Goal: Transaction & Acquisition: Obtain resource

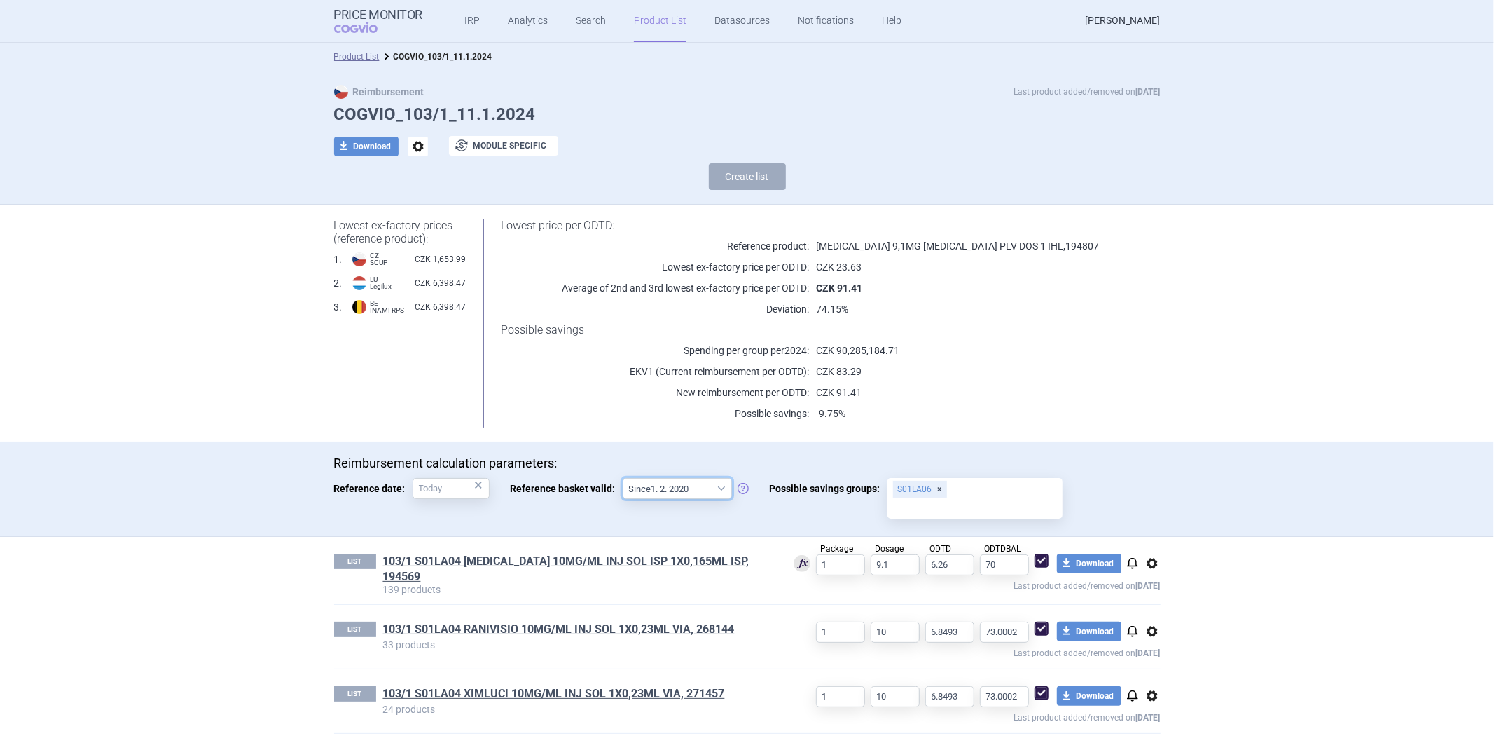
click at [710, 486] on select "Since 1. 2. 2020 Since 1. 7. 2013" at bounding box center [677, 488] width 109 height 21
select select "[DATE]"
click at [623, 478] on select "Since 1. 2. 2020 Since 1. 7. 2013" at bounding box center [677, 488] width 109 height 21
click at [977, 499] on input "Possible savings groups: S01LA06" at bounding box center [975, 508] width 165 height 18
click at [994, 486] on div "S01LA06" at bounding box center [975, 498] width 175 height 41
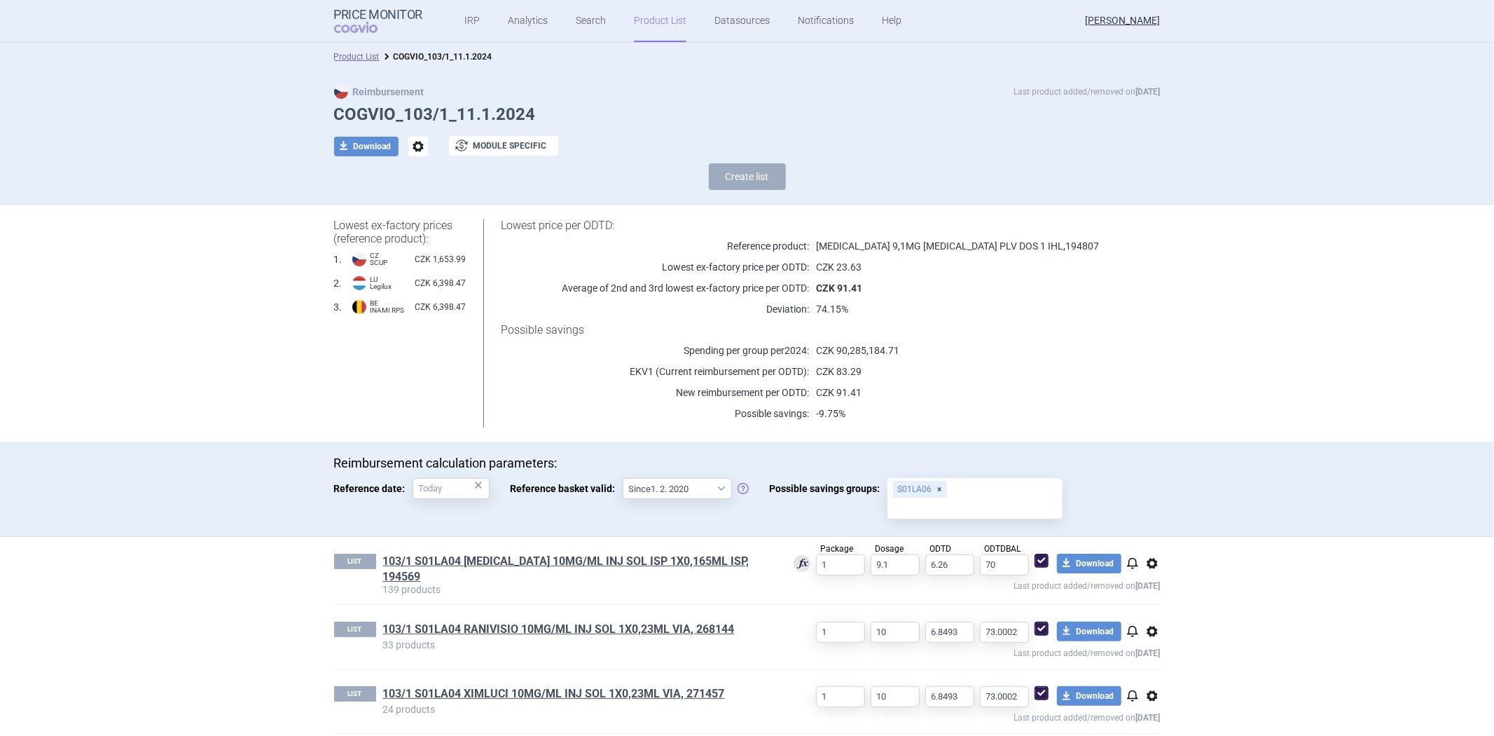
click at [994, 499] on input "Possible savings groups: S01LA06" at bounding box center [975, 508] width 165 height 18
click at [977, 499] on input "Possible savings groups: S01LA06" at bounding box center [975, 508] width 165 height 18
drag, startPoint x: 967, startPoint y: 565, endPoint x: 972, endPoint y: 572, distance: 9.0
click at [972, 572] on ul "103/1 S01LA04 S01LA05 S01LA06 S01LA09" at bounding box center [964, 579] width 175 height 125
click at [1020, 486] on div "S01LA06 S01LA04" at bounding box center [975, 498] width 175 height 41
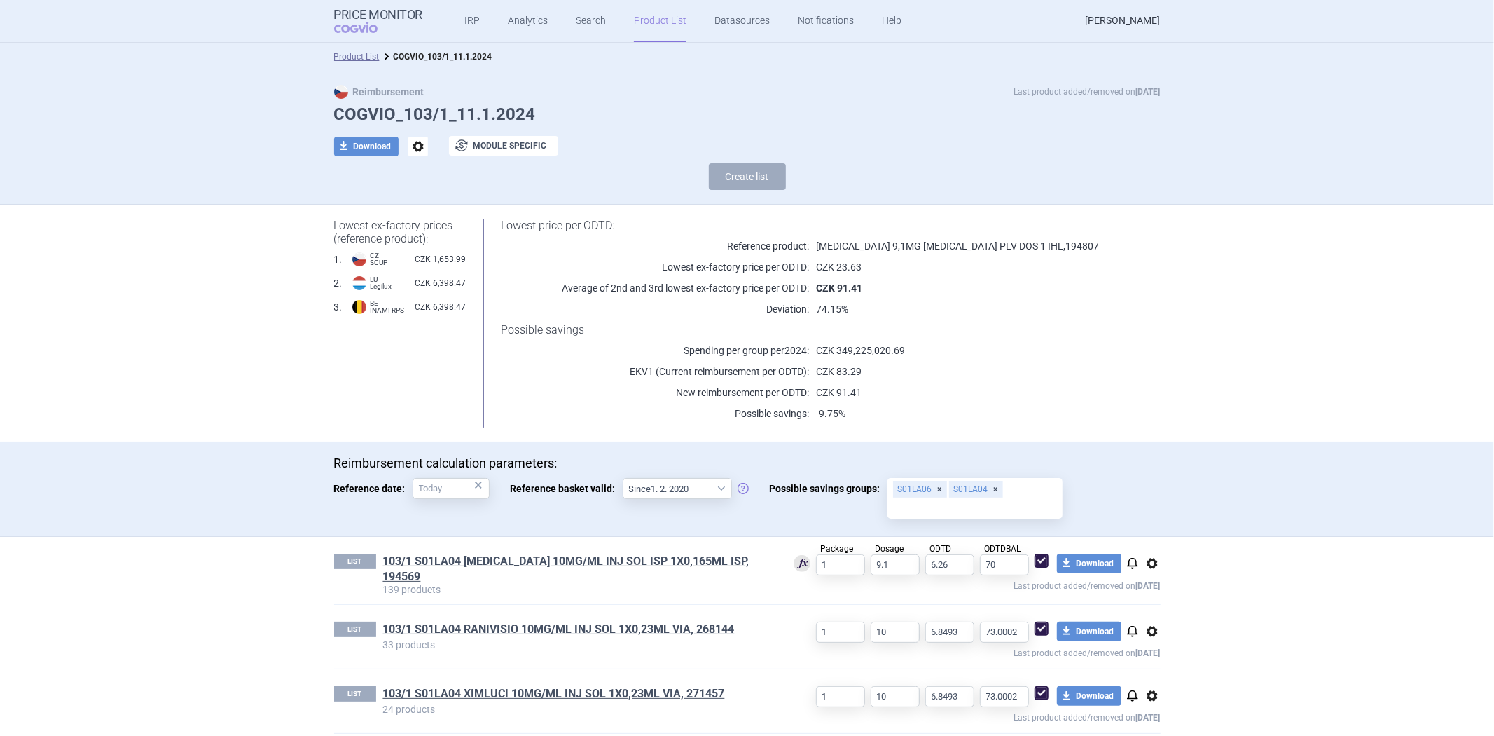
click at [1020, 499] on input "Possible savings groups: S01LA06 S01LA04" at bounding box center [975, 508] width 165 height 18
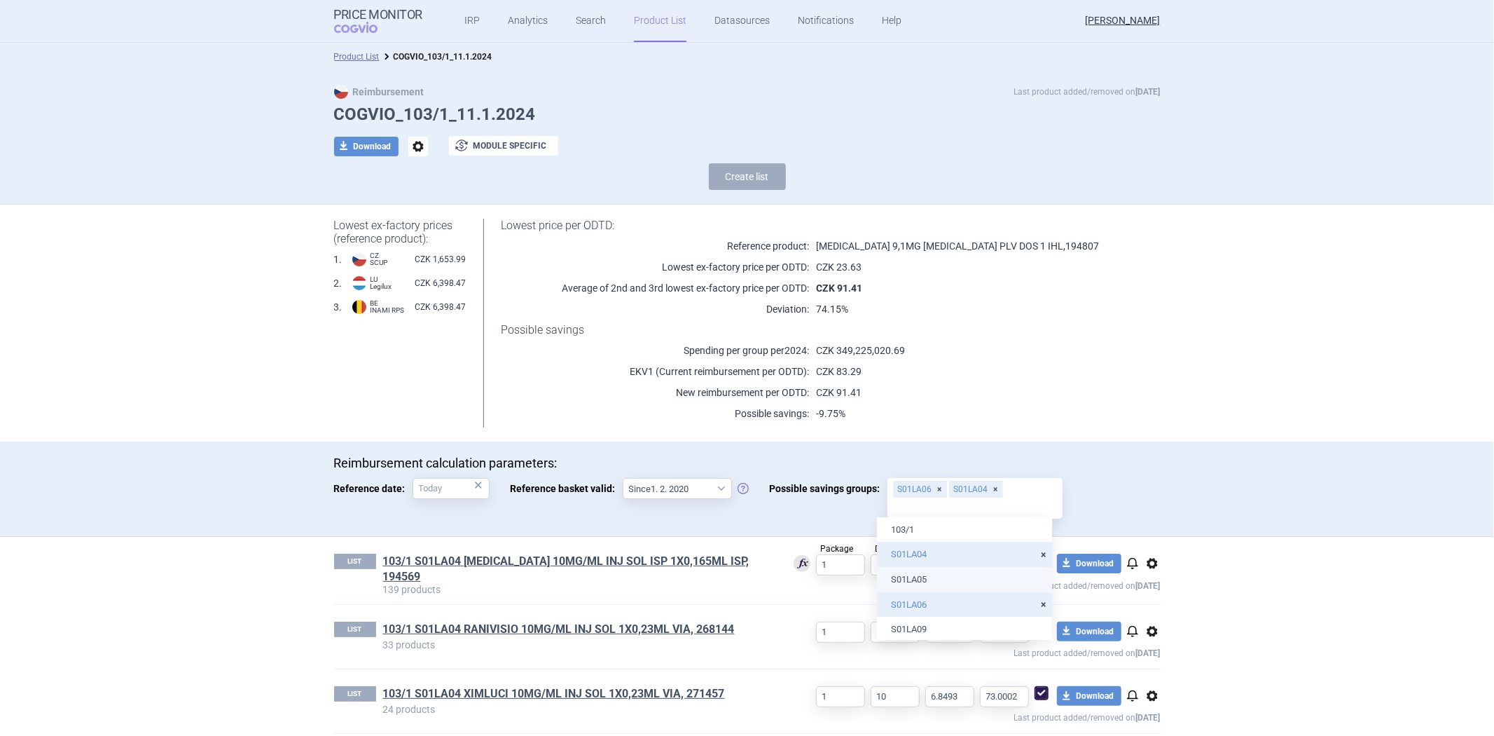
click at [975, 579] on ul "103/1 S01LA04 S01LA05 S01LA06 S01LA09" at bounding box center [964, 579] width 175 height 125
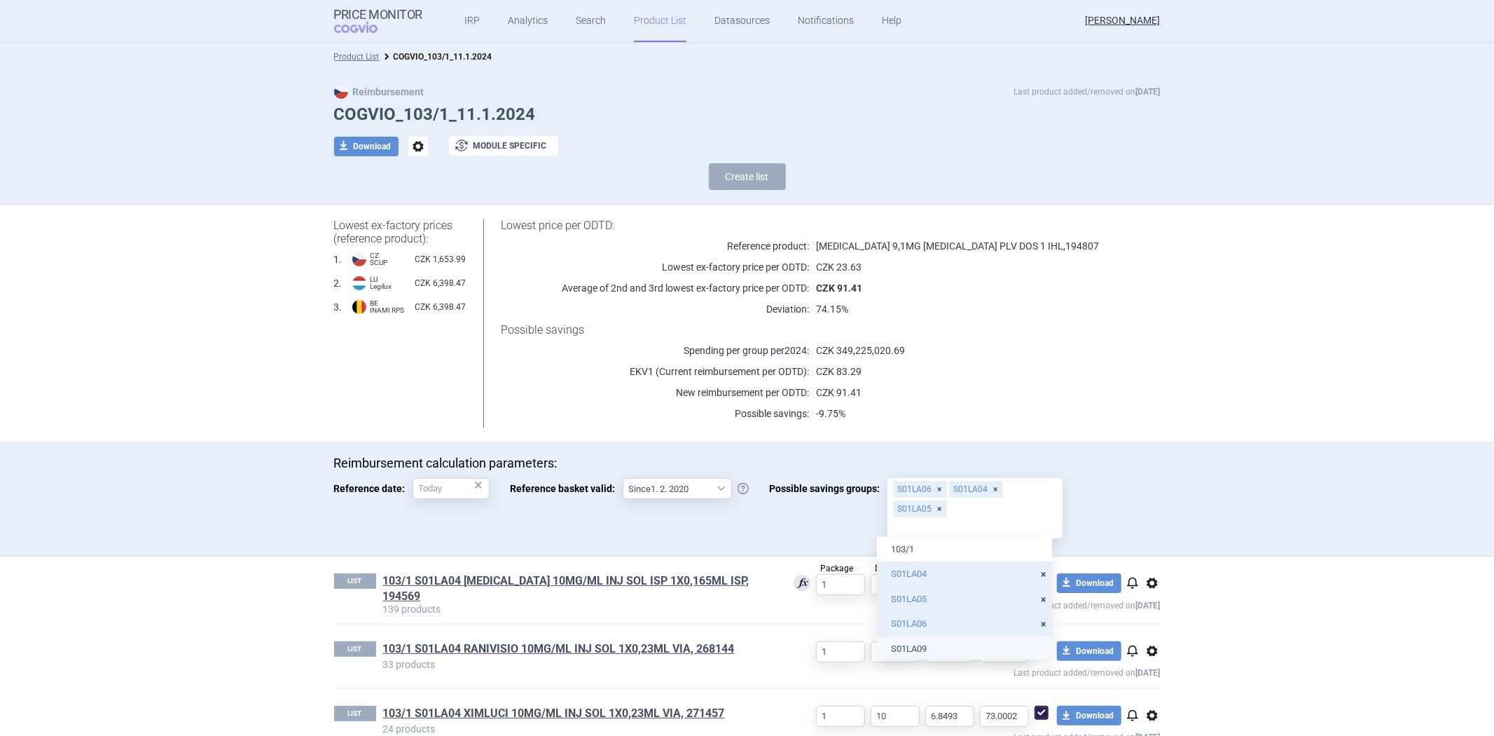
click at [963, 646] on li "S01LA09" at bounding box center [964, 648] width 175 height 25
click at [1202, 396] on section "Product List COGVIO_103/1_11.1.2024 Reimbursement Last product added/removed on…" at bounding box center [747, 389] width 1494 height 693
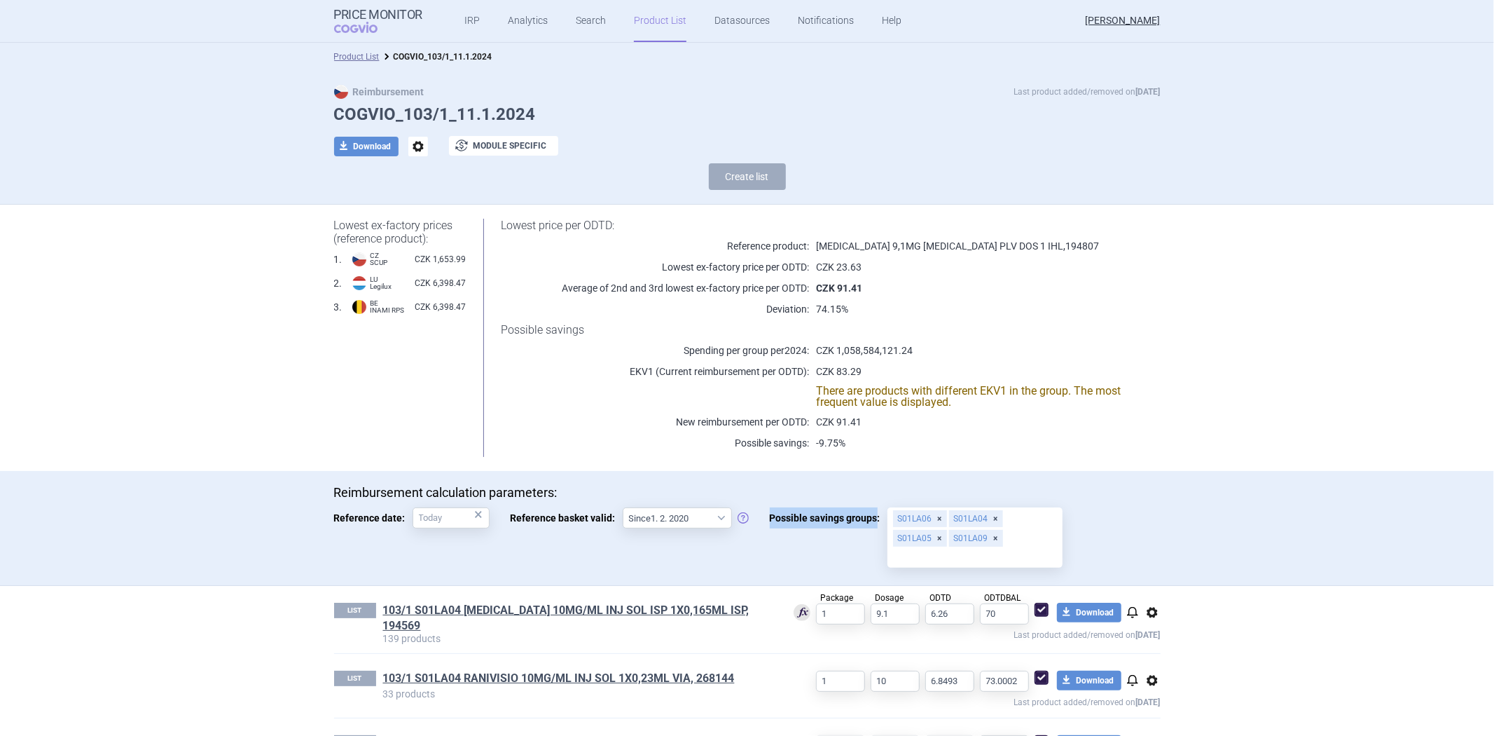
drag, startPoint x: 866, startPoint y: 513, endPoint x: 759, endPoint y: 521, distance: 107.5
click at [759, 521] on div "Reimbursement calculation parameters: Reference date: × Reference basket valid:…" at bounding box center [747, 528] width 827 height 86
copy span "Possible savings groups"
click at [989, 460] on div "Lowest ex-factory prices (reference product): 1 . CZ SCUP CZK 1,653.99 2 . LU L…" at bounding box center [747, 338] width 883 height 266
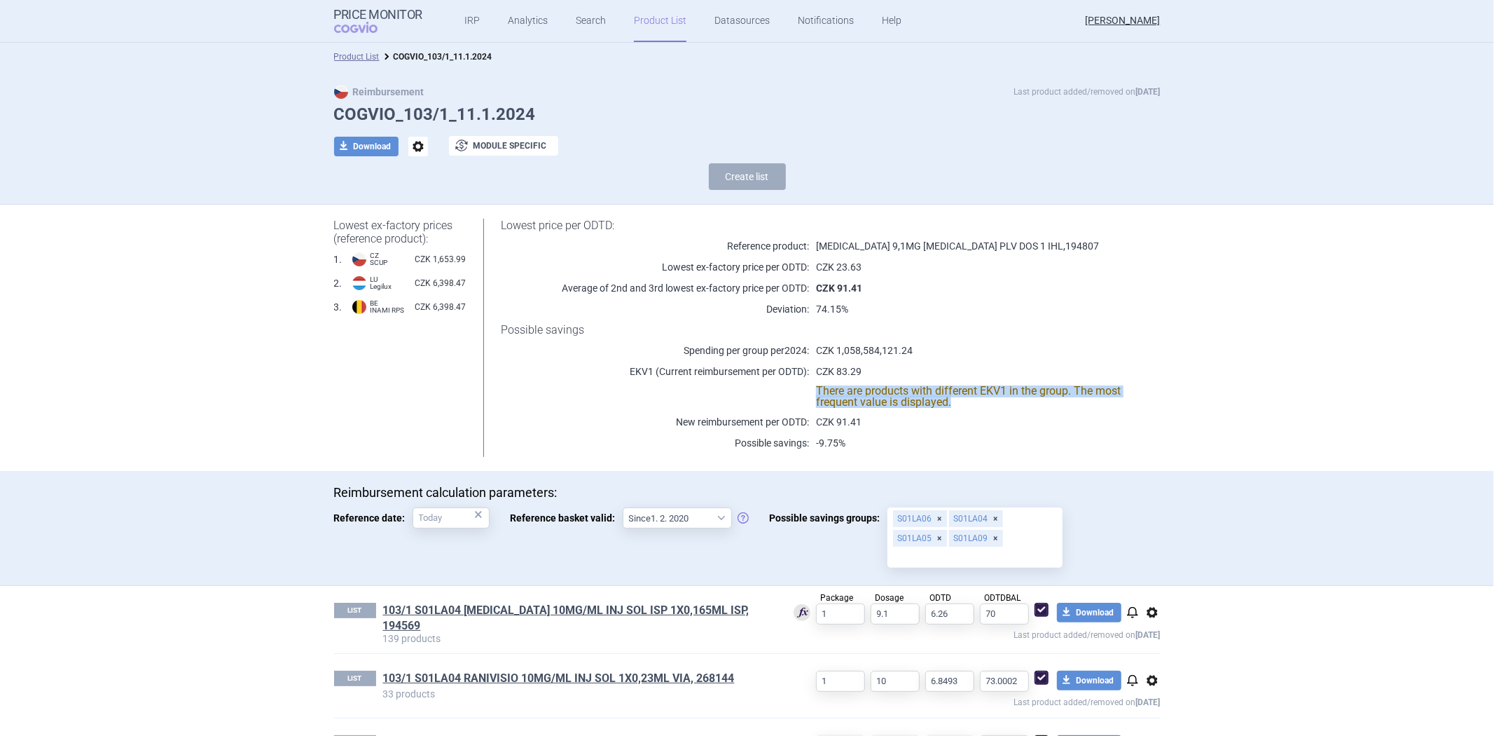
drag, startPoint x: 954, startPoint y: 403, endPoint x: 797, endPoint y: 380, distance: 158.5
click at [797, 380] on div "Lowest price per ODTD: Reference product: ADASUVE 9,1MG INH PLV DOS 1 IHL , 194…" at bounding box center [813, 338] width 694 height 238
click at [986, 533] on div "S01LA09" at bounding box center [976, 538] width 54 height 17
click at [986, 548] on input "Possible savings groups: S01LA06 S01LA04 S01LA05 S01LA09" at bounding box center [975, 557] width 165 height 18
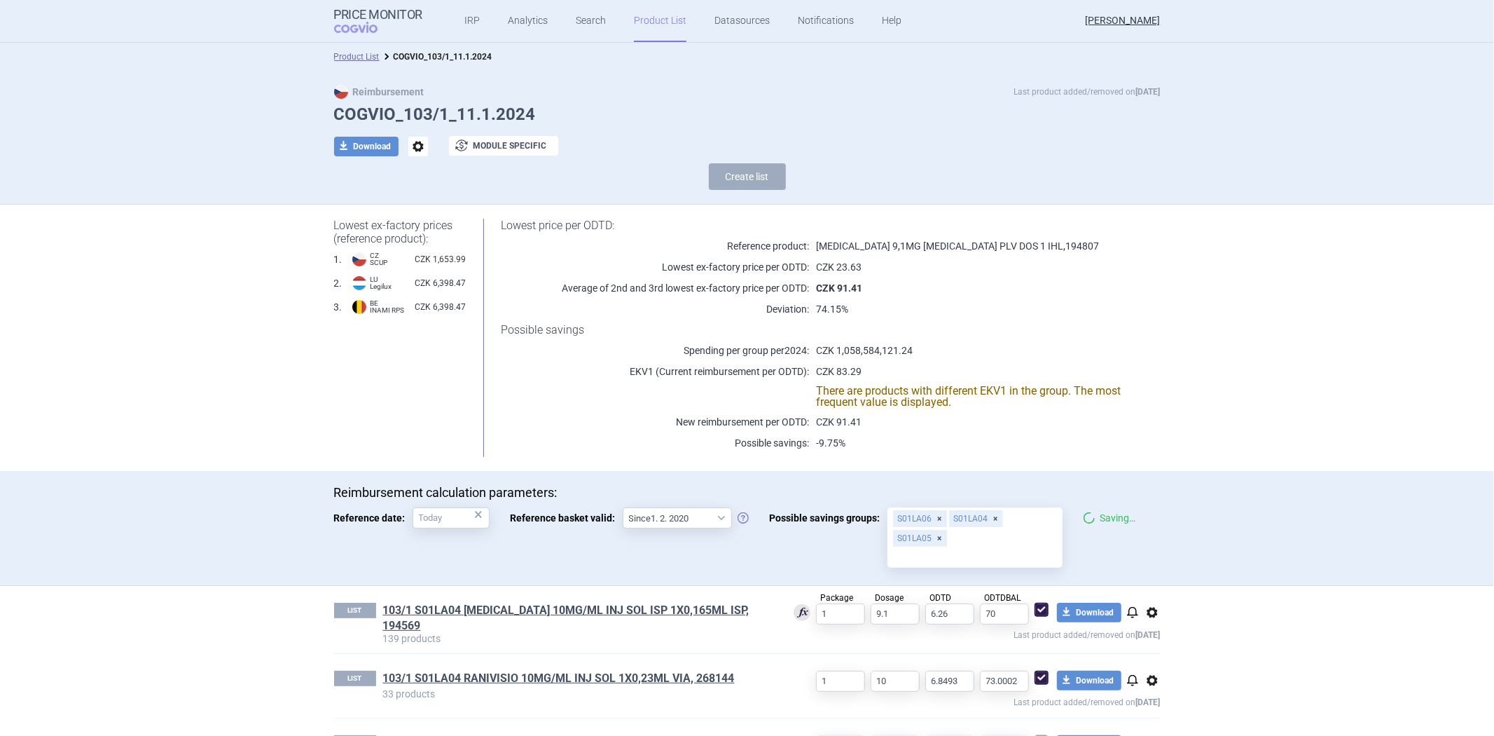
click at [933, 537] on div "S01LA05" at bounding box center [920, 538] width 54 height 17
click at [933, 548] on input "Possible savings groups: S01LA06 S01LA04 S01LA05" at bounding box center [975, 557] width 165 height 18
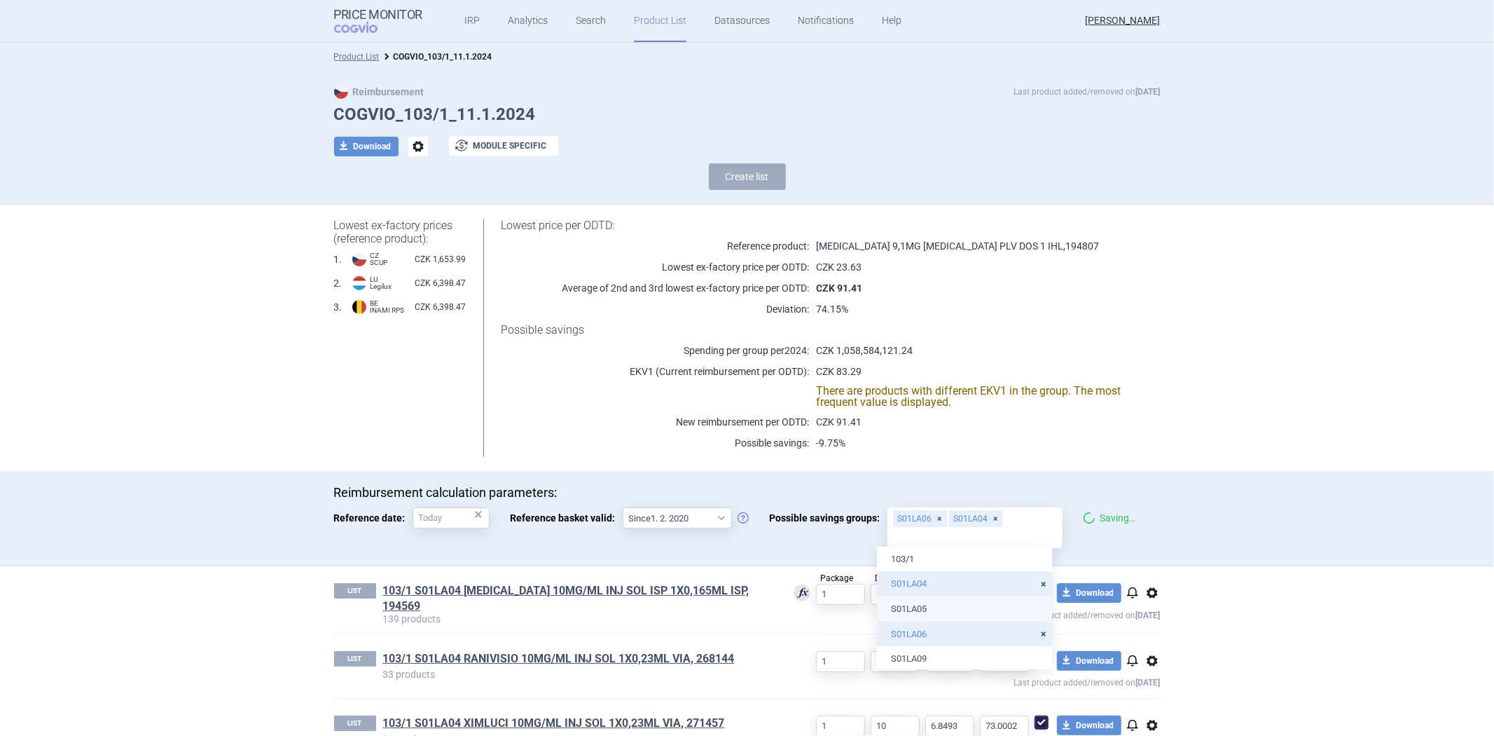
click at [928, 514] on div "S01LA06" at bounding box center [920, 518] width 54 height 17
click at [928, 528] on input "Possible savings groups: S01LA06 S01LA04" at bounding box center [975, 537] width 165 height 18
click at [929, 518] on div "S01LA04" at bounding box center [920, 518] width 54 height 17
click at [929, 528] on input "Possible savings groups: S01LA04" at bounding box center [975, 537] width 165 height 18
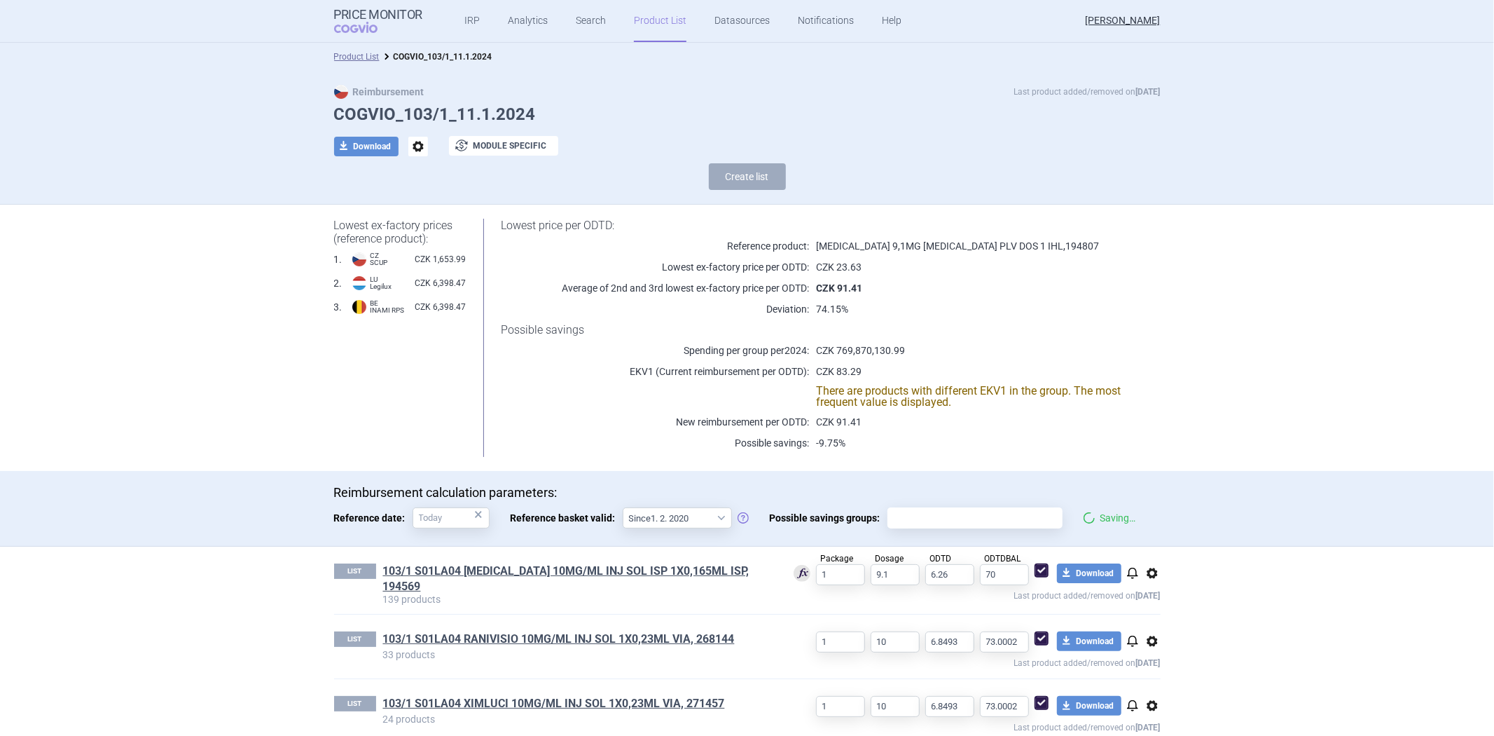
click at [954, 467] on div "Lowest ex-factory prices (reference product): 1 . CZ SCUP CZK 1,653.99 2 . LU L…" at bounding box center [747, 338] width 883 height 266
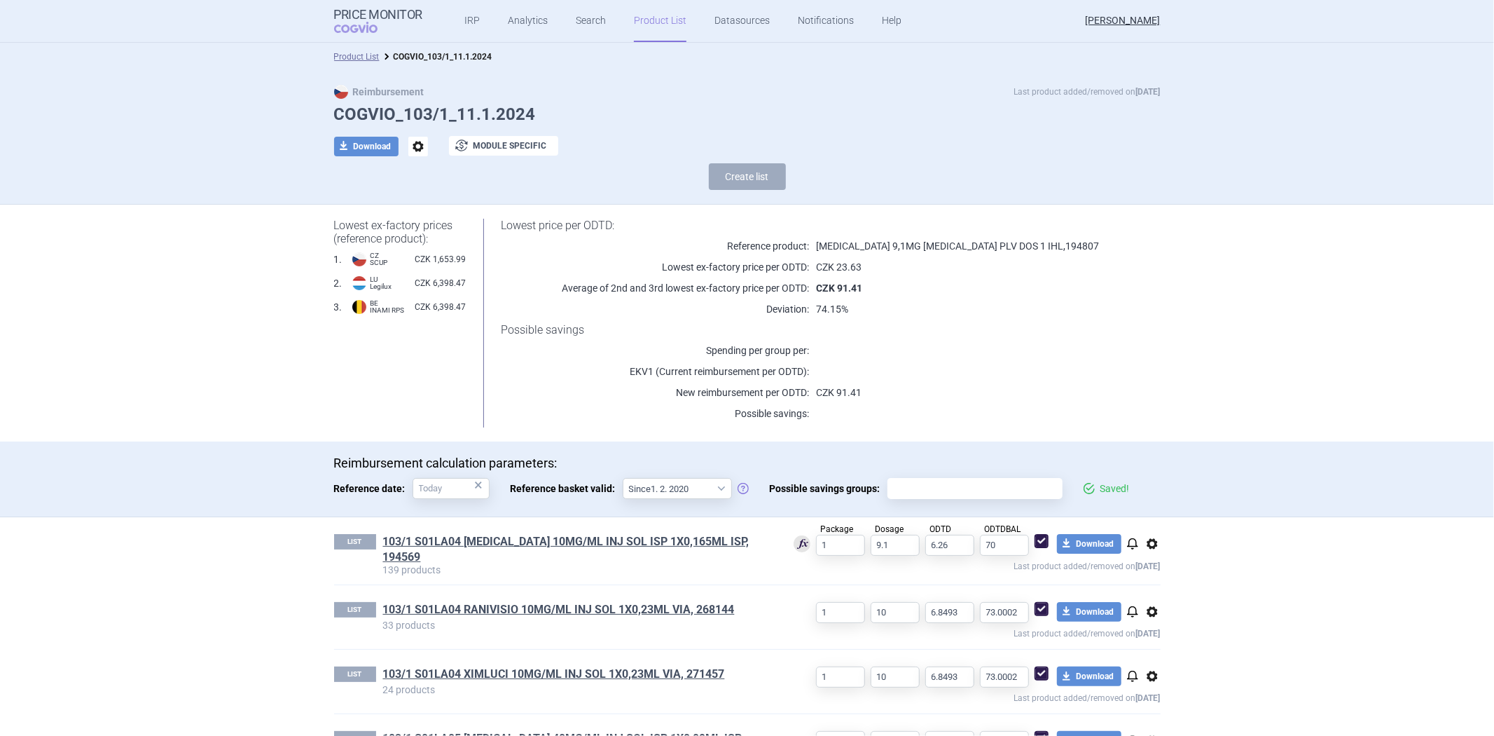
click at [928, 499] on div "Reimbursement calculation parameters: Reference date: × Reference basket valid:…" at bounding box center [747, 478] width 827 height 47
click at [939, 484] on input "Possible savings groups:" at bounding box center [975, 488] width 165 height 18
click at [928, 537] on ul "103/1 S01LA04 S01LA05 S01LA06 S01LA09" at bounding box center [964, 561] width 175 height 125
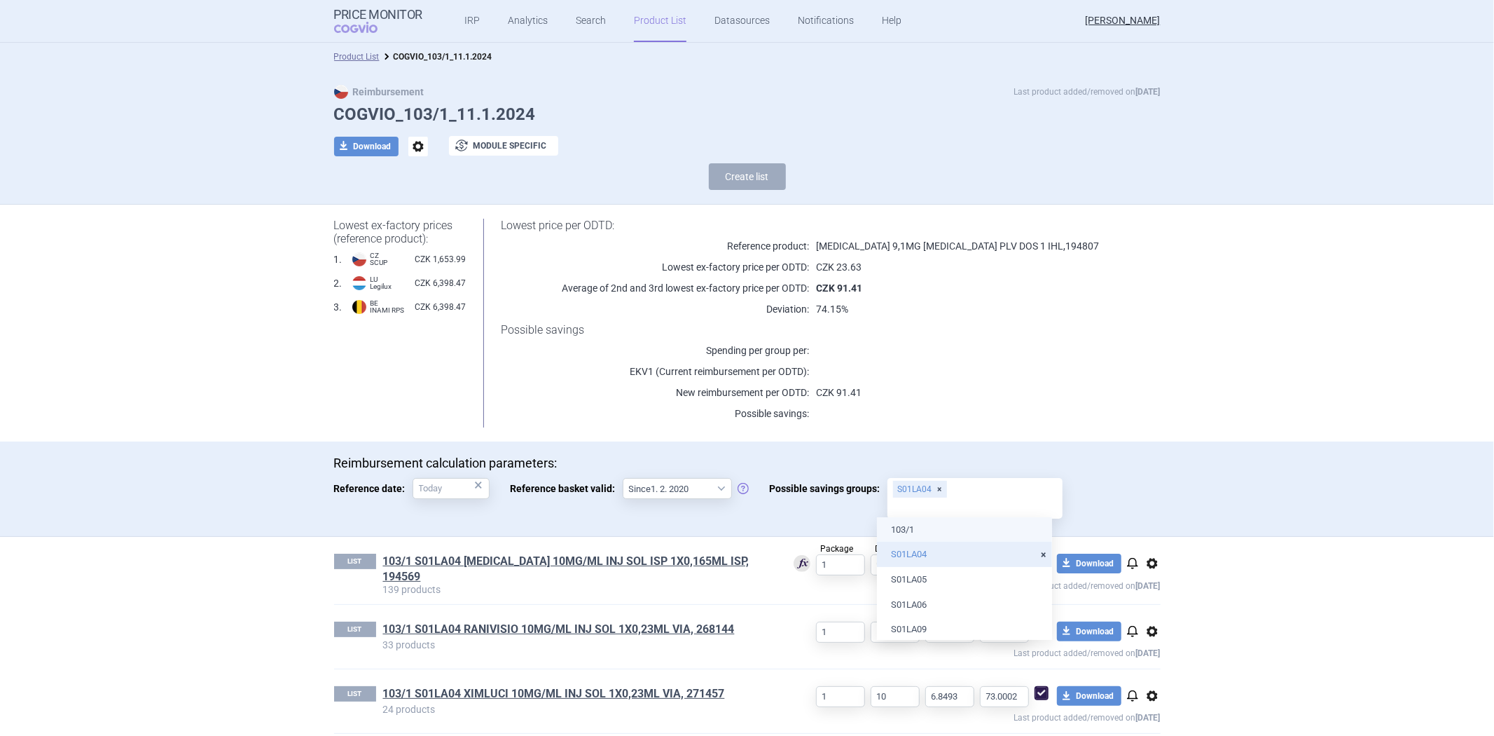
click at [930, 401] on div "Lowest price per ODTD: Reference product: ADASUVE 9,1MG INH PLV DOS 1 IHL , 194…" at bounding box center [813, 323] width 694 height 209
click at [929, 509] on input "Possible savings groups: S01LA04" at bounding box center [975, 508] width 165 height 18
click at [940, 582] on li "S01LA05" at bounding box center [964, 579] width 175 height 25
click at [954, 432] on div "Lowest ex-factory prices (reference product): 1 . CZ SCUP CZK 1,653.99 2 . LU L…" at bounding box center [747, 323] width 883 height 237
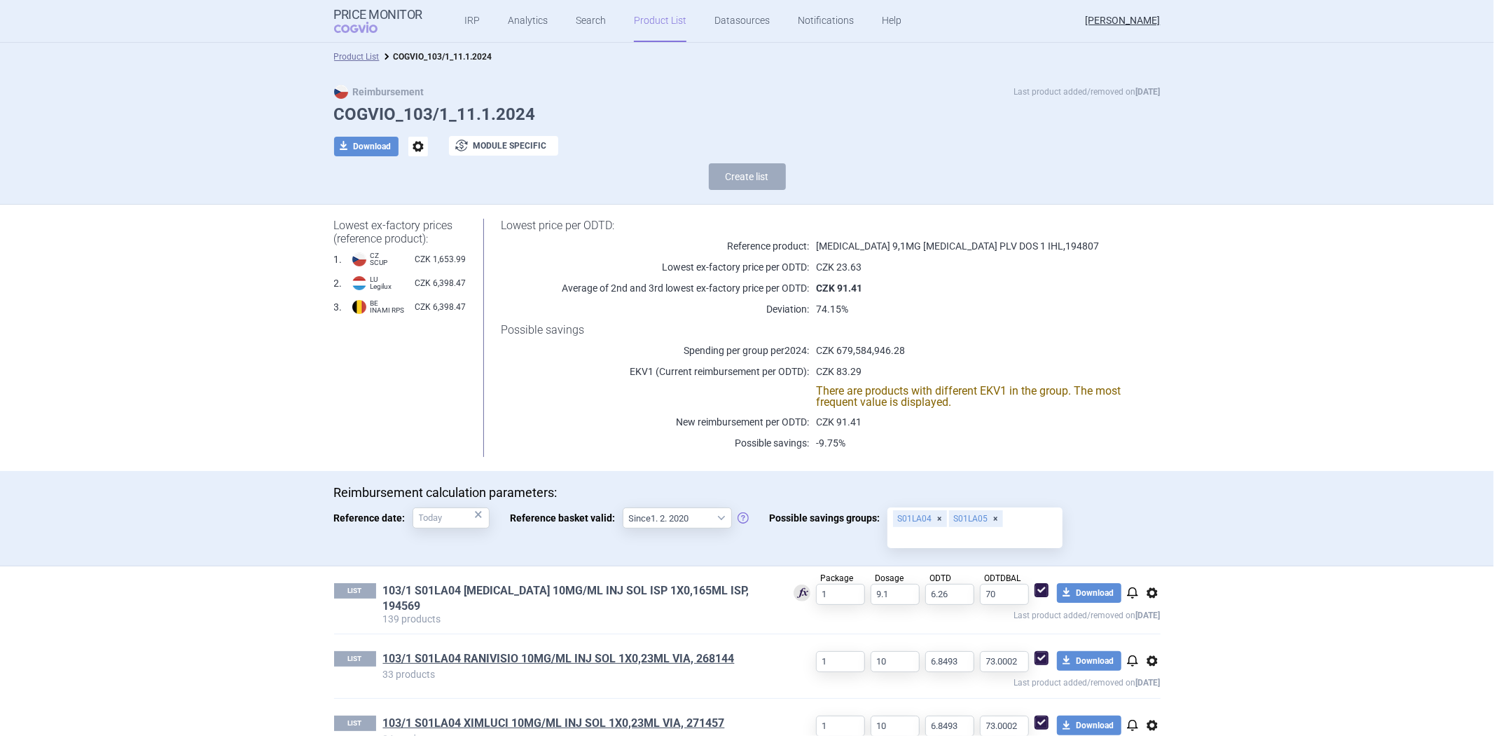
click at [722, 585] on link "103/1 S01LA04 [MEDICAL_DATA] 10MG/ML INJ SOL ISP 1X0,165ML ISP, 194569" at bounding box center [577, 598] width 389 height 31
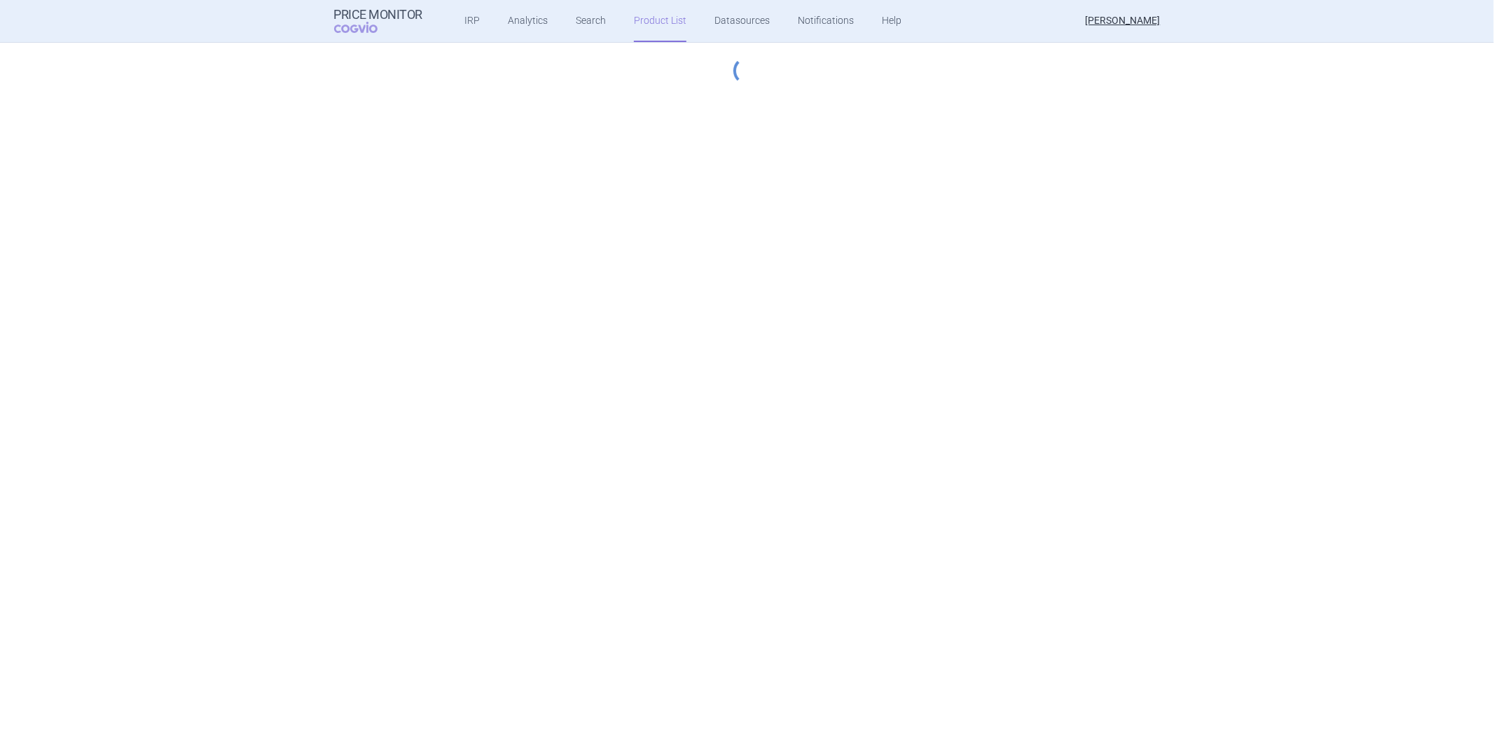
select select "[DATE]"
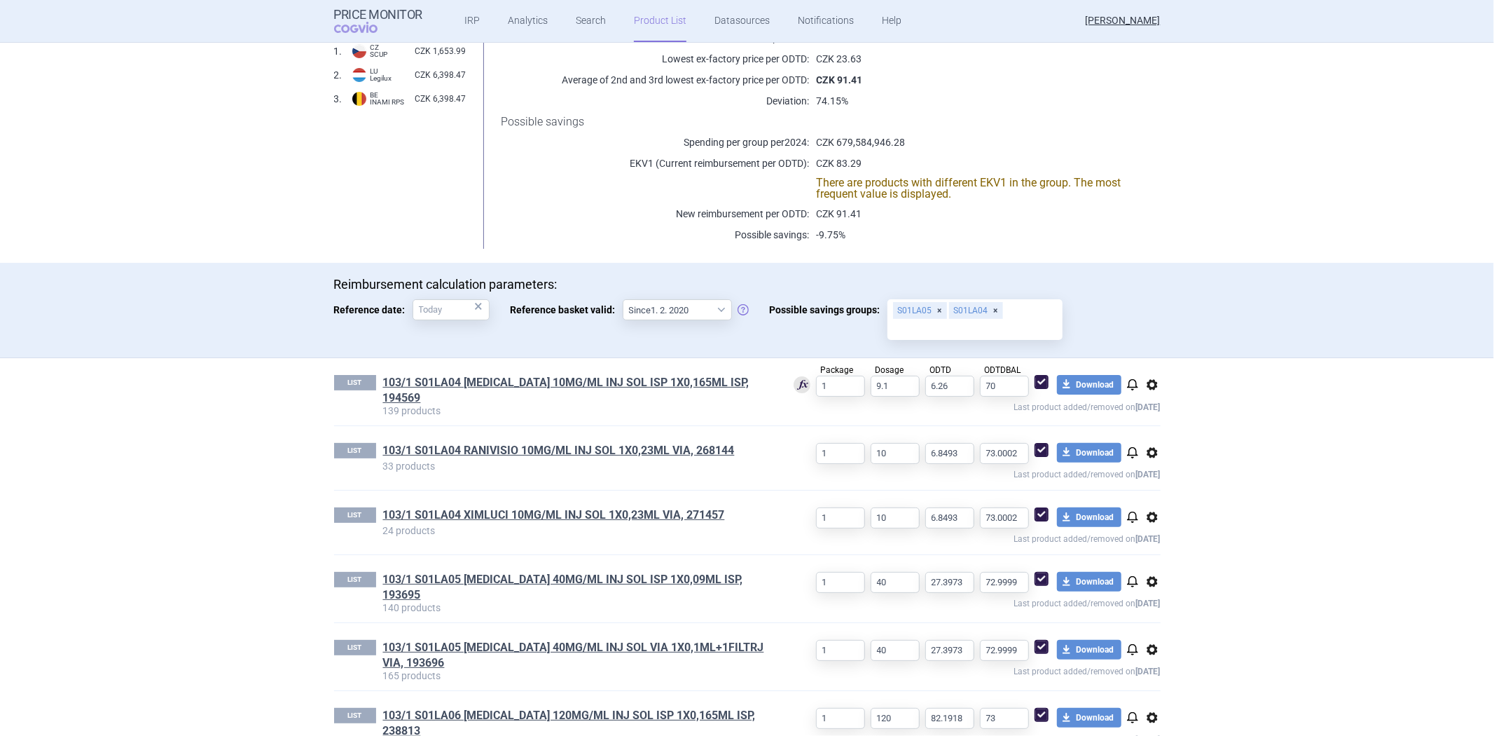
scroll to position [69, 0]
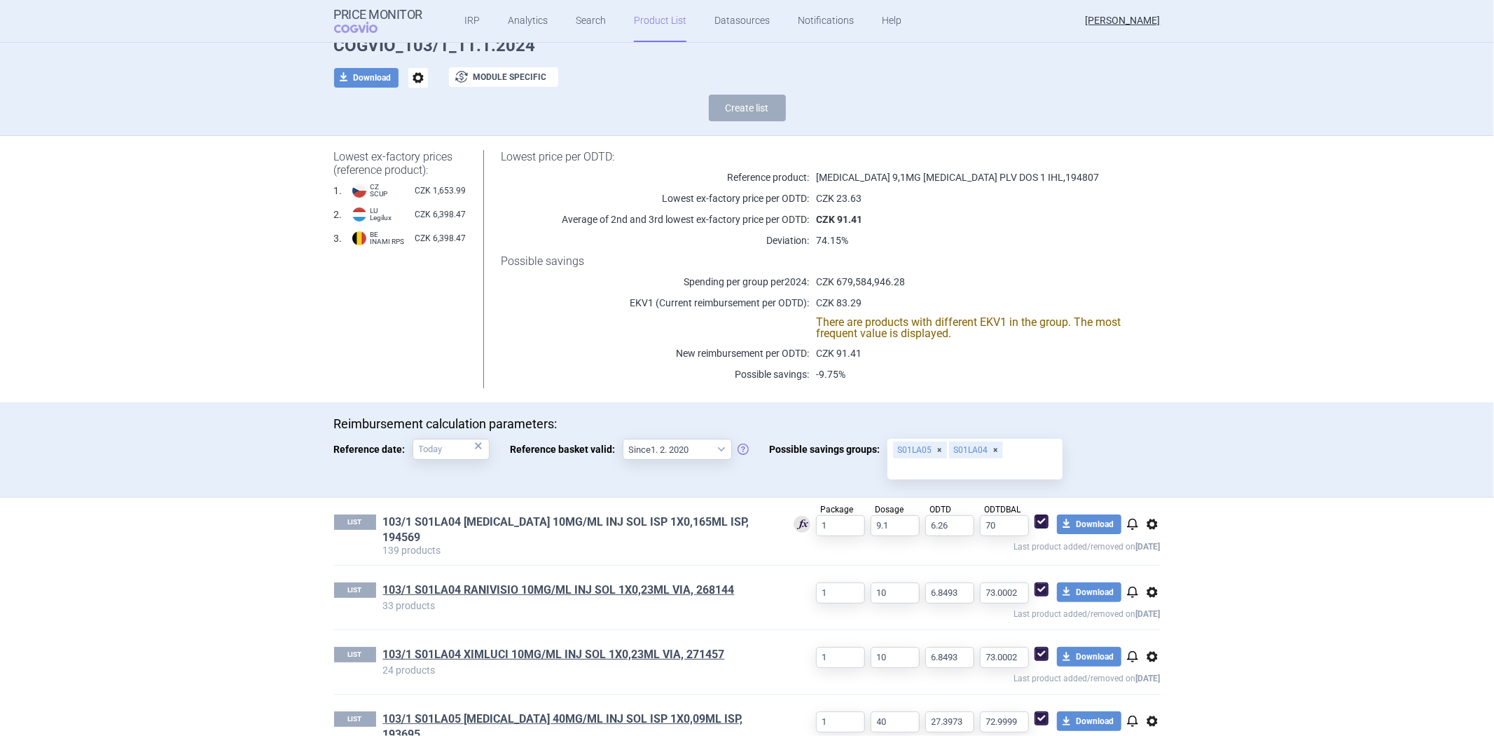
click at [523, 519] on link "103/1 S01LA04 [MEDICAL_DATA] 10MG/ML INJ SOL ISP 1X0,165ML ISP, 194569" at bounding box center [577, 529] width 389 height 31
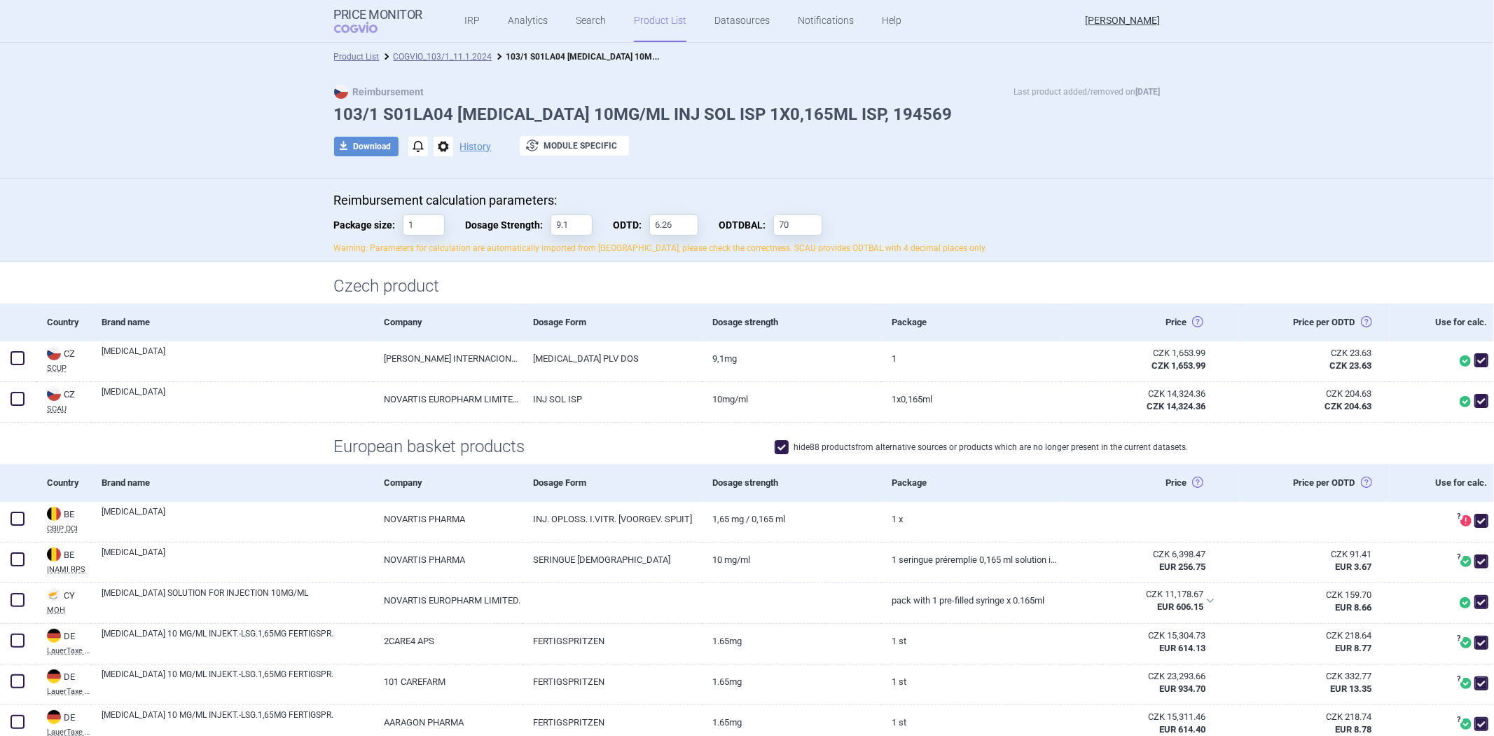
click at [816, 487] on div "Dosage strength" at bounding box center [792, 483] width 179 height 38
drag, startPoint x: 816, startPoint y: 487, endPoint x: 802, endPoint y: 495, distance: 16.3
click at [802, 495] on div "Dosage strength" at bounding box center [792, 483] width 179 height 38
click at [816, 487] on div "Dosage strength" at bounding box center [792, 483] width 179 height 38
click at [757, 476] on div "Dosage strength" at bounding box center [792, 483] width 179 height 38
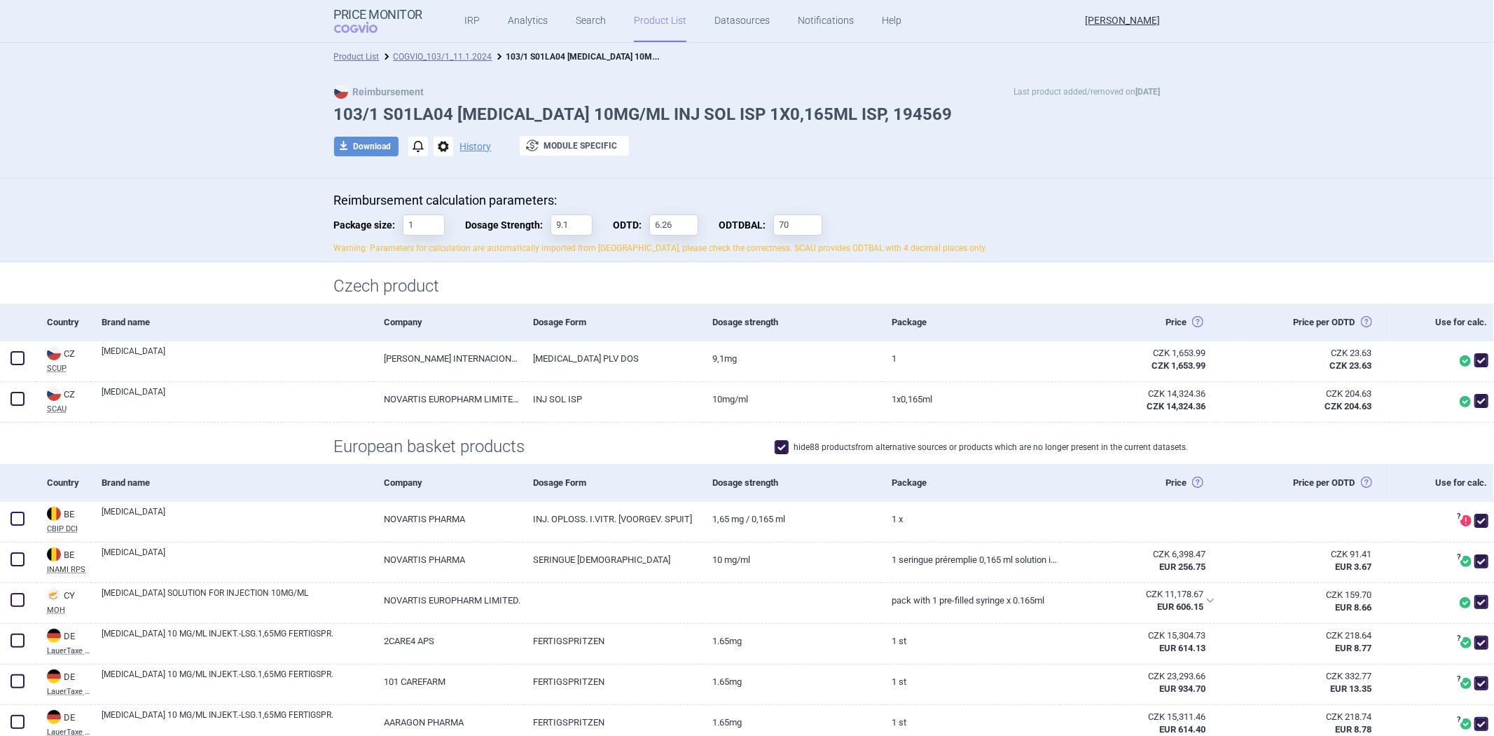
click at [746, 484] on div "Dosage strength" at bounding box center [792, 483] width 179 height 38
click at [818, 479] on div "Dosage strength" at bounding box center [792, 483] width 179 height 38
click at [818, 473] on div "Dosage strength" at bounding box center [792, 483] width 179 height 38
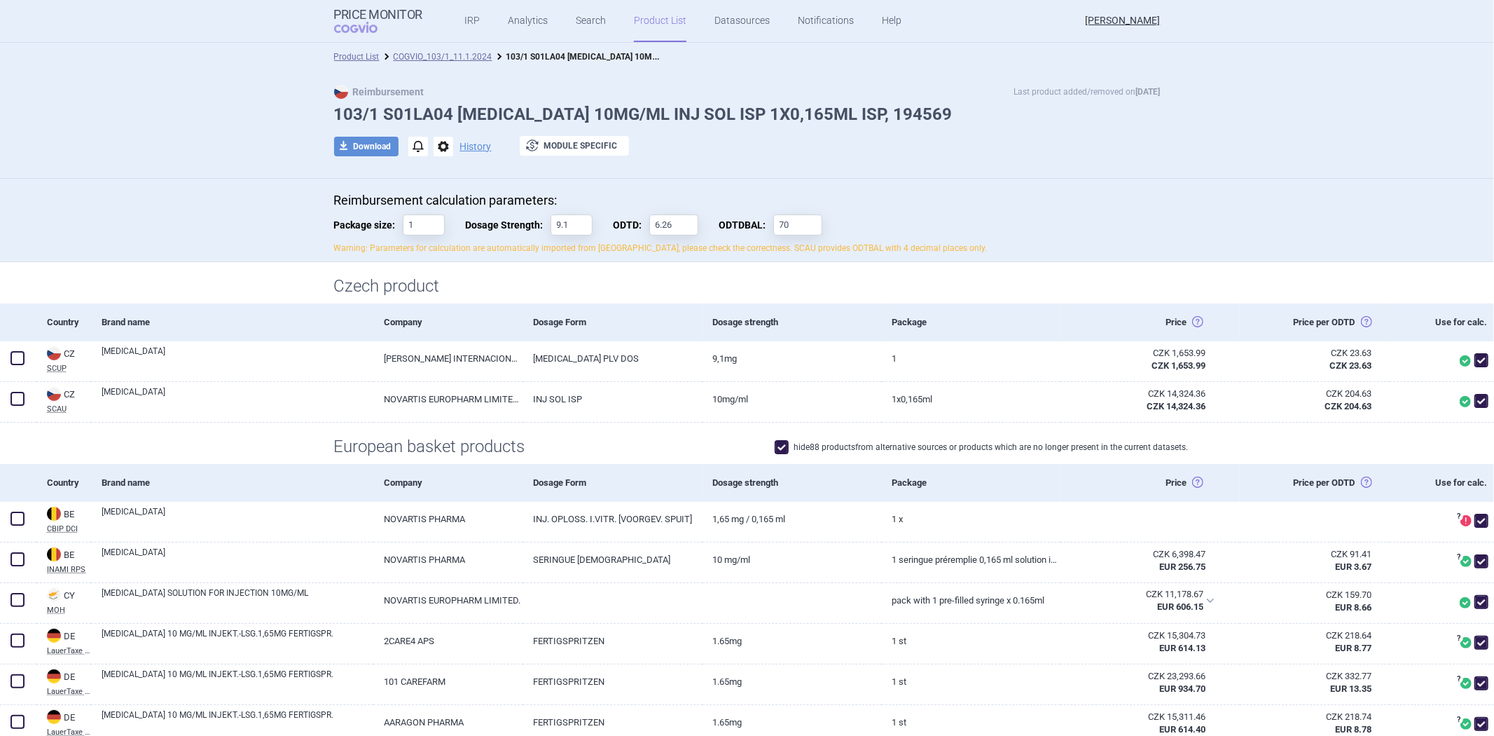
click at [976, 184] on div "Reimbursement calculation parameters: Package size: 1 Dosage Strength: 9.1 ODTD…" at bounding box center [747, 220] width 1494 height 83
click at [974, 141] on div "download Download notifications options History exchange Module specific" at bounding box center [747, 146] width 827 height 21
click at [417, 219] on input "1" at bounding box center [424, 224] width 42 height 21
click at [501, 193] on p "Reimbursement calculation parameters:" at bounding box center [747, 200] width 827 height 15
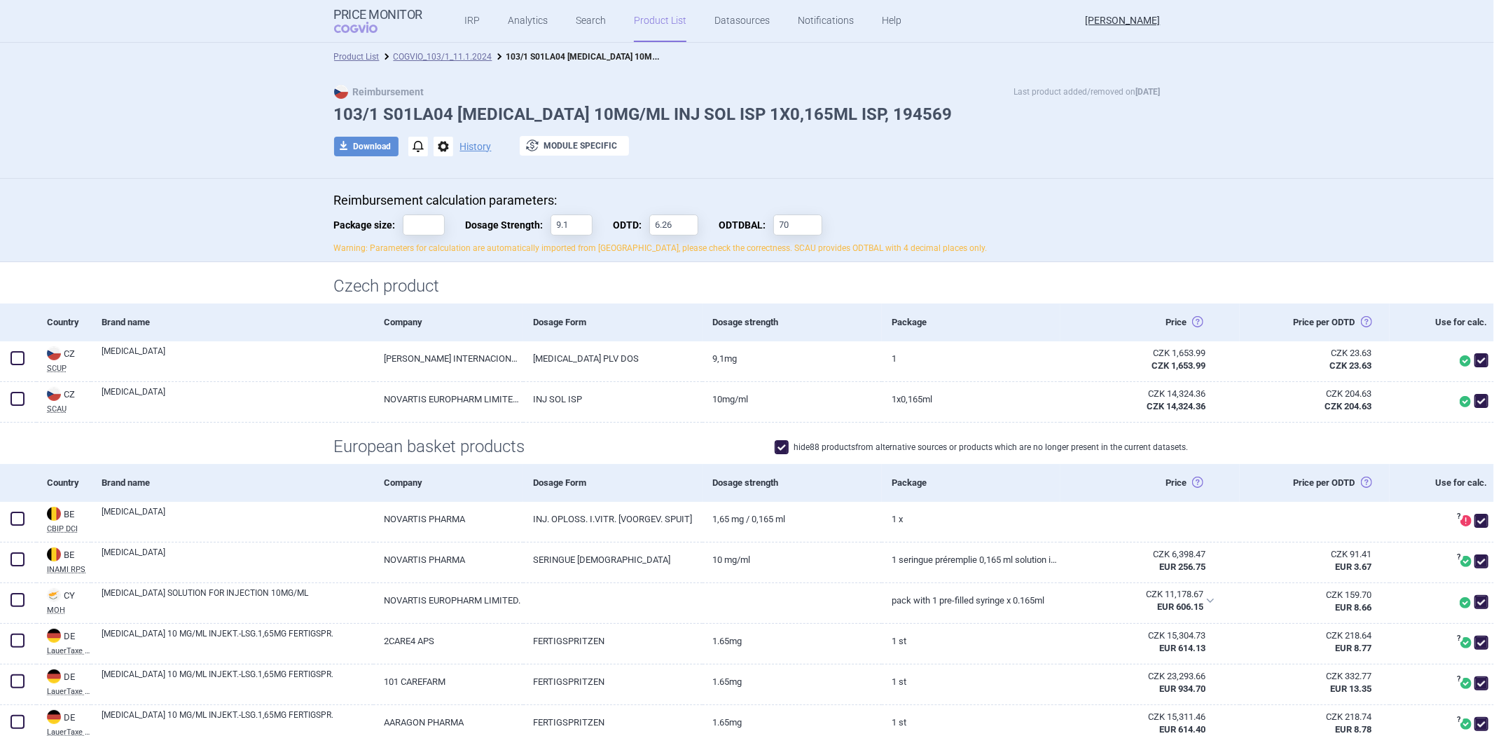
click at [530, 179] on div "Reimbursement calculation parameters: Package size: Dosage Strength: 9.1 ODTD: …" at bounding box center [747, 220] width 1494 height 83
click at [451, 242] on p "Warning: Parameters for calculation are automatically imported from [GEOGRAPHIC…" at bounding box center [747, 248] width 827 height 12
click at [445, 249] on p "Warning: Parameters for calculation are automatically imported from [GEOGRAPHIC…" at bounding box center [747, 248] width 827 height 12
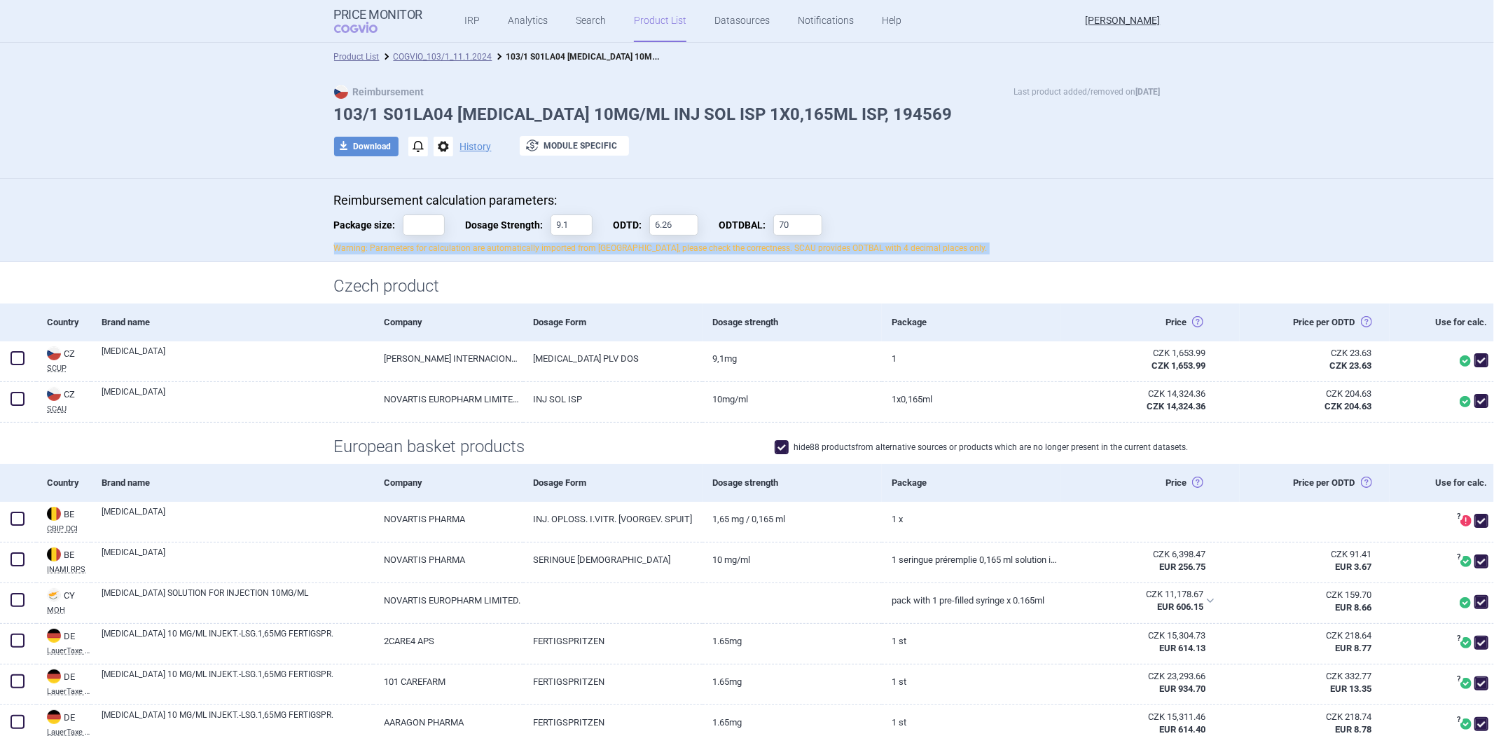
click at [445, 249] on p "Warning: Parameters for calculation are automatically imported from [GEOGRAPHIC…" at bounding box center [747, 248] width 827 height 12
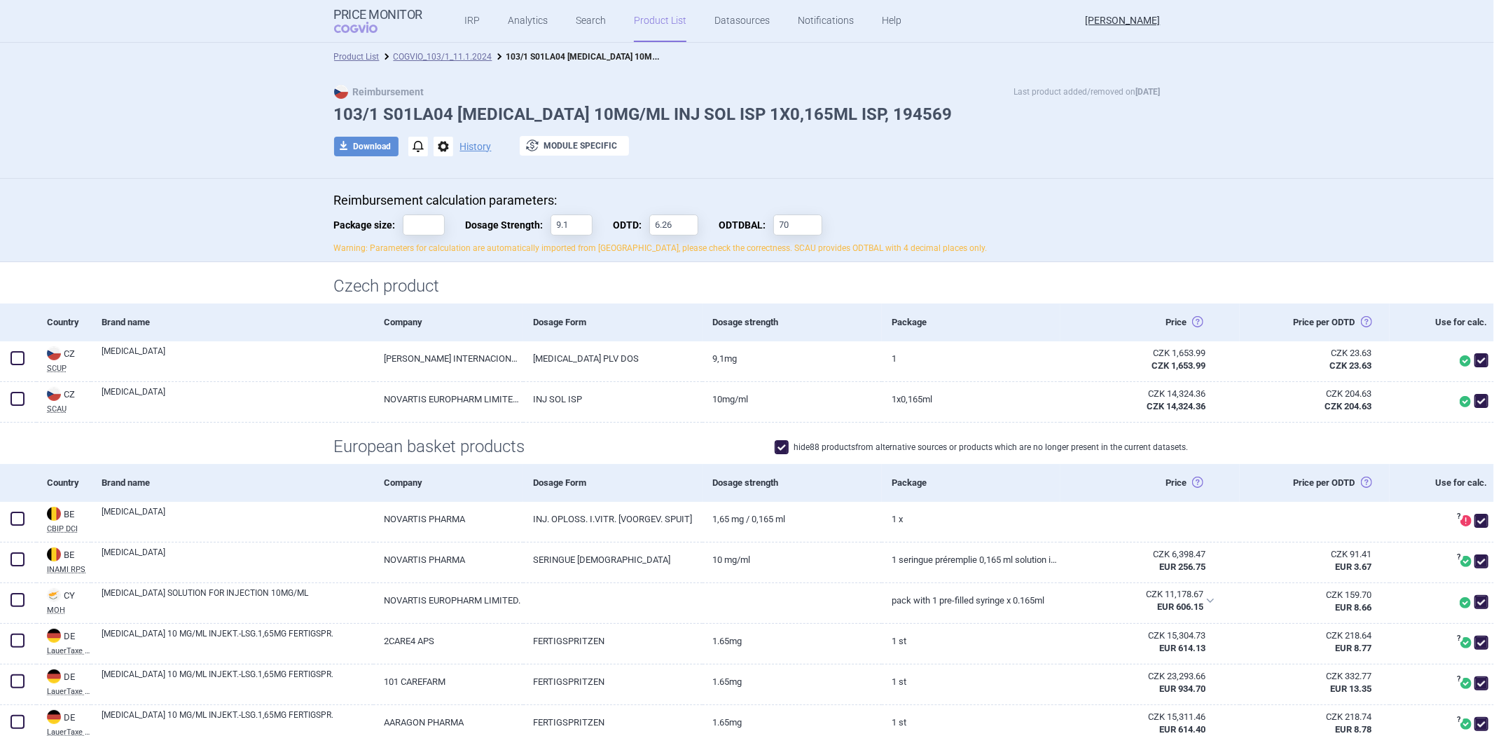
click at [509, 274] on div "Czech product" at bounding box center [747, 282] width 1494 height 41
click at [428, 227] on input "Package size:" at bounding box center [424, 224] width 42 height 21
type input "7"
click at [589, 248] on p "Warning: Parameters for calculation are automatically imported from [GEOGRAPHIC…" at bounding box center [747, 248] width 827 height 12
click at [424, 53] on link "COGVIO_103/1_11.1.2024" at bounding box center [443, 57] width 99 height 10
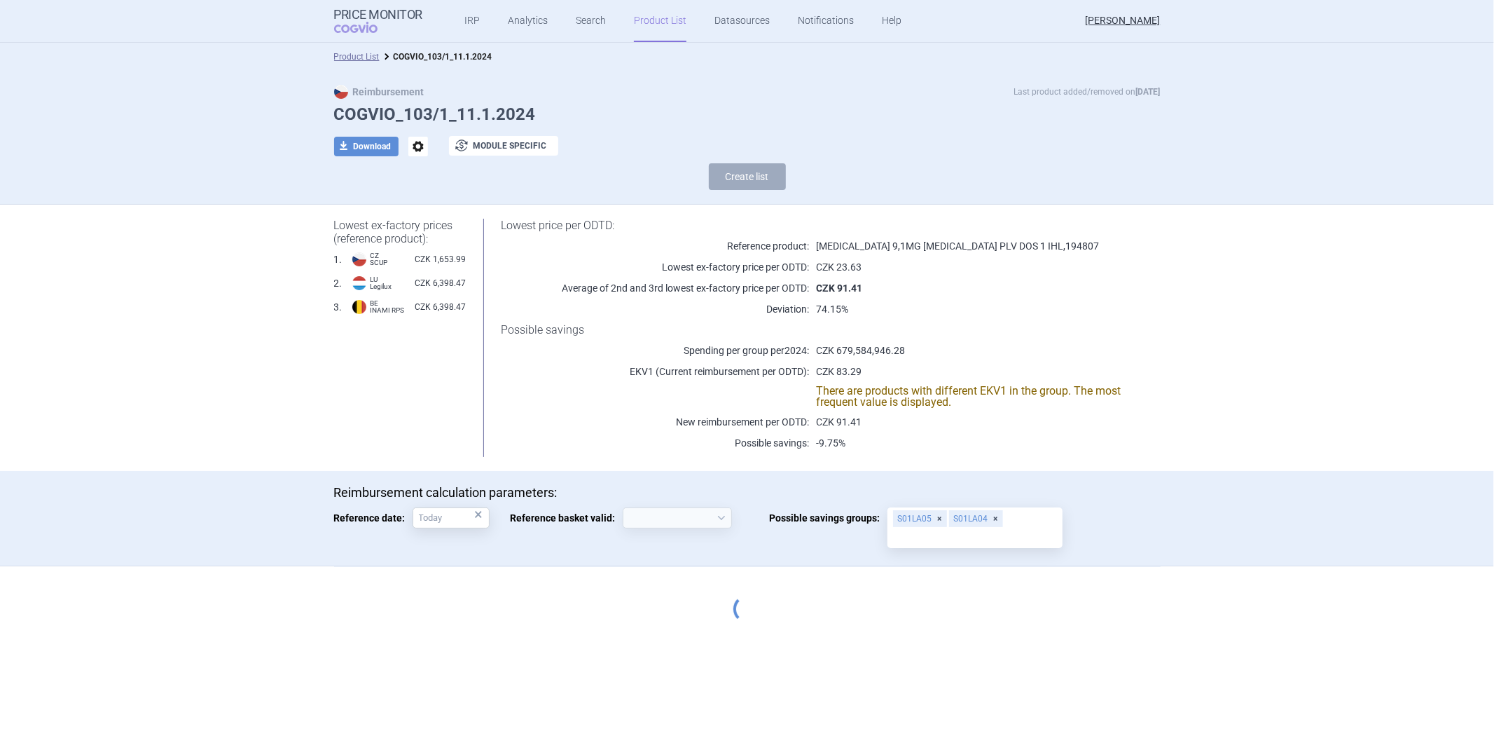
select select "[DATE]"
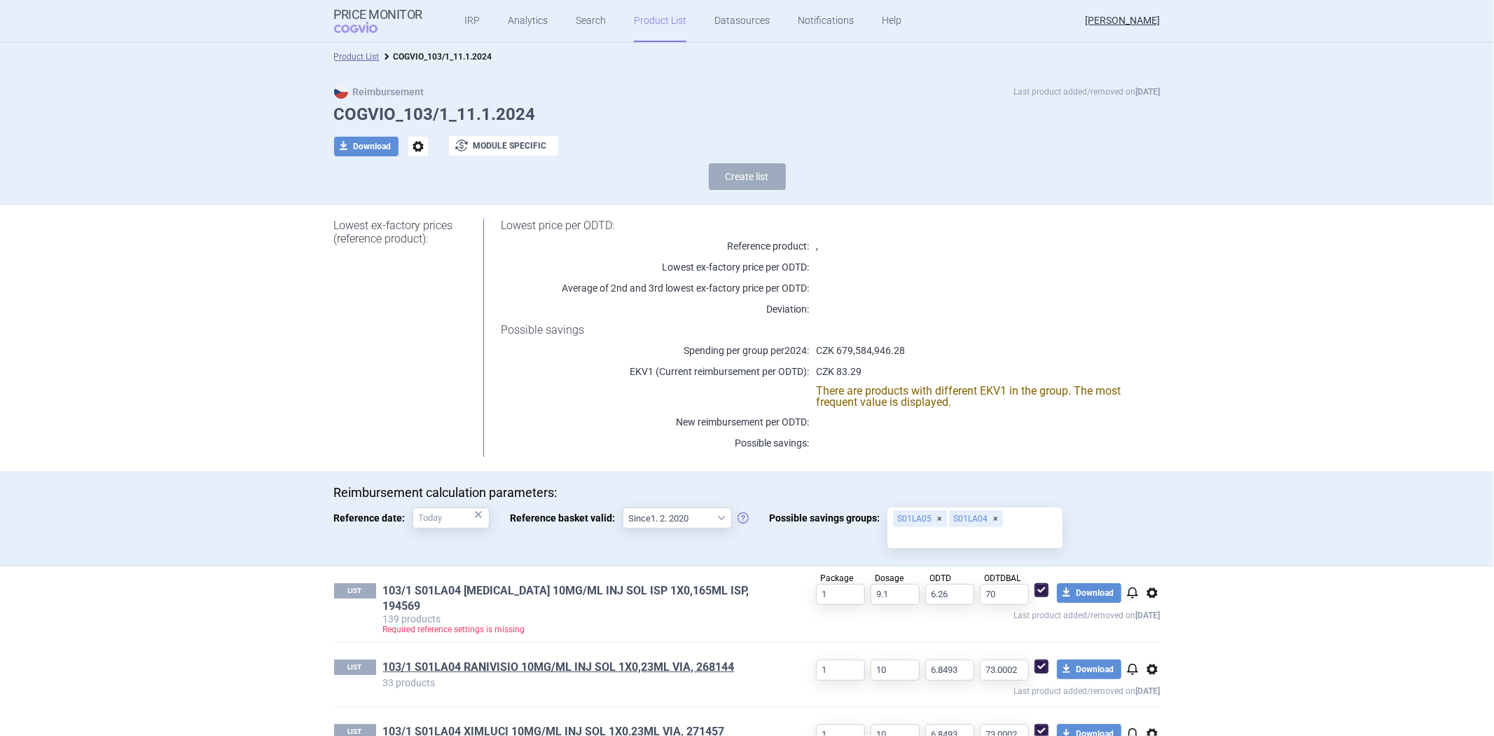
click at [668, 593] on link "103/1 S01LA04 [MEDICAL_DATA] 10MG/ML INJ SOL ISP 1X0,165ML ISP, 194569" at bounding box center [577, 598] width 389 height 31
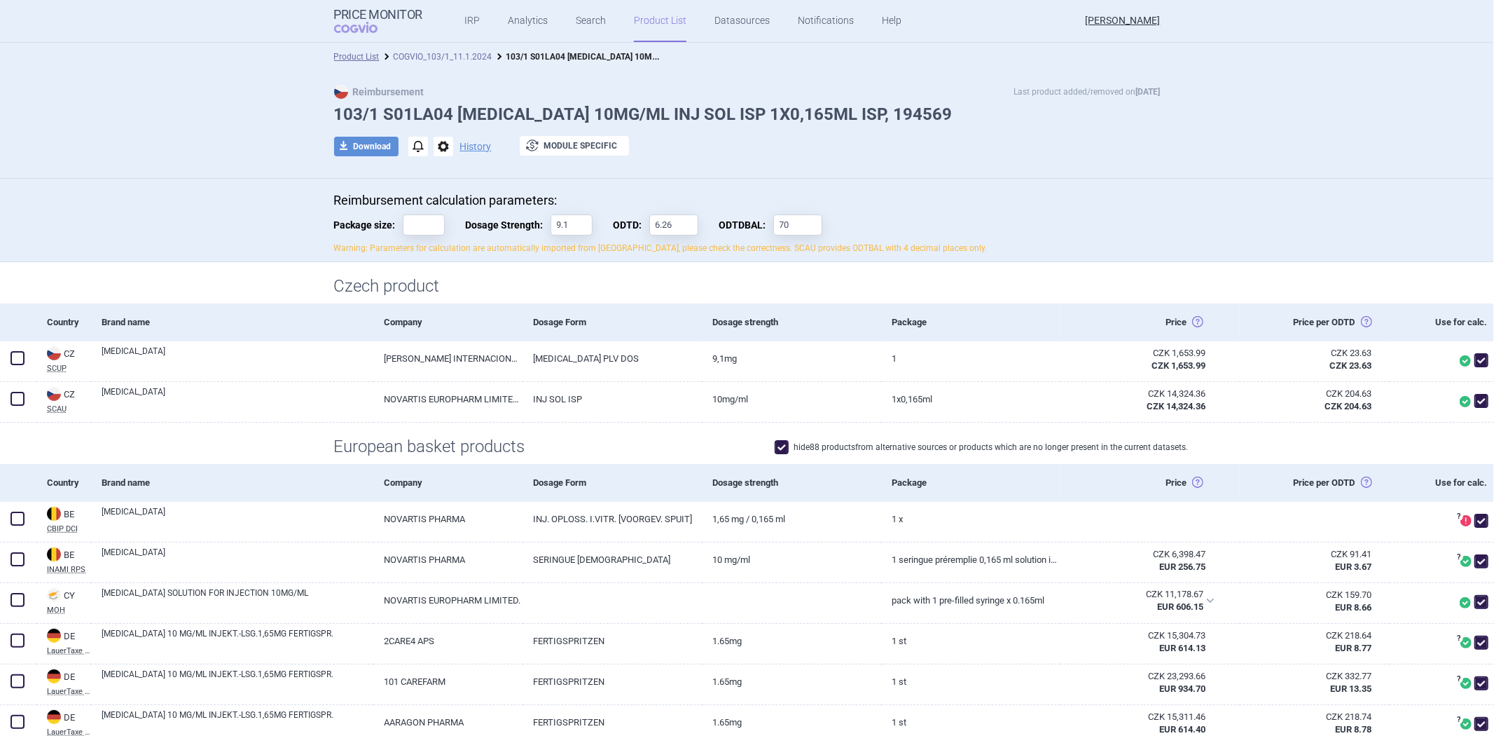
click at [443, 52] on link "COGVIO_103/1_11.1.2024" at bounding box center [443, 57] width 99 height 10
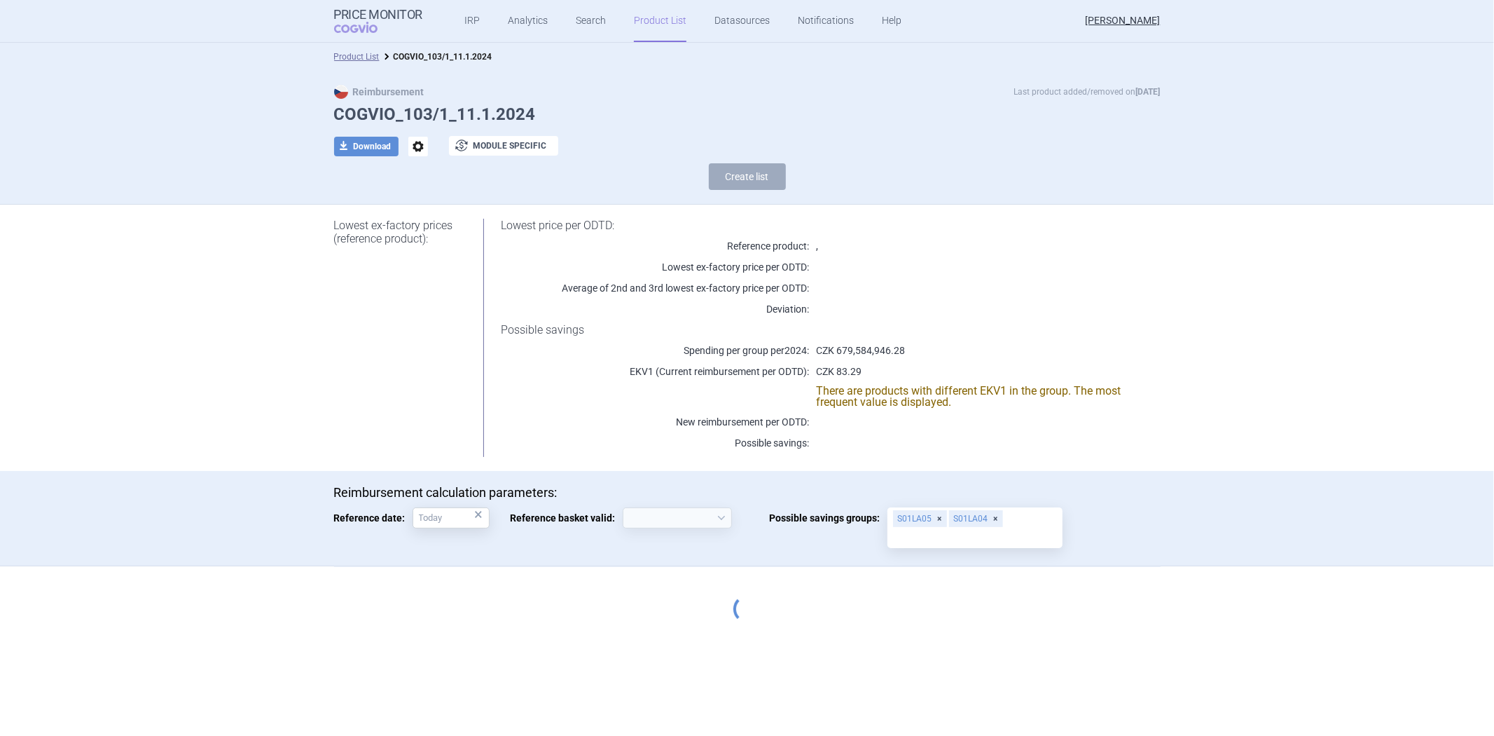
select select "[DATE]"
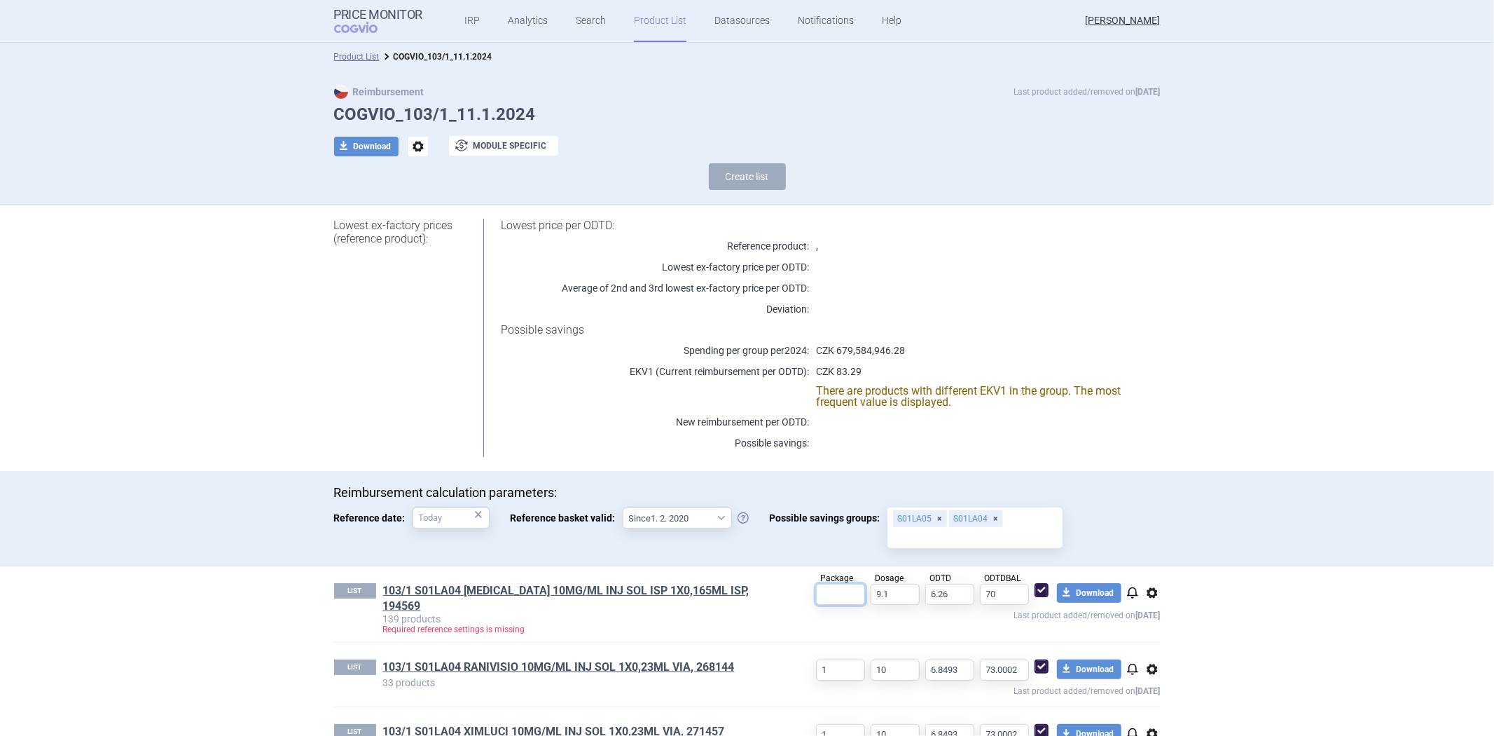
click at [816, 586] on input "text" at bounding box center [840, 594] width 49 height 21
type input "1"
click at [804, 516] on span "Possible savings groups:" at bounding box center [829, 517] width 118 height 21
click at [893, 528] on input "Possible savings groups: S01LA05 S01LA04" at bounding box center [975, 537] width 165 height 18
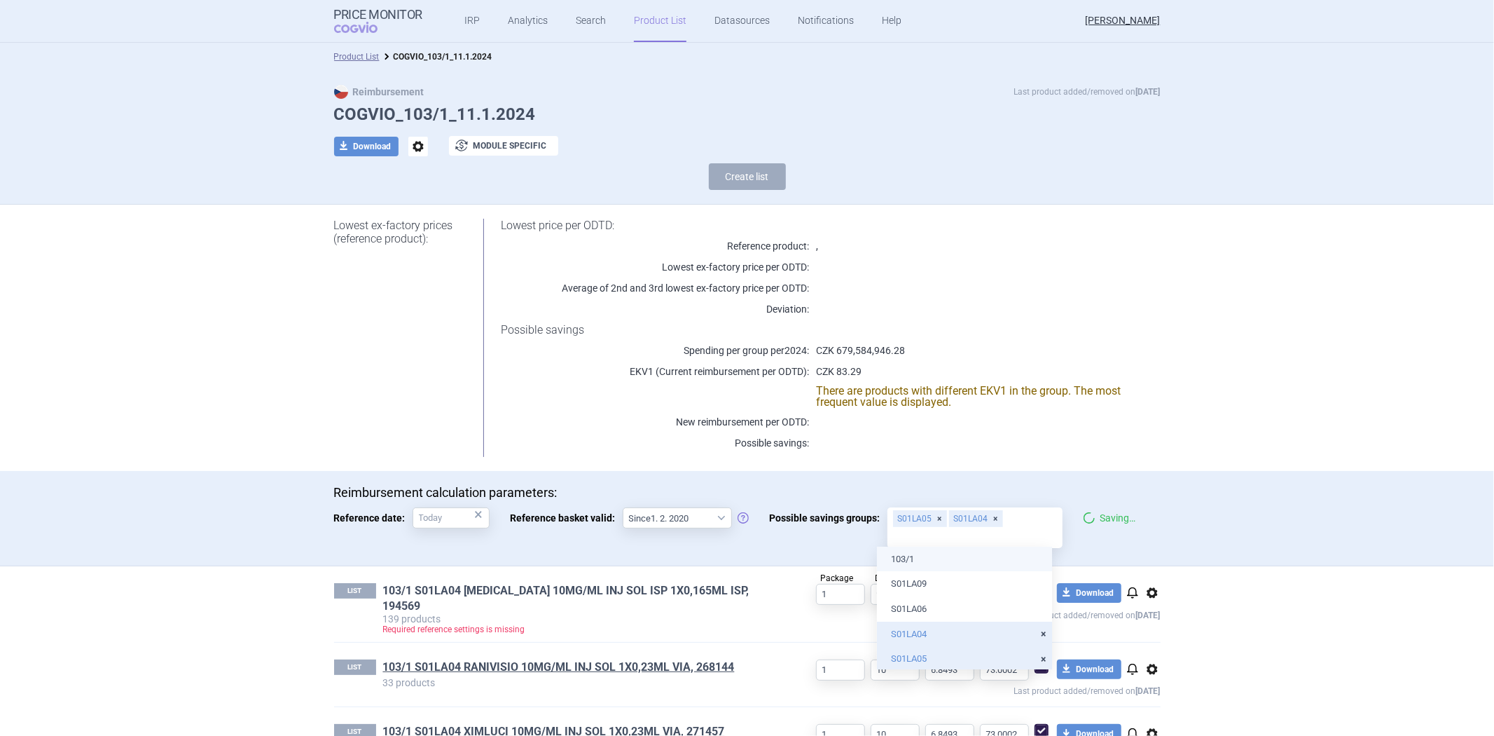
click at [703, 591] on link "103/1 S01LA04 [MEDICAL_DATA] 10MG/ML INJ SOL ISP 1X0,165ML ISP, 194569" at bounding box center [577, 598] width 389 height 31
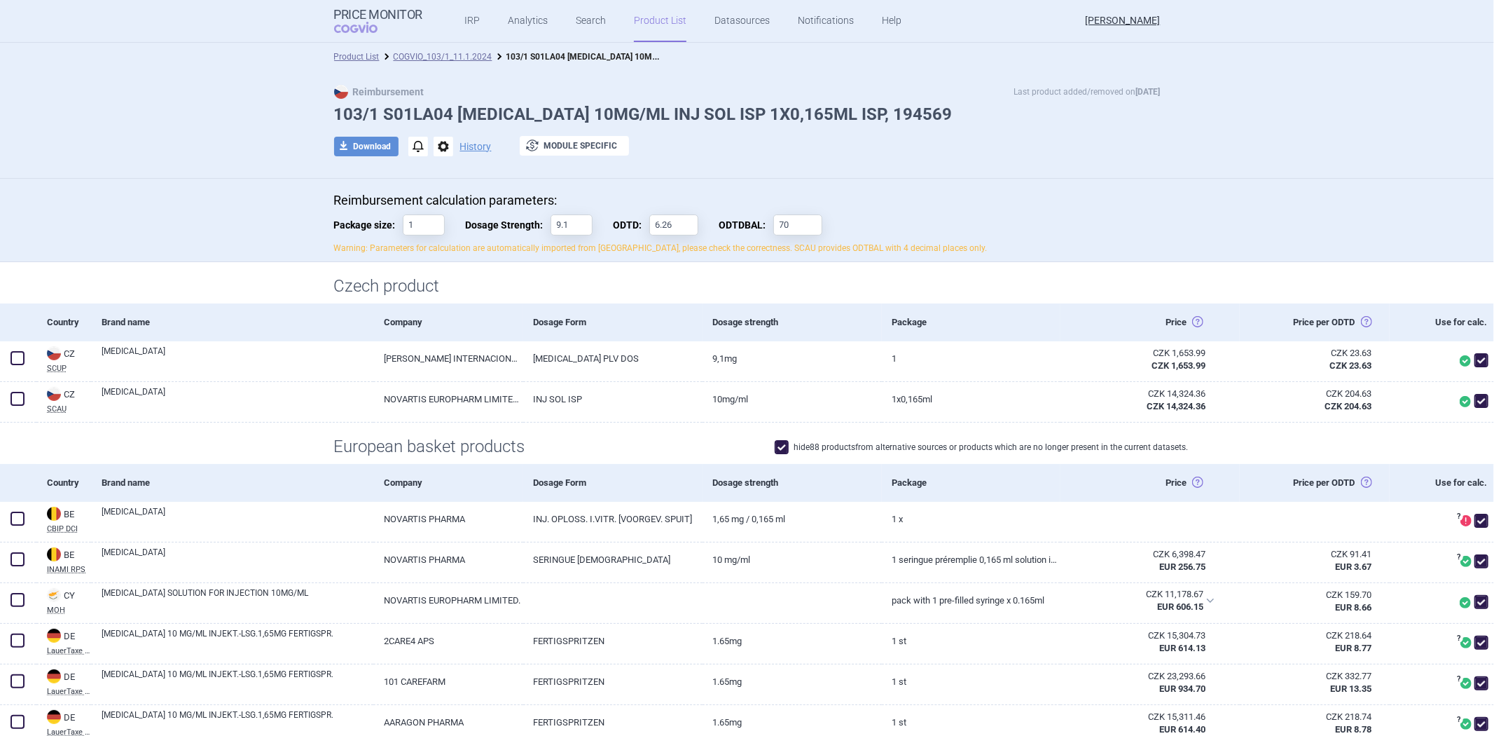
click at [446, 220] on div "Reimbursement calculation parameters: Package size: 1 Dosage Strength: 9.1 ODTD…" at bounding box center [747, 224] width 827 height 62
click at [439, 219] on div "Reimbursement calculation parameters: Package size: 1 Dosage Strength: 9.1 ODTD…" at bounding box center [747, 224] width 827 height 62
click at [433, 219] on input "1" at bounding box center [424, 224] width 42 height 21
type input "4"
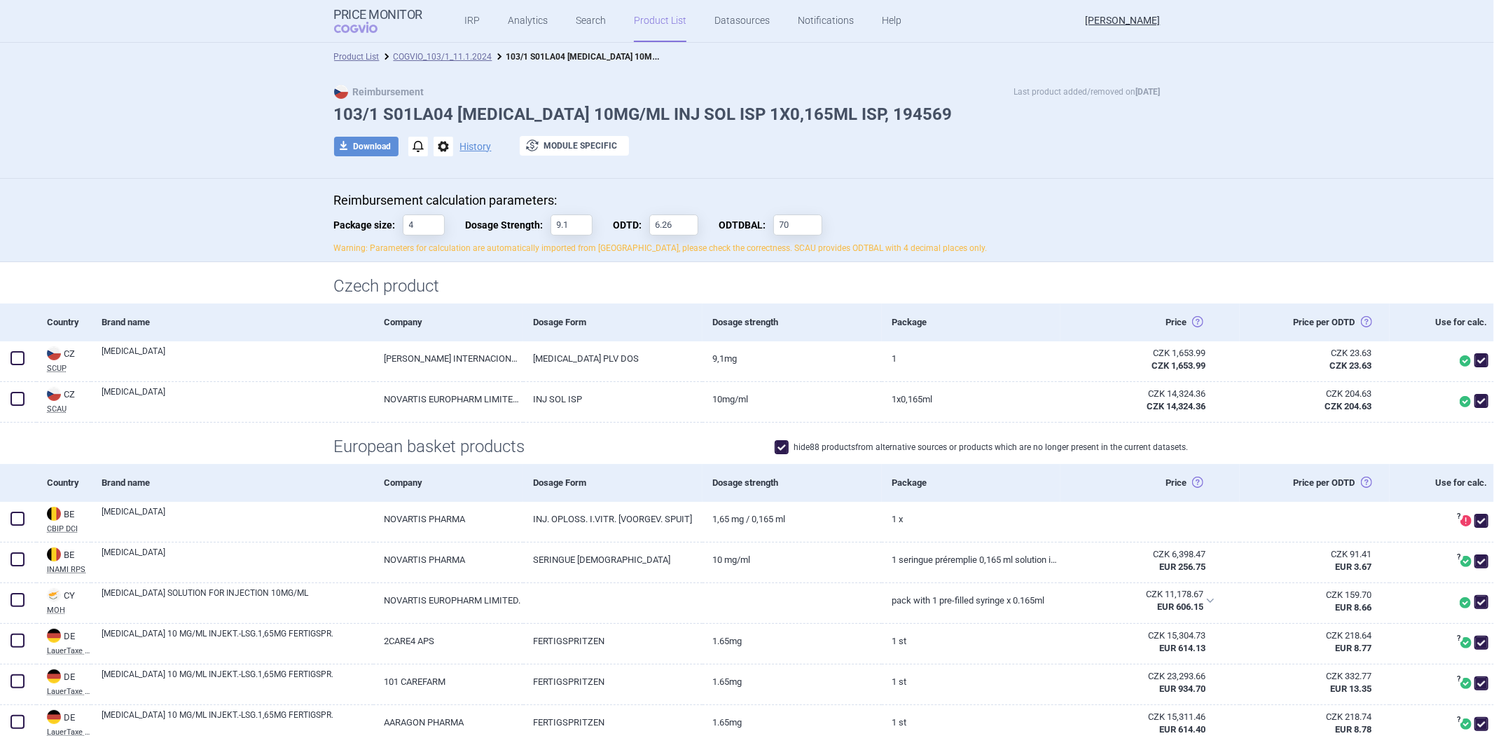
click at [468, 196] on p "Reimbursement calculation parameters:" at bounding box center [747, 200] width 827 height 15
click at [460, 60] on link "COGVIO_103/1_11.1.2024" at bounding box center [443, 57] width 99 height 10
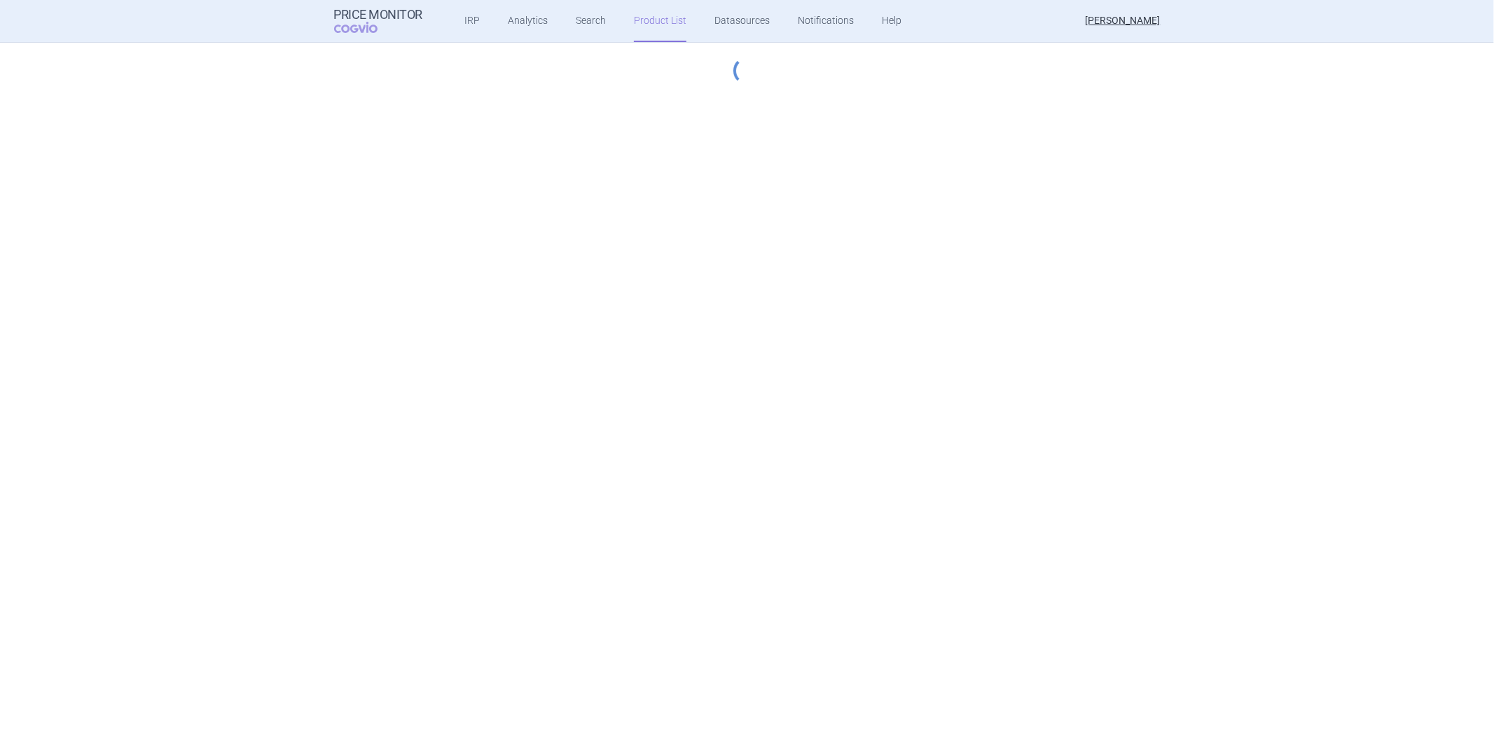
select select "[DATE]"
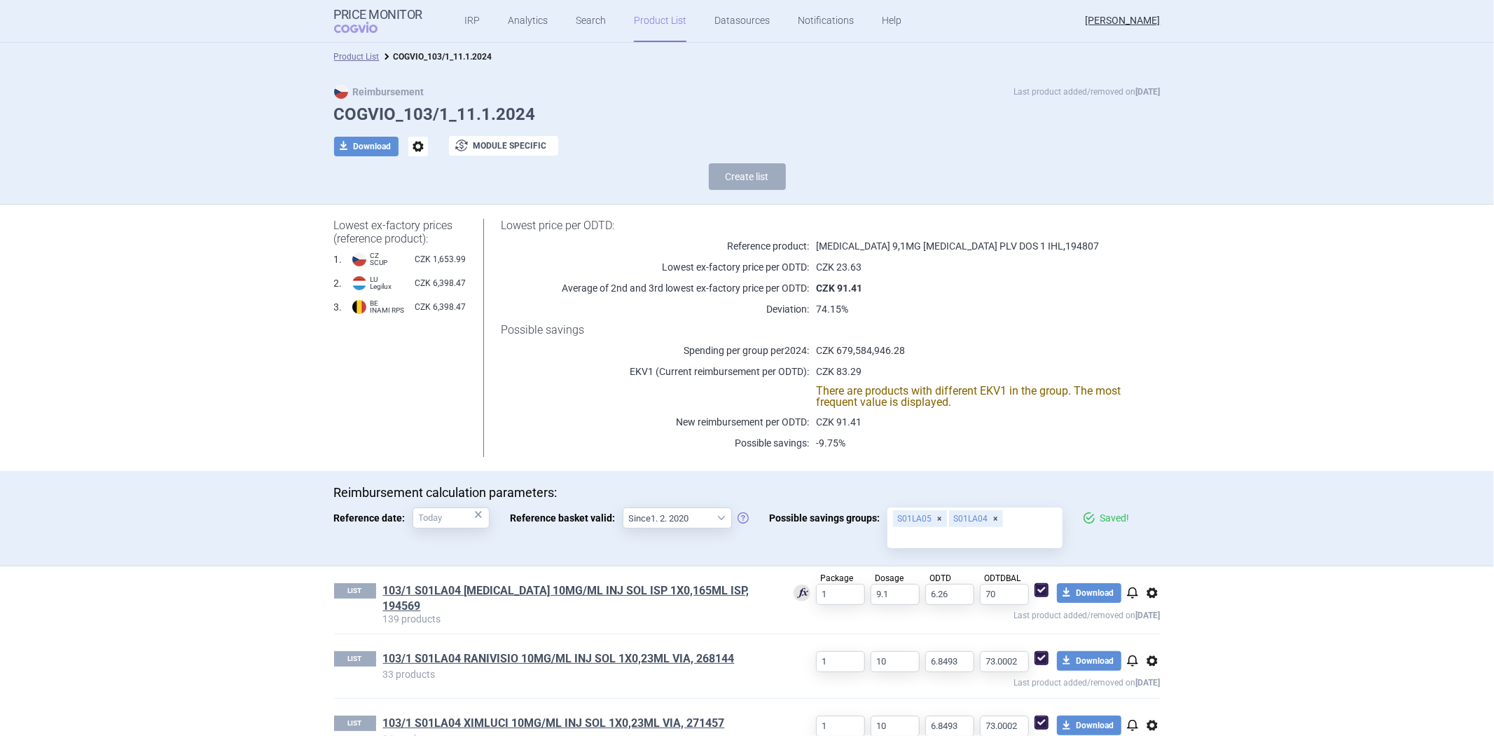
click at [510, 599] on h1 "103/1 S01LA04 [MEDICAL_DATA] 10MG/ML INJ SOL ISP 1X0,165ML ISP, 194569" at bounding box center [577, 598] width 389 height 31
click at [510, 589] on link "103/1 S01LA04 [MEDICAL_DATA] 10MG/ML INJ SOL ISP 1X0,165ML ISP, 194569" at bounding box center [577, 598] width 389 height 31
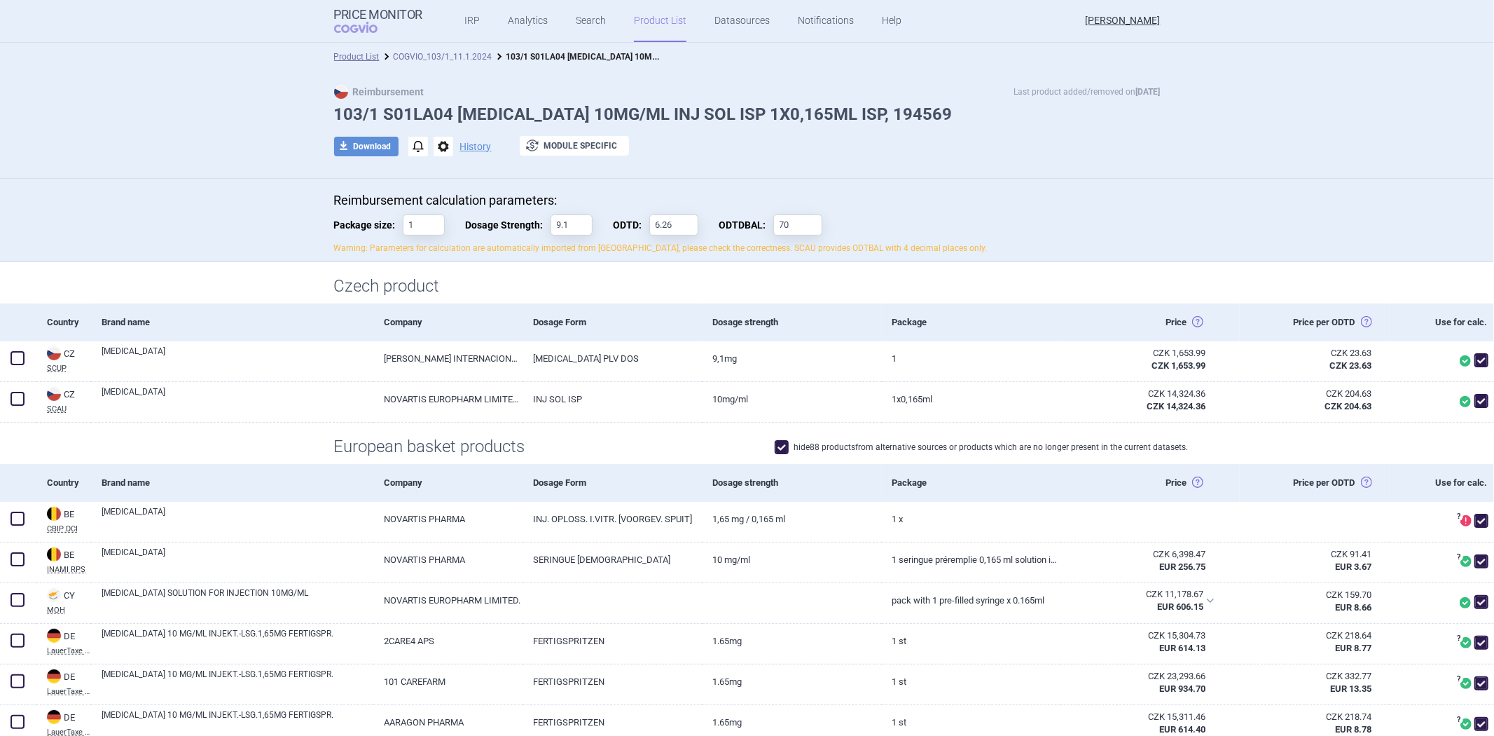
click at [457, 54] on link "COGVIO_103/1_11.1.2024" at bounding box center [443, 57] width 99 height 10
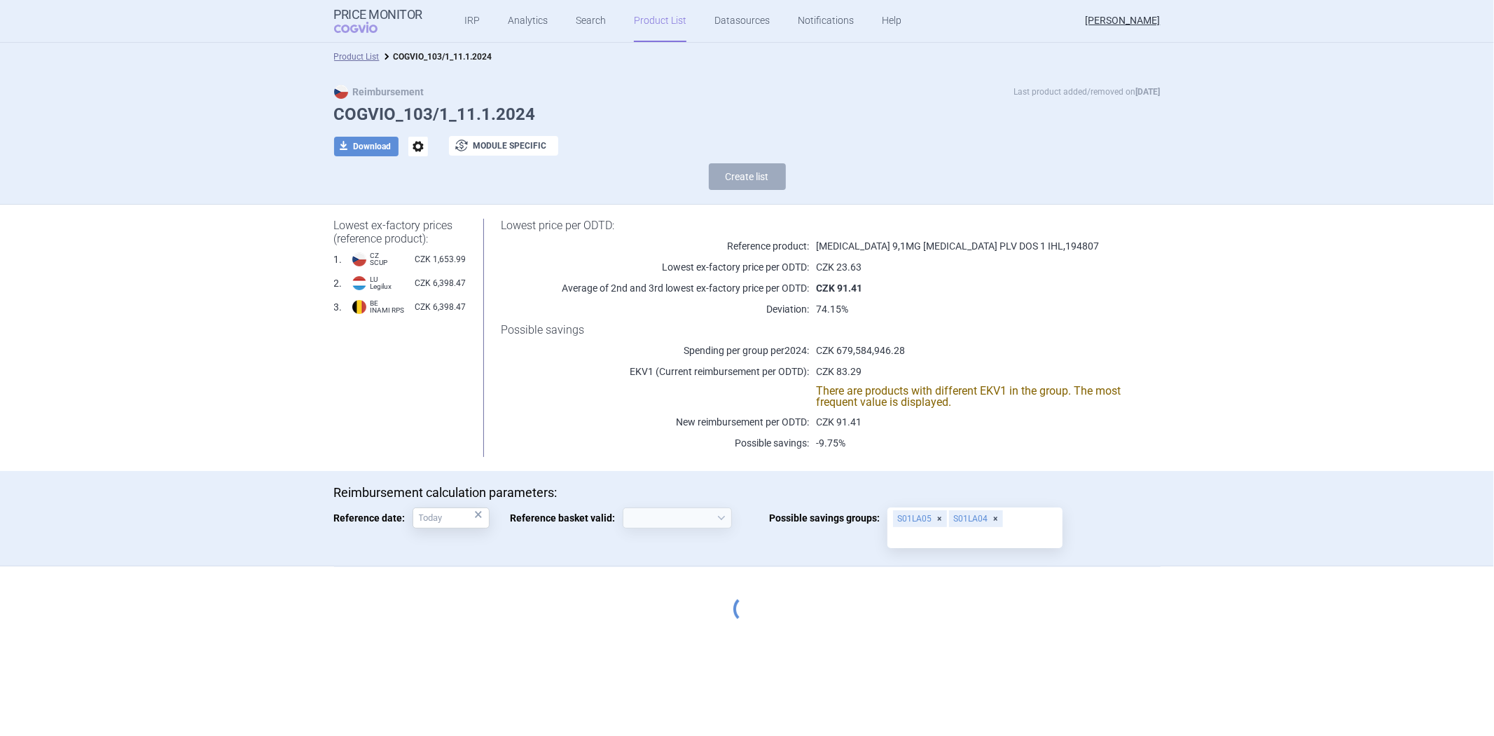
select select "[DATE]"
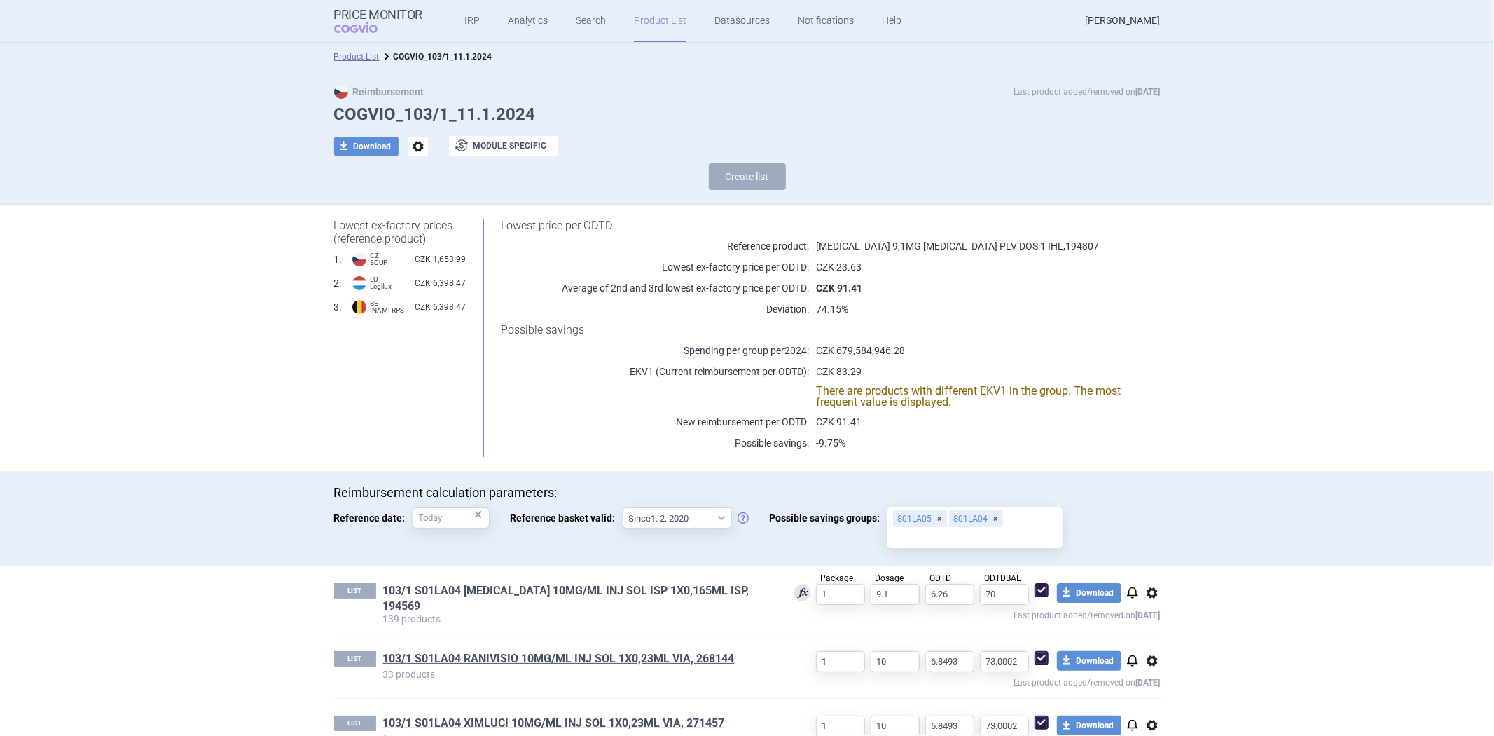
click at [734, 583] on link "103/1 S01LA04 [MEDICAL_DATA] 10MG/ML INJ SOL ISP 1X0,165ML ISP, 194569" at bounding box center [577, 598] width 389 height 31
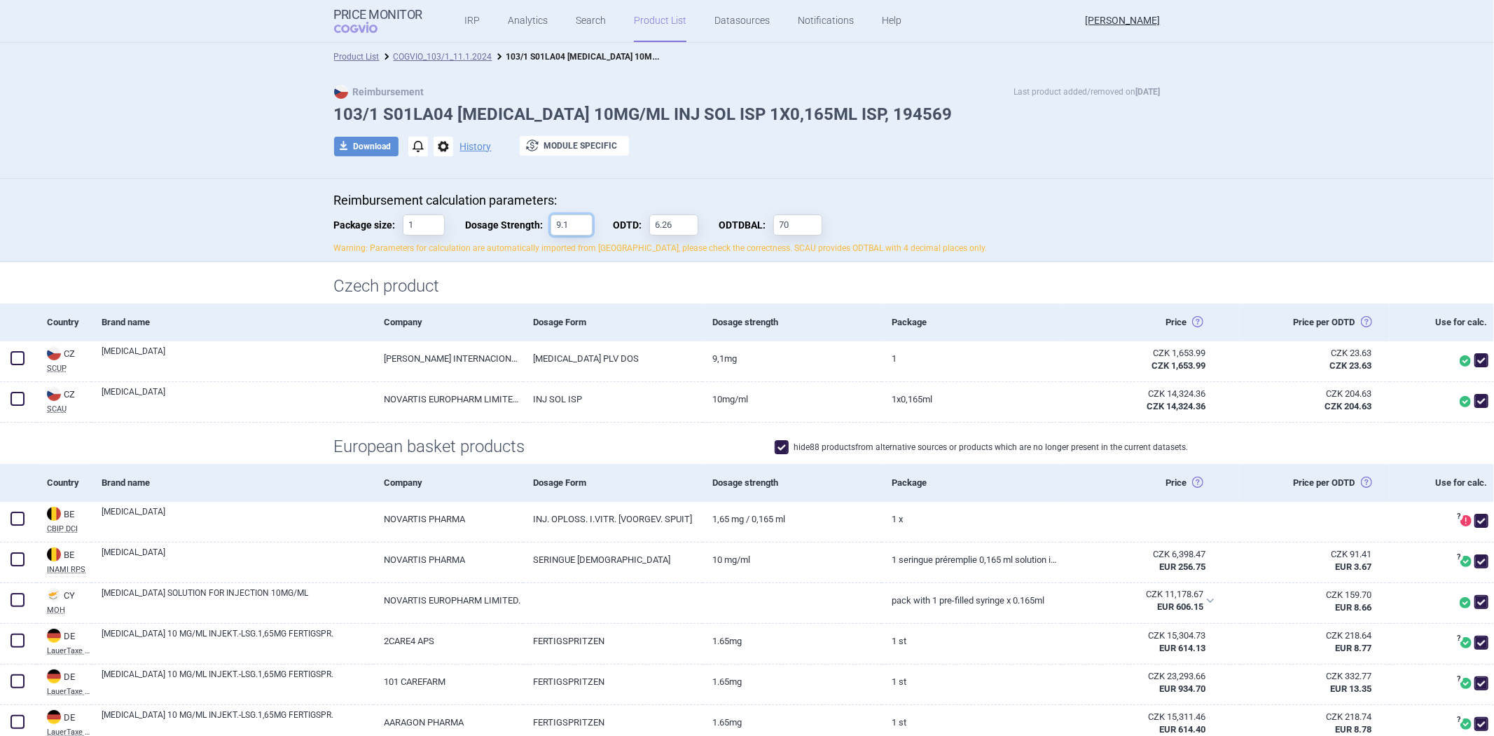
click at [570, 220] on input "9.1" at bounding box center [572, 224] width 42 height 21
type input "10"
click at [522, 276] on h1 "Czech product" at bounding box center [747, 286] width 827 height 20
click at [413, 57] on link "COGVIO_103/1_11.1.2024" at bounding box center [443, 57] width 99 height 10
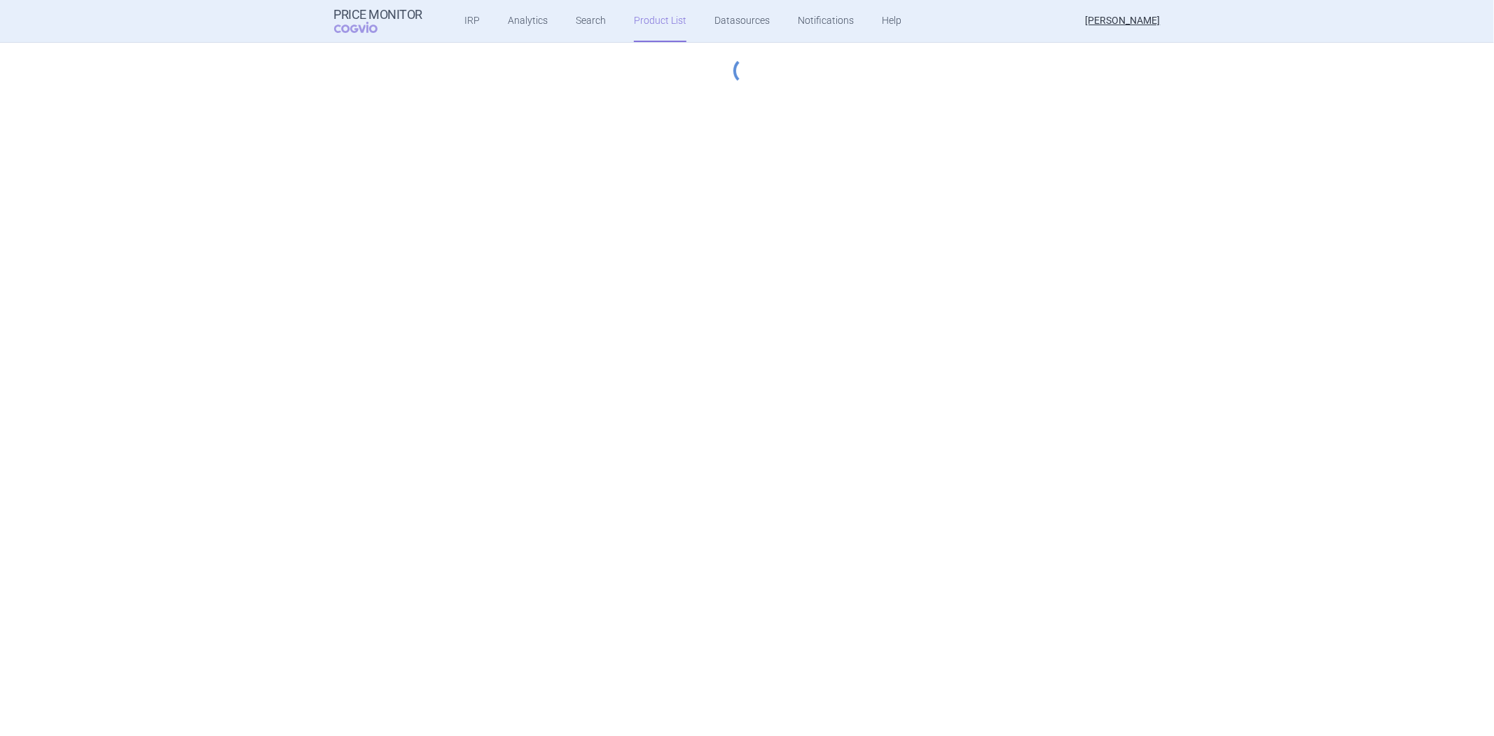
select select "[DATE]"
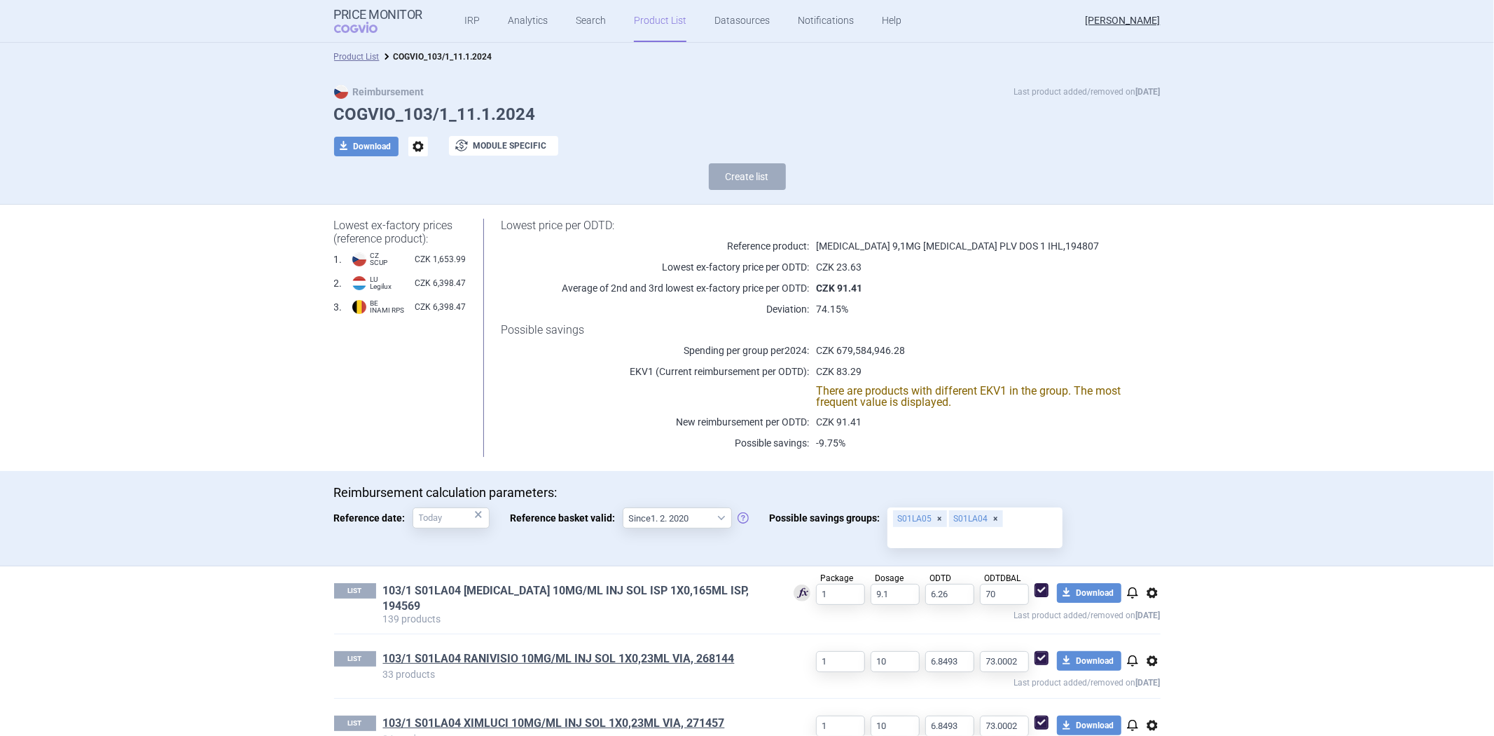
click at [582, 583] on link "103/1 S01LA04 [MEDICAL_DATA] 10MG/ML INJ SOL ISP 1X0,165ML ISP, 194569" at bounding box center [577, 598] width 389 height 31
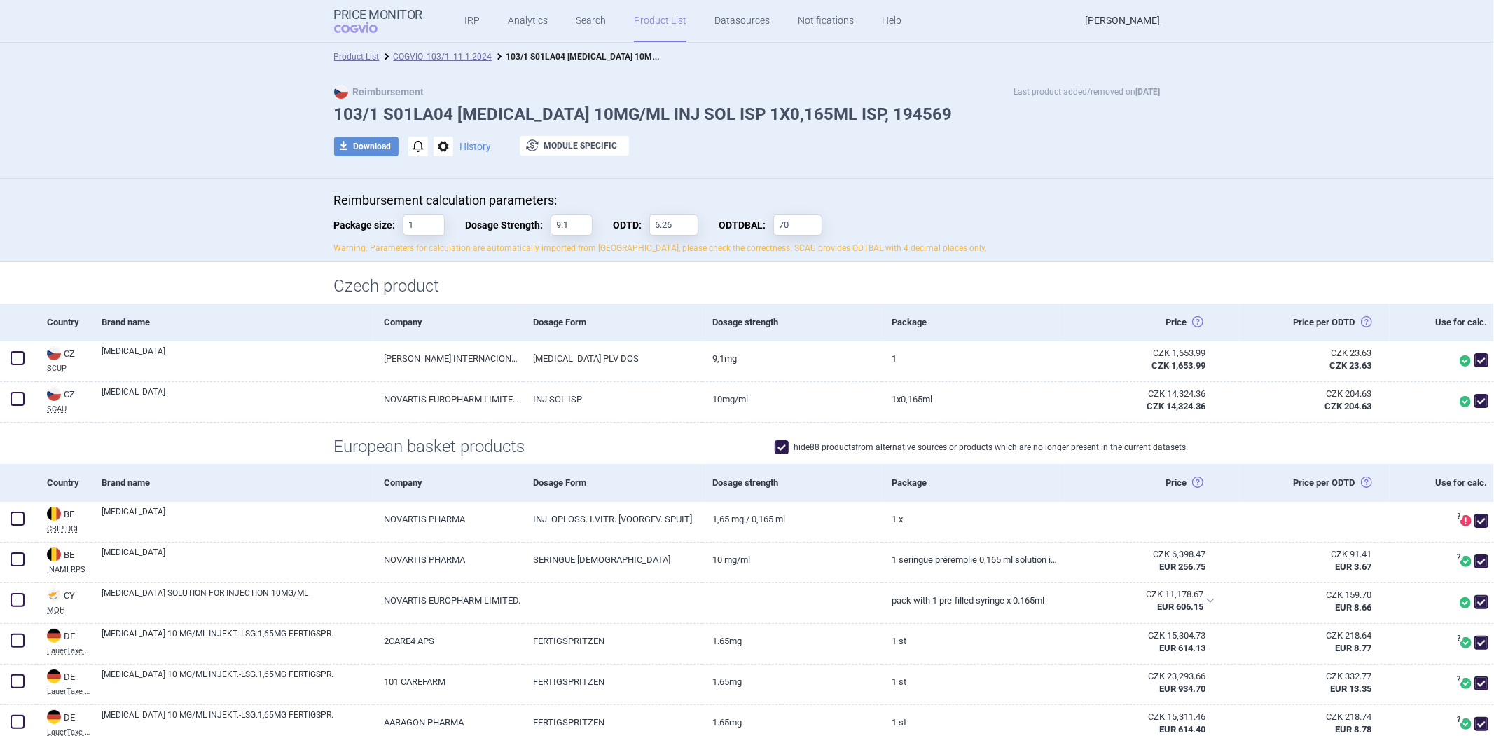
click at [586, 249] on p "Warning: Parameters for calculation are automatically imported from [GEOGRAPHIC…" at bounding box center [747, 248] width 827 height 12
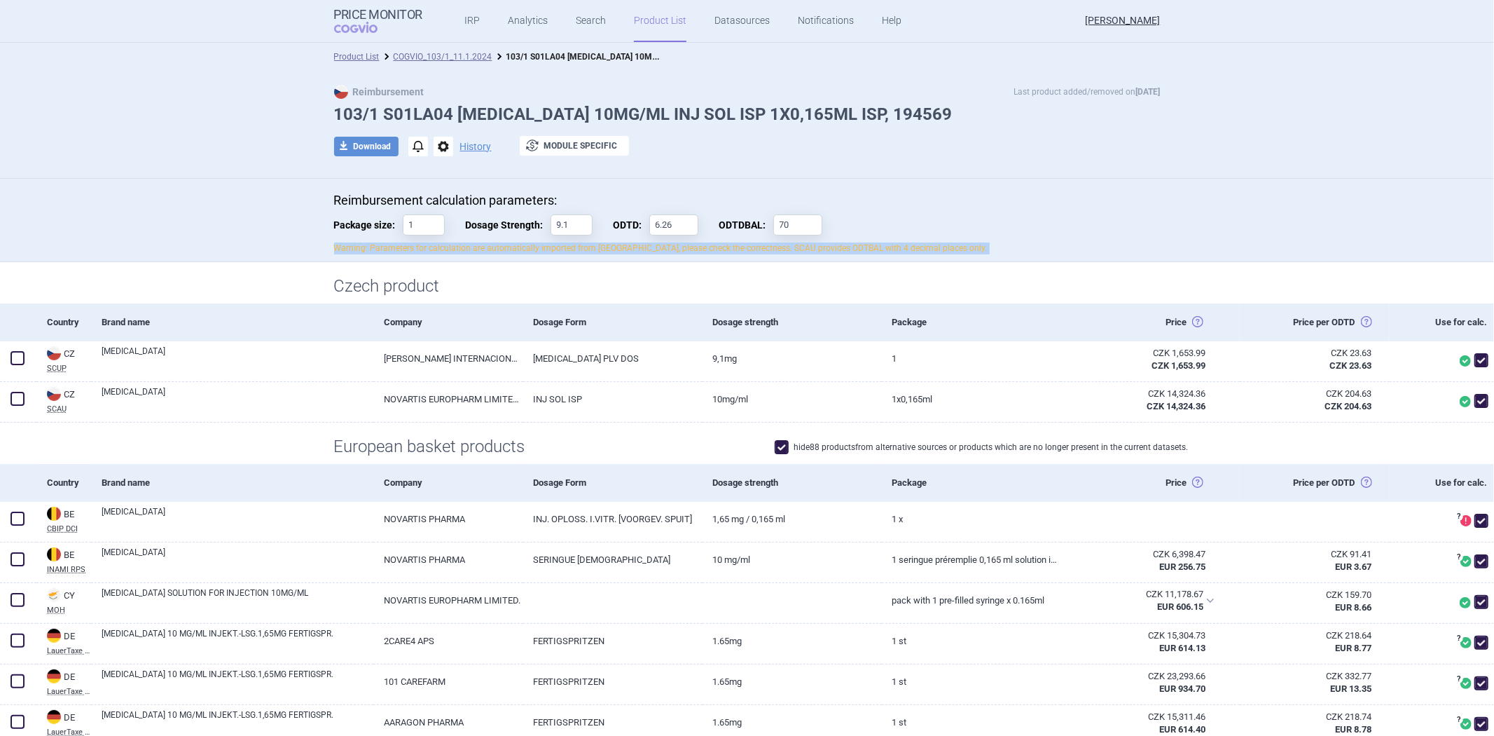
click at [586, 249] on p "Warning: Parameters for calculation are automatically imported from [GEOGRAPHIC…" at bounding box center [747, 248] width 827 height 12
click at [586, 255] on div "Reimbursement calculation parameters: Package size: 1 Dosage Strength: 9.1 ODTD…" at bounding box center [747, 227] width 883 height 69
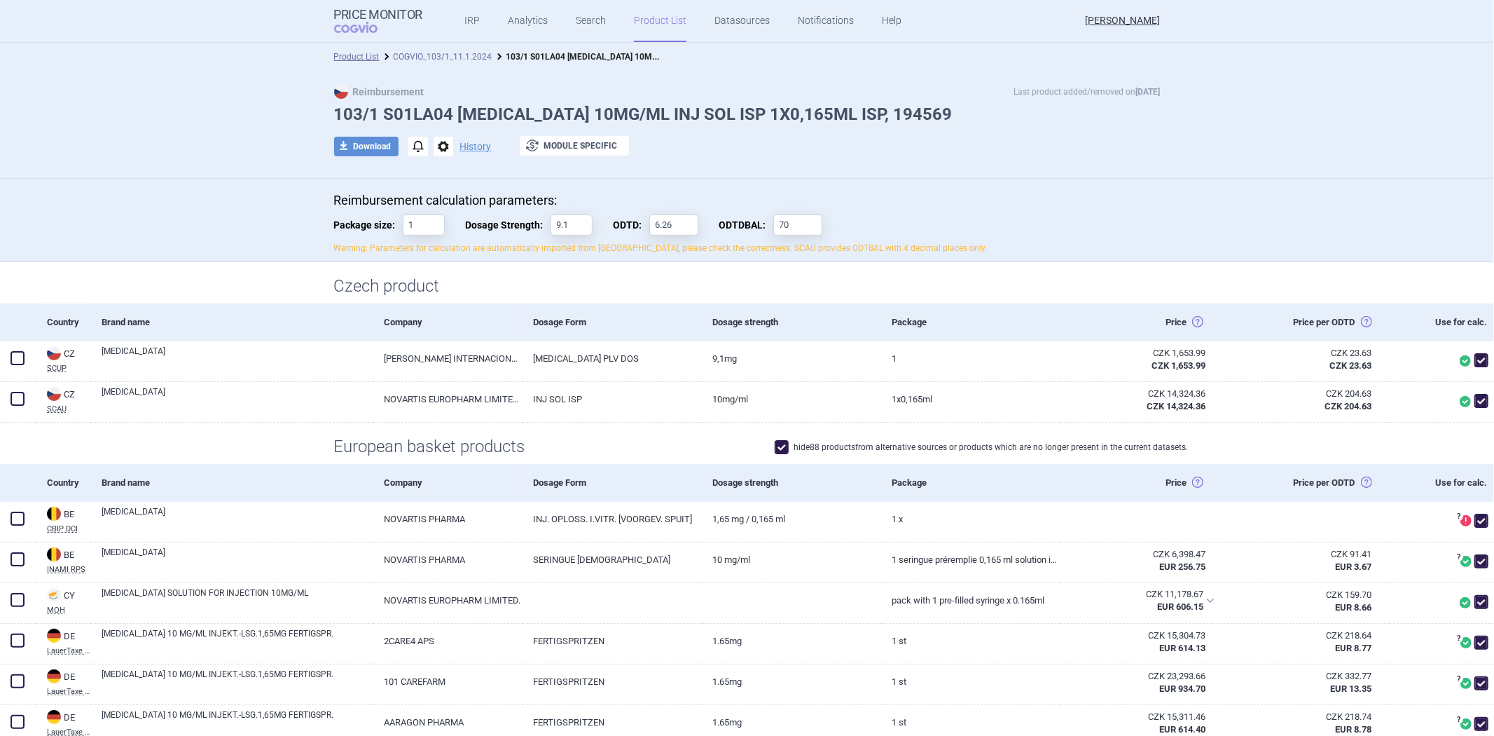
click at [467, 57] on link "COGVIO_103/1_11.1.2024" at bounding box center [443, 57] width 99 height 10
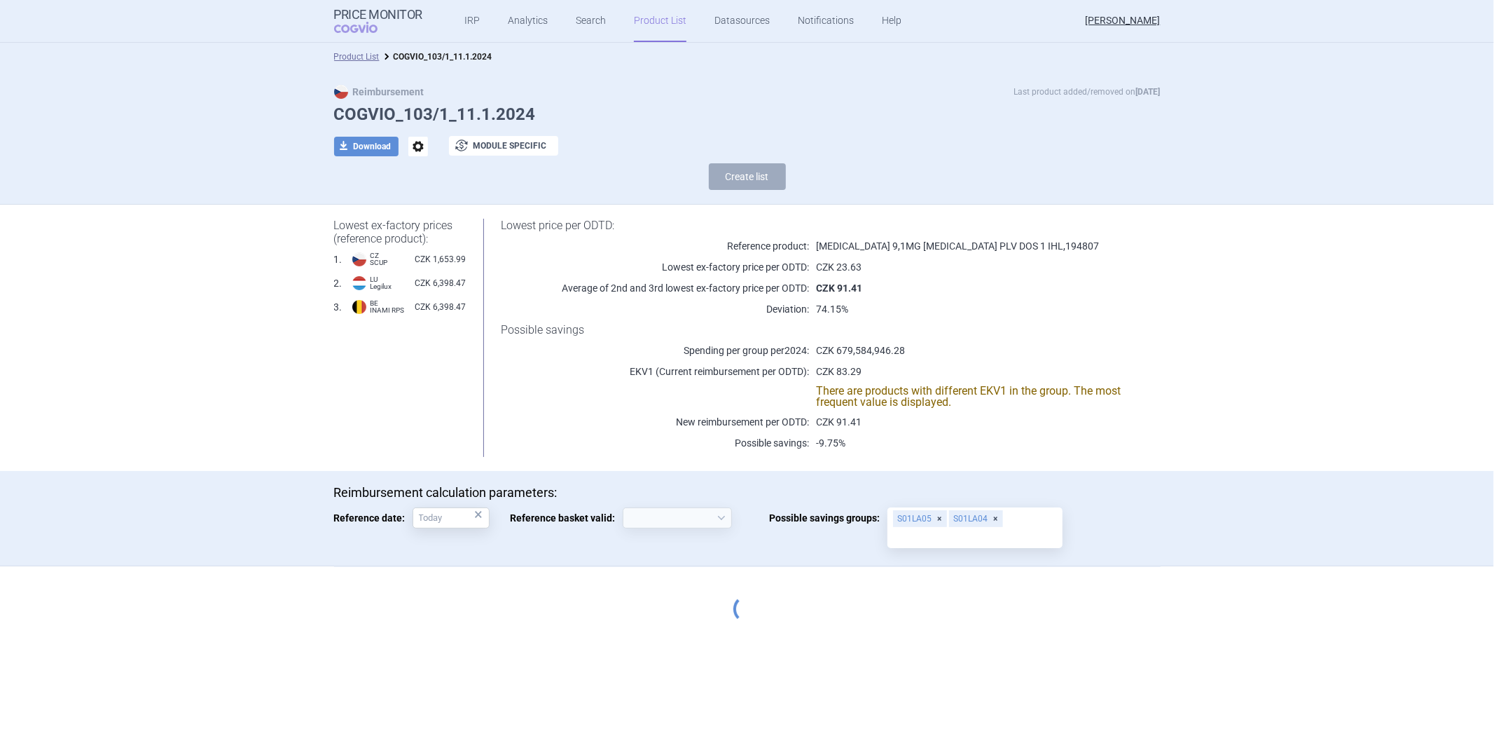
select select "[DATE]"
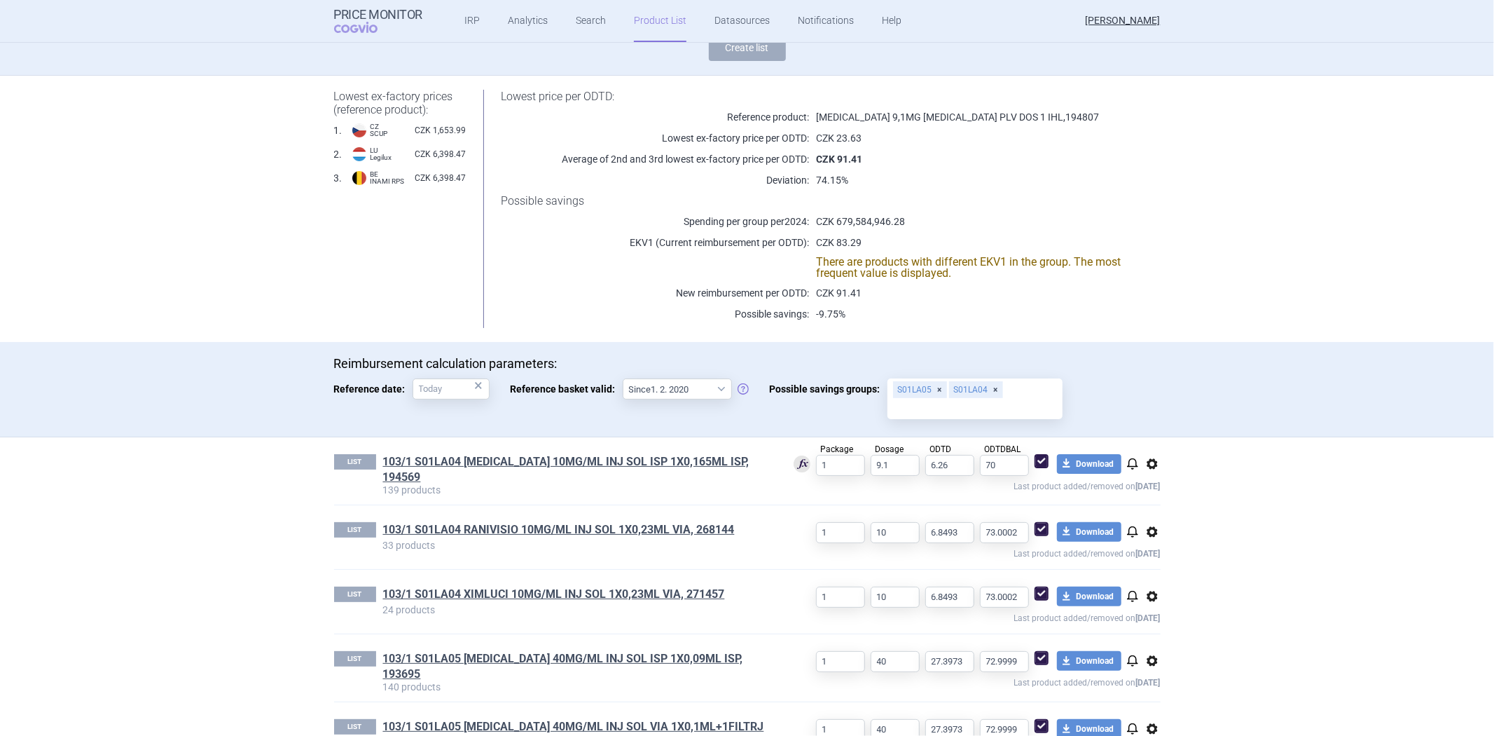
scroll to position [303, 0]
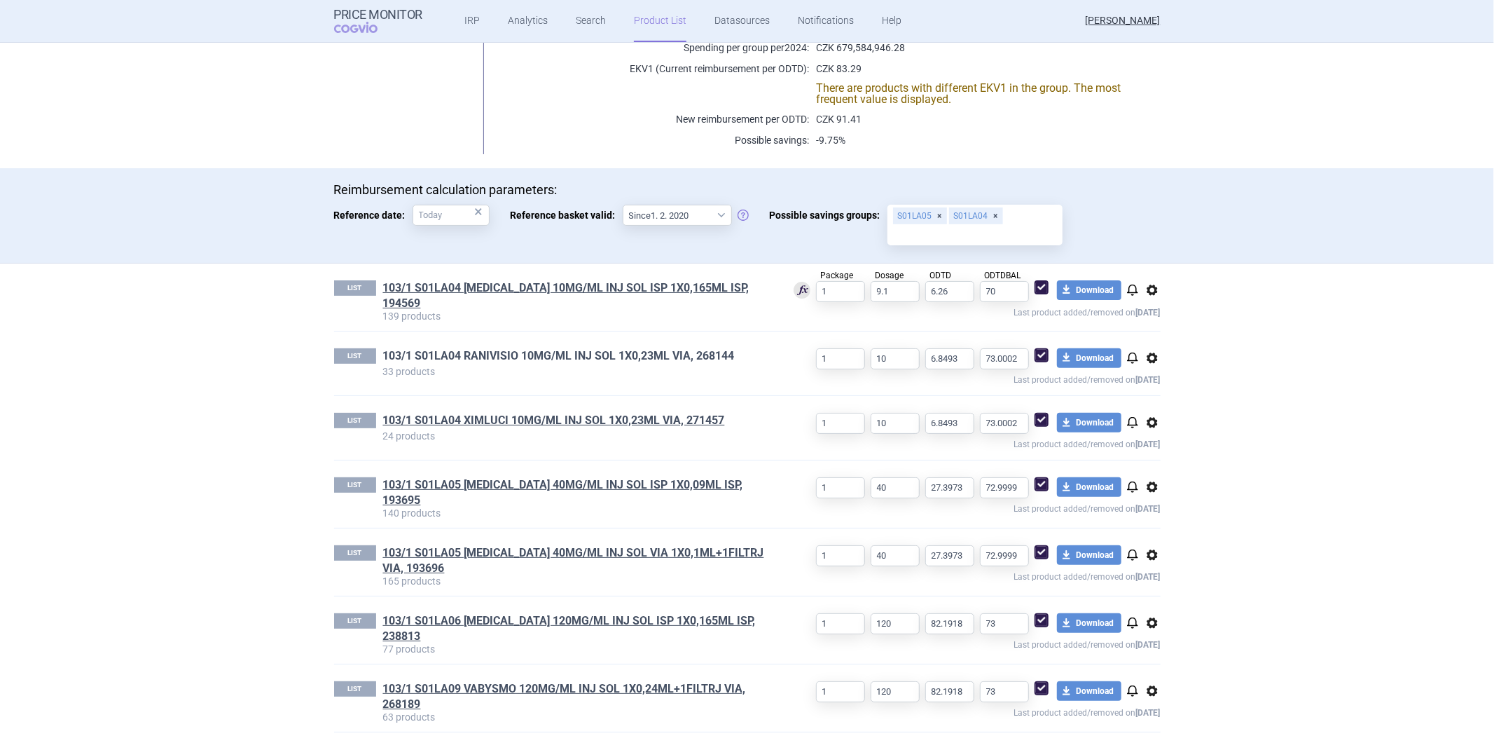
click at [634, 348] on link "103/1 S01LA04 RANIVISIO 10MG/ML INJ SOL 1X0,23ML VIA, 268144" at bounding box center [559, 355] width 352 height 15
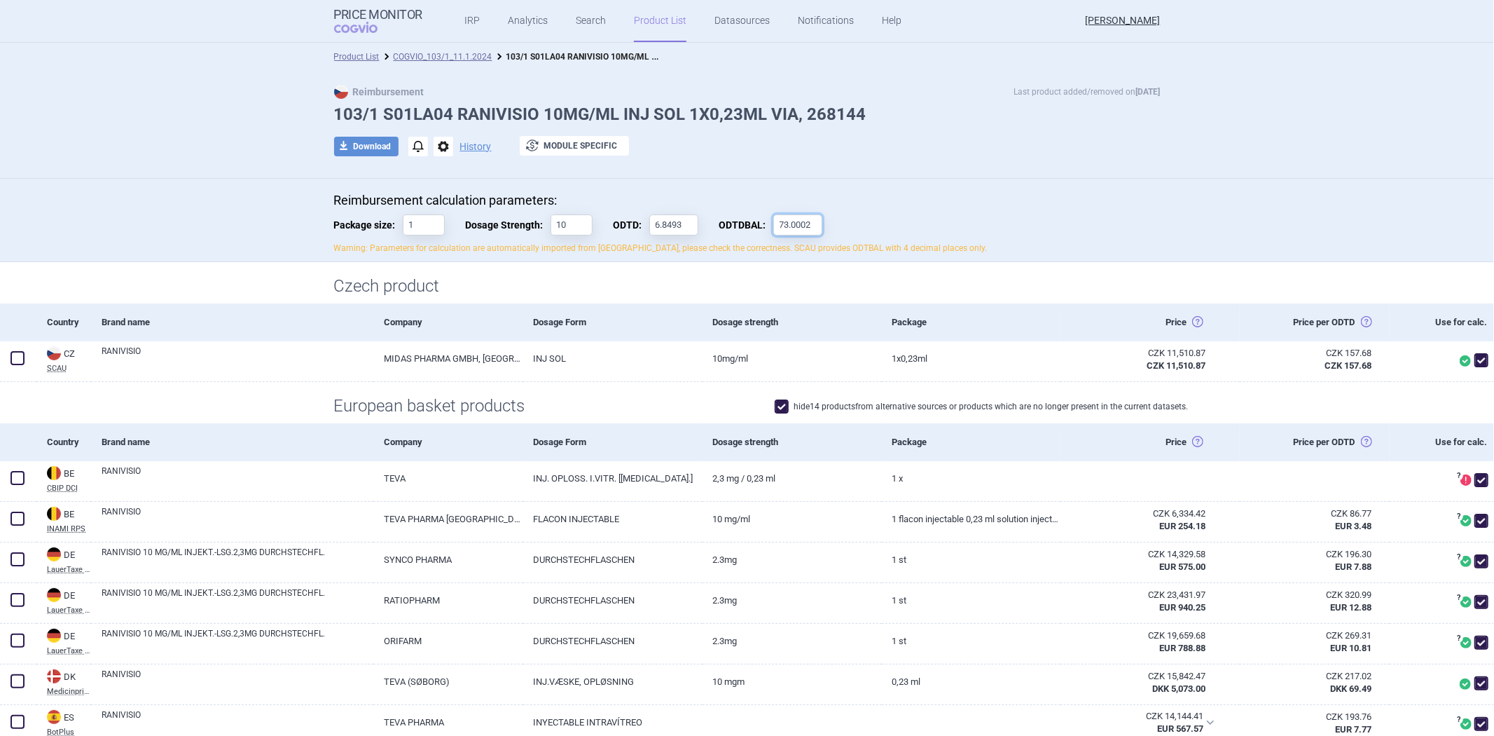
click at [802, 223] on input "73.0002" at bounding box center [798, 224] width 49 height 21
click at [797, 226] on input "73.0002" at bounding box center [798, 224] width 49 height 21
type input "73.0005"
click at [611, 310] on div "Dosage Form" at bounding box center [612, 322] width 179 height 38
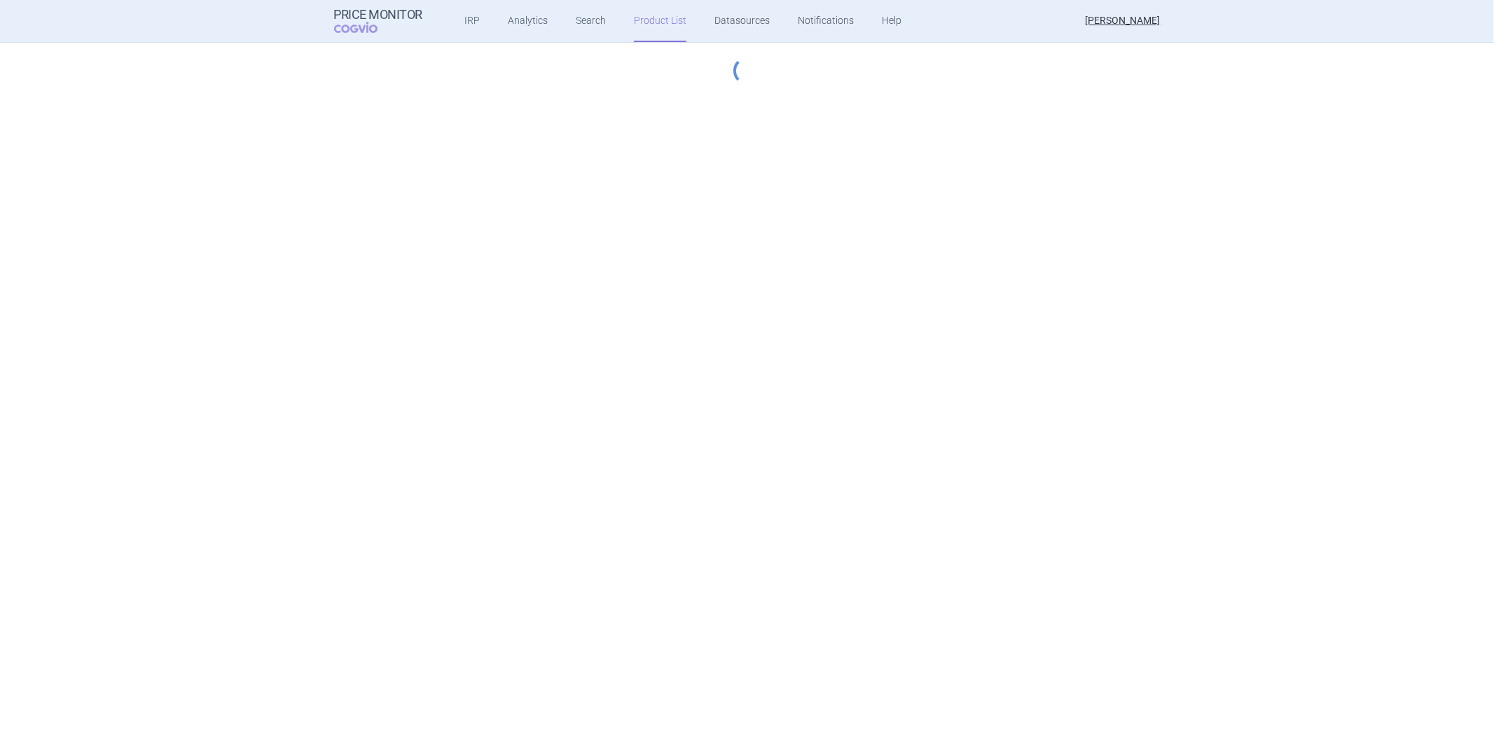
select select "[DATE]"
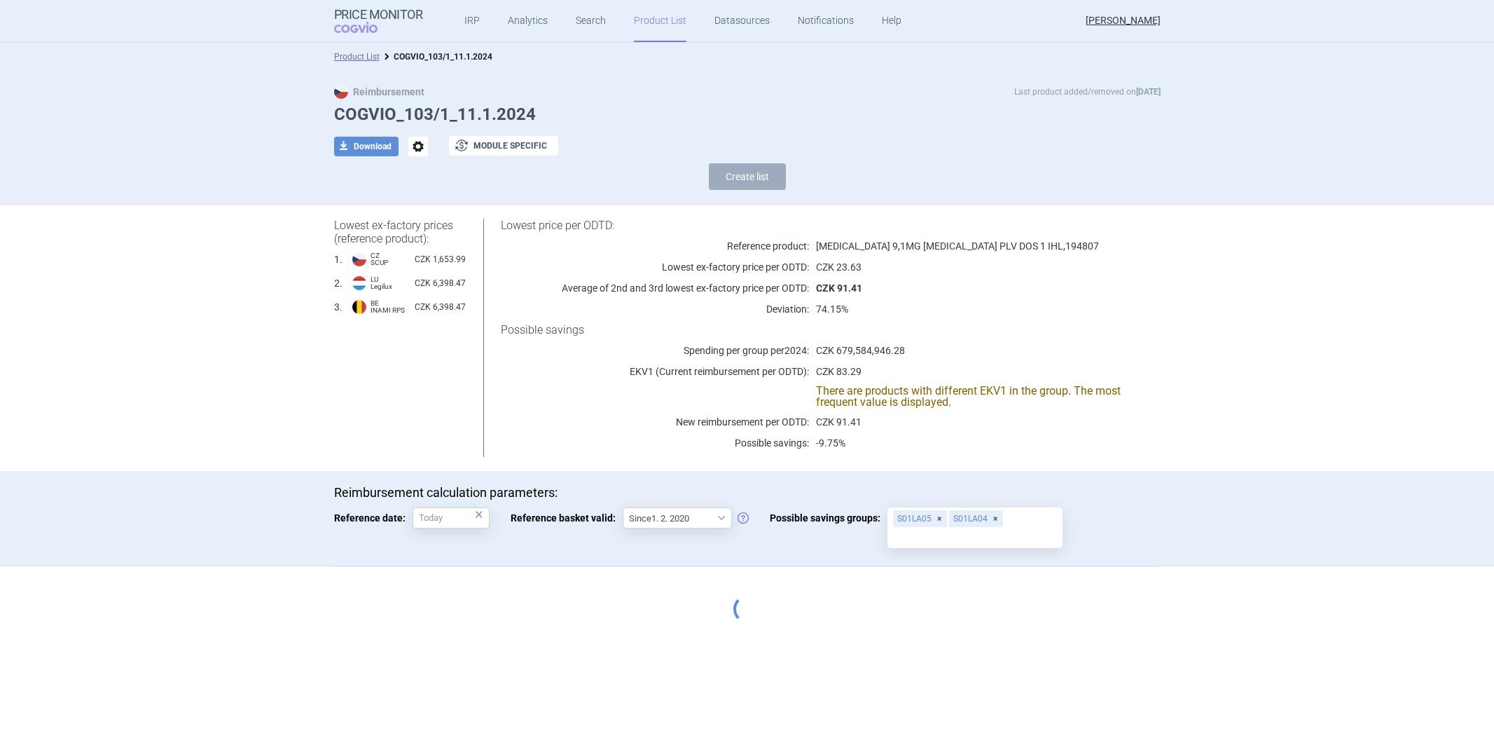
select select "[DATE]"
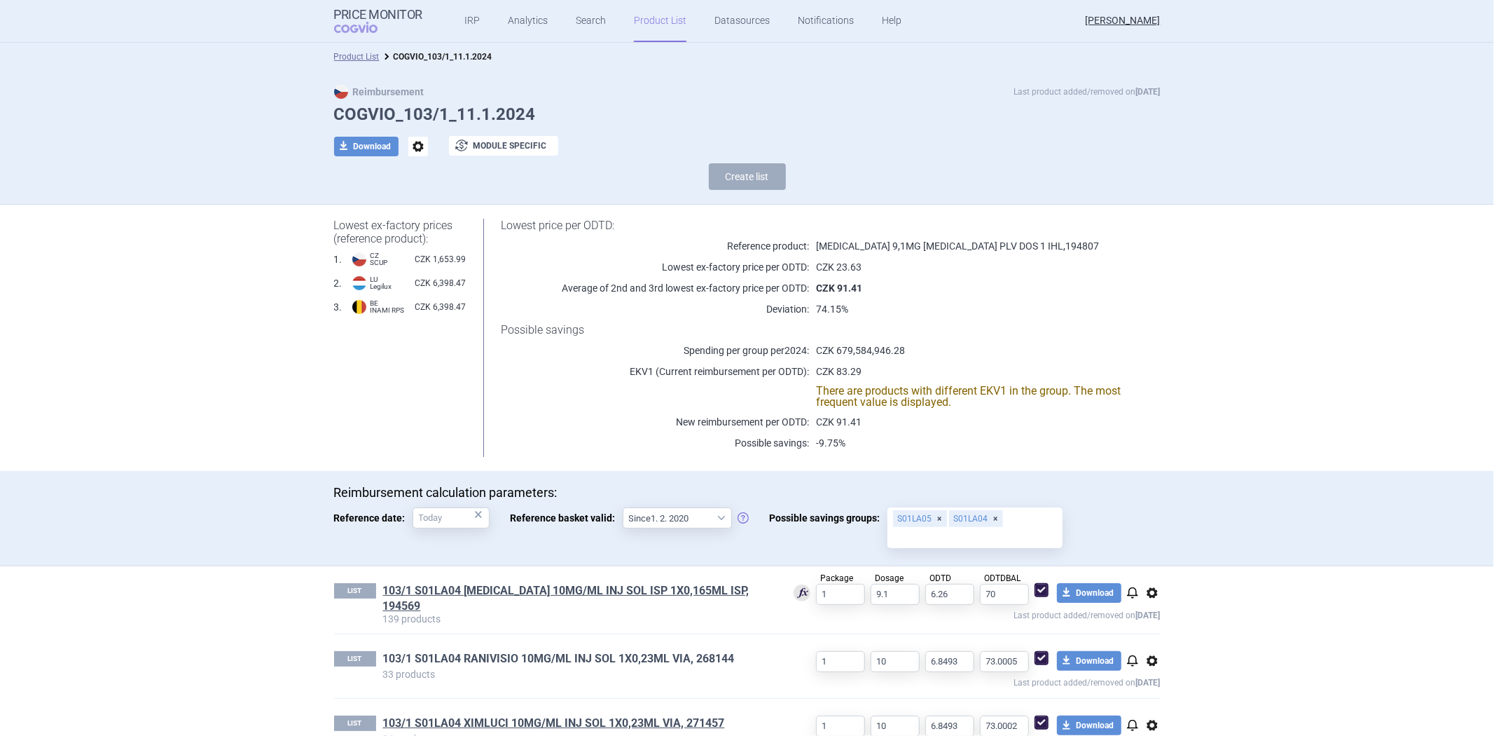
click at [544, 651] on link "103/1 S01LA04 RANIVISIO 10MG/ML INJ SOL 1X0,23ML VIA, 268144" at bounding box center [559, 658] width 352 height 15
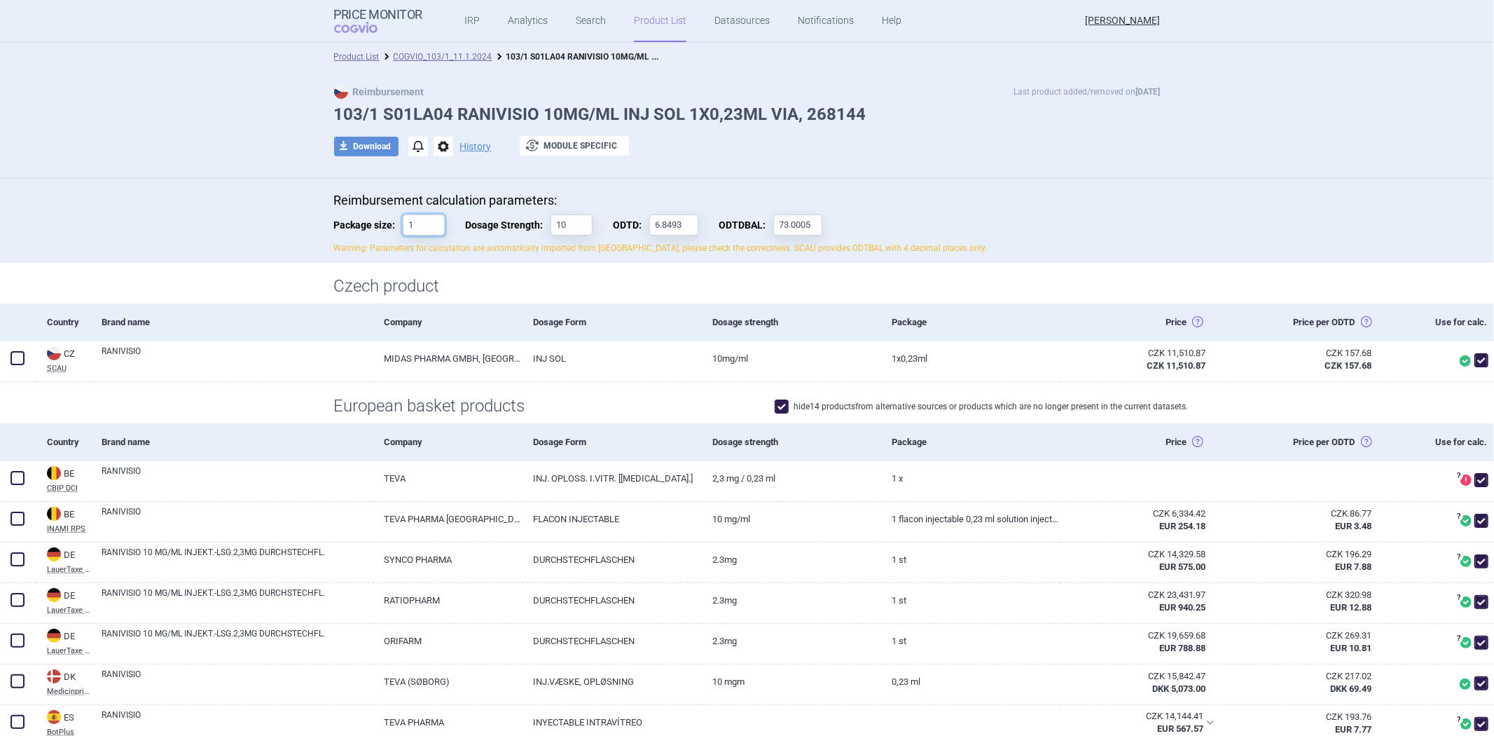
click at [422, 226] on input "1" at bounding box center [424, 224] width 42 height 21
type input "10"
click at [334, 249] on p "Warning: Parameters for calculation are automatically imported from [GEOGRAPHIC…" at bounding box center [747, 248] width 827 height 12
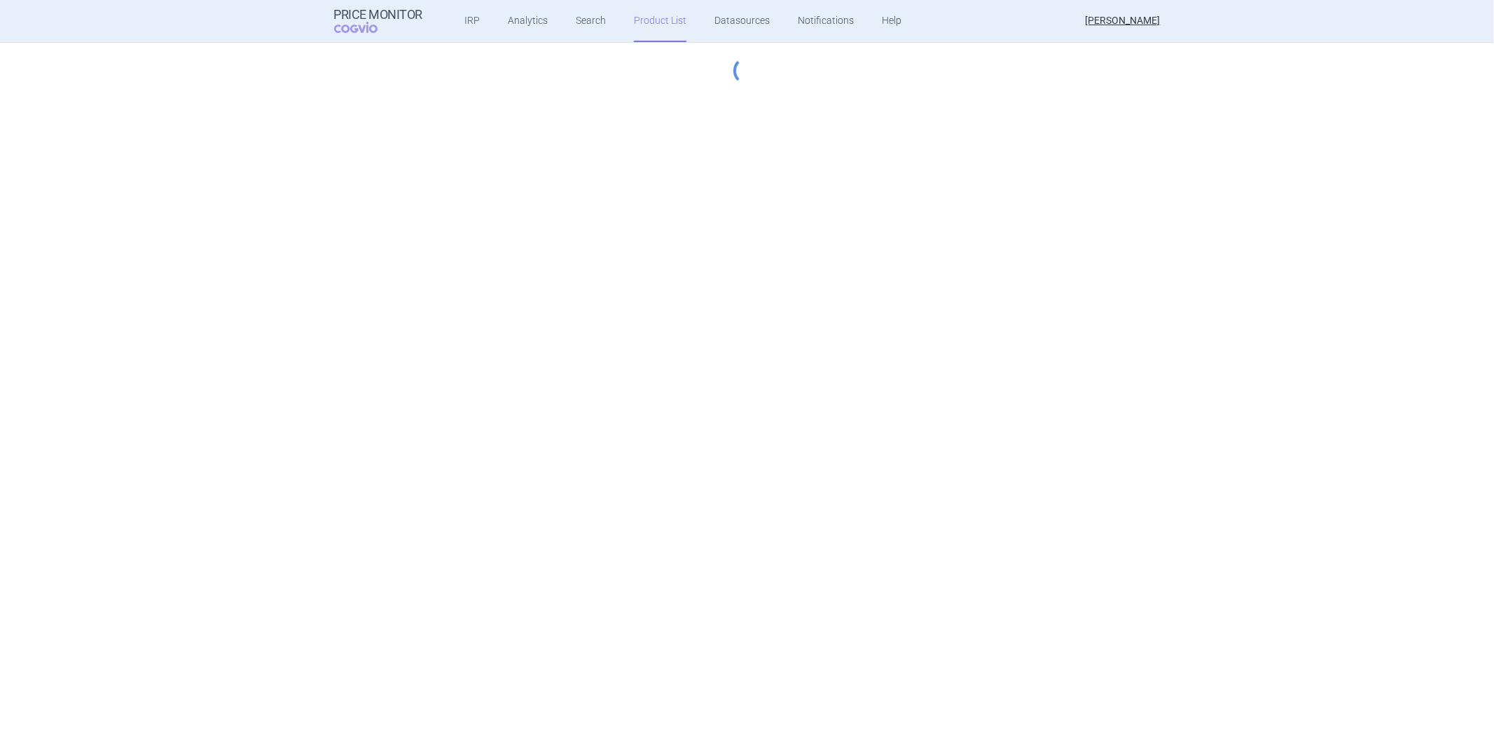
select select "[DATE]"
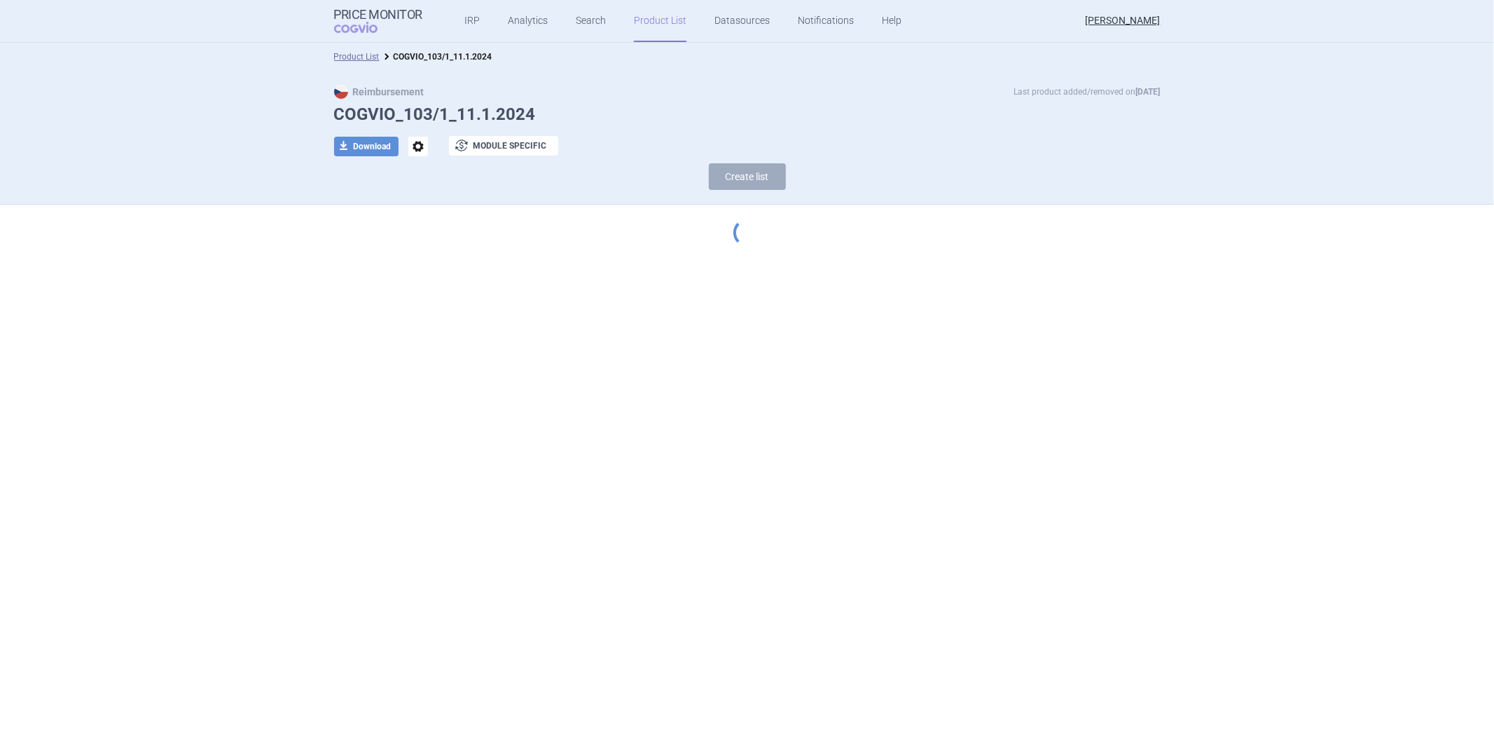
select select "[DATE]"
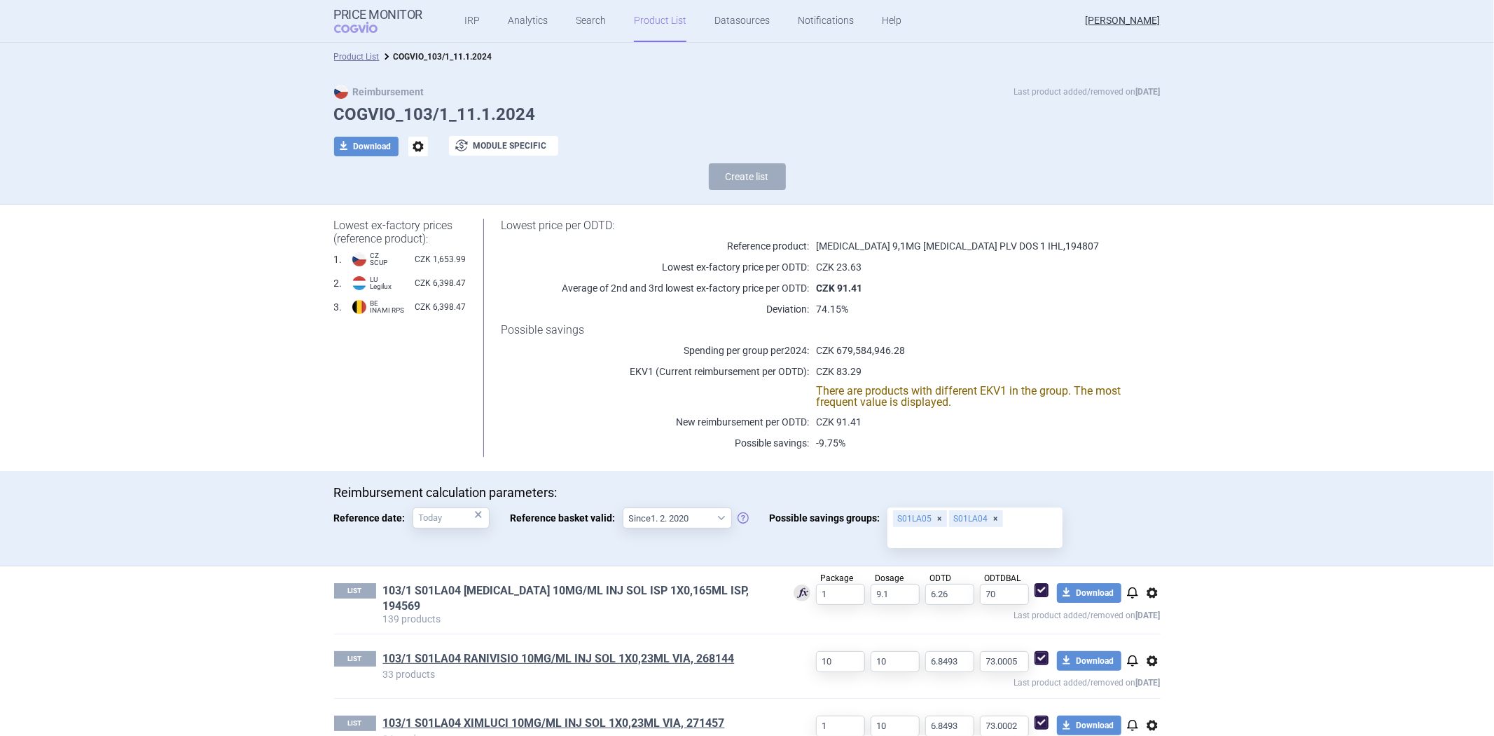
click at [516, 583] on link "103/1 S01LA04 [MEDICAL_DATA] 10MG/ML INJ SOL ISP 1X0,165ML ISP, 194569" at bounding box center [577, 598] width 389 height 31
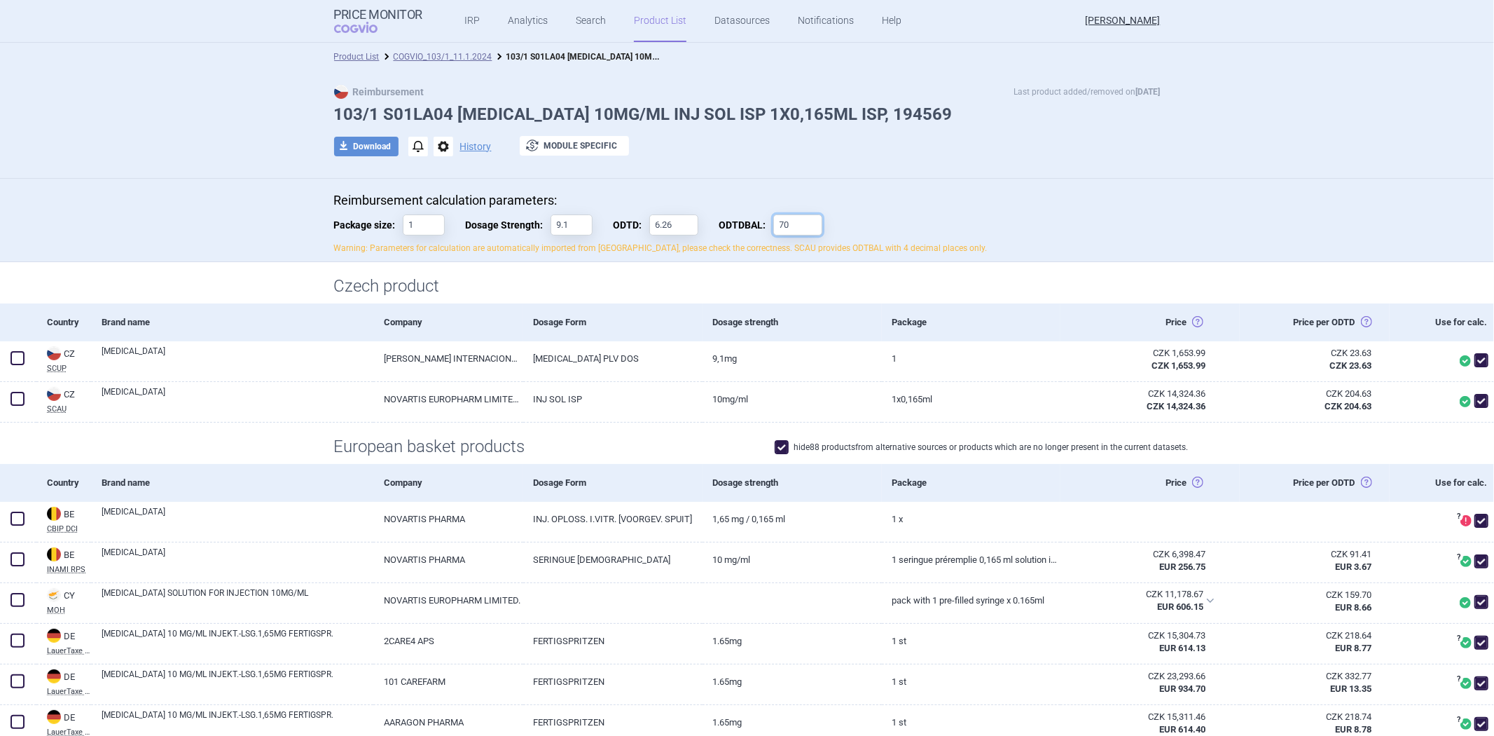
click at [790, 218] on input "70" at bounding box center [798, 224] width 49 height 21
type input "70.0001"
click at [906, 219] on div "Reimbursement calculation parameters: Package size: 1 Dosage Strength: 9.1 ODTD…" at bounding box center [747, 224] width 827 height 62
click at [435, 218] on input "1" at bounding box center [424, 224] width 42 height 21
type input "11"
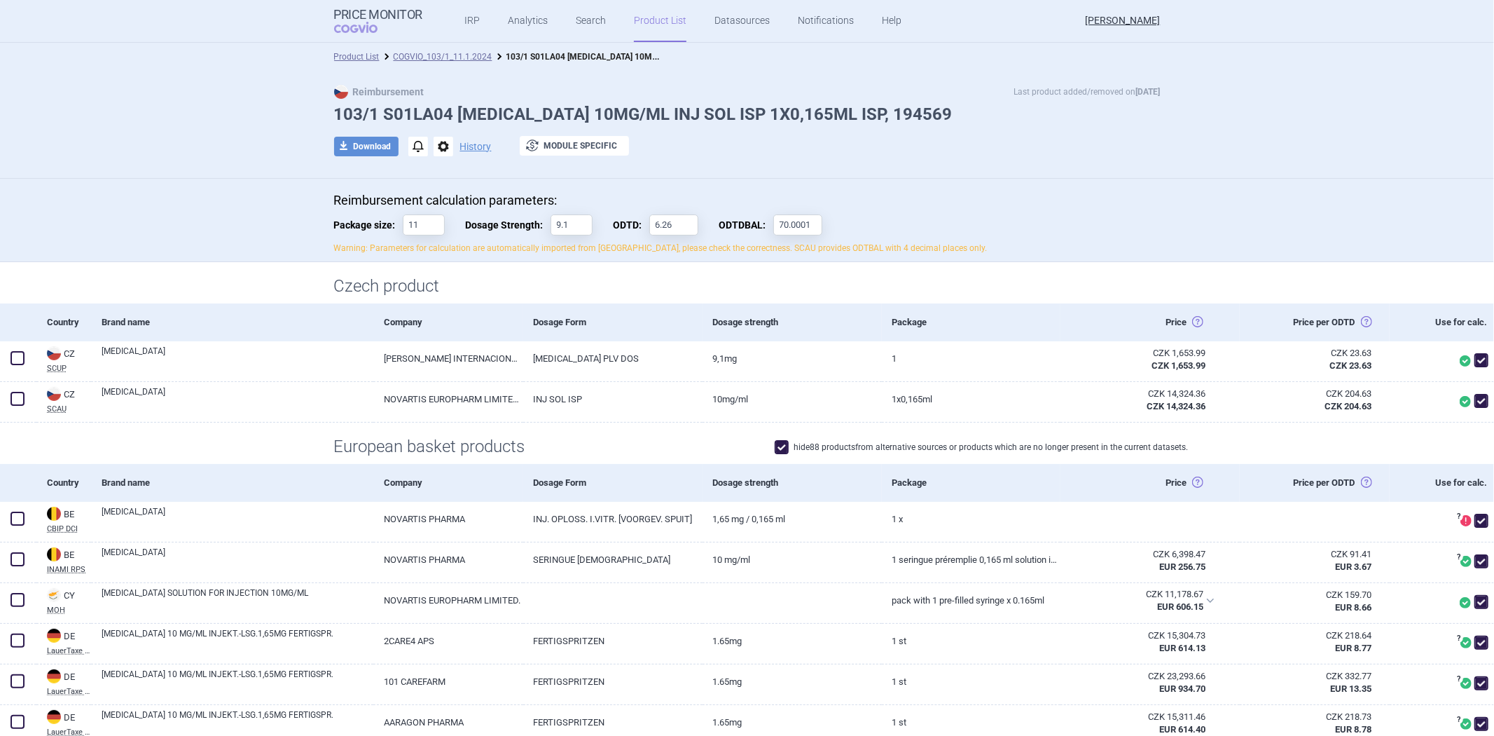
click at [500, 292] on h1 "Czech product" at bounding box center [747, 286] width 827 height 20
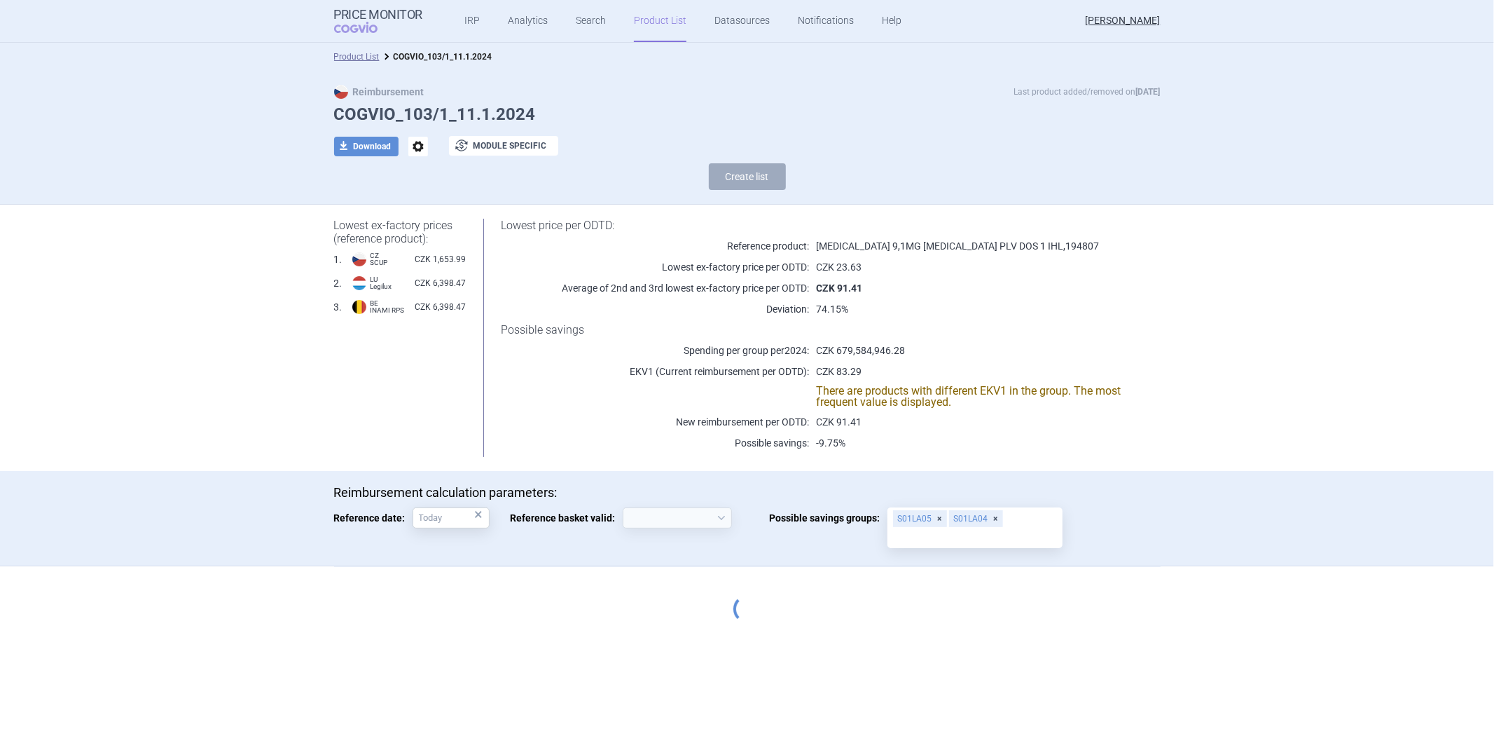
select select "[DATE]"
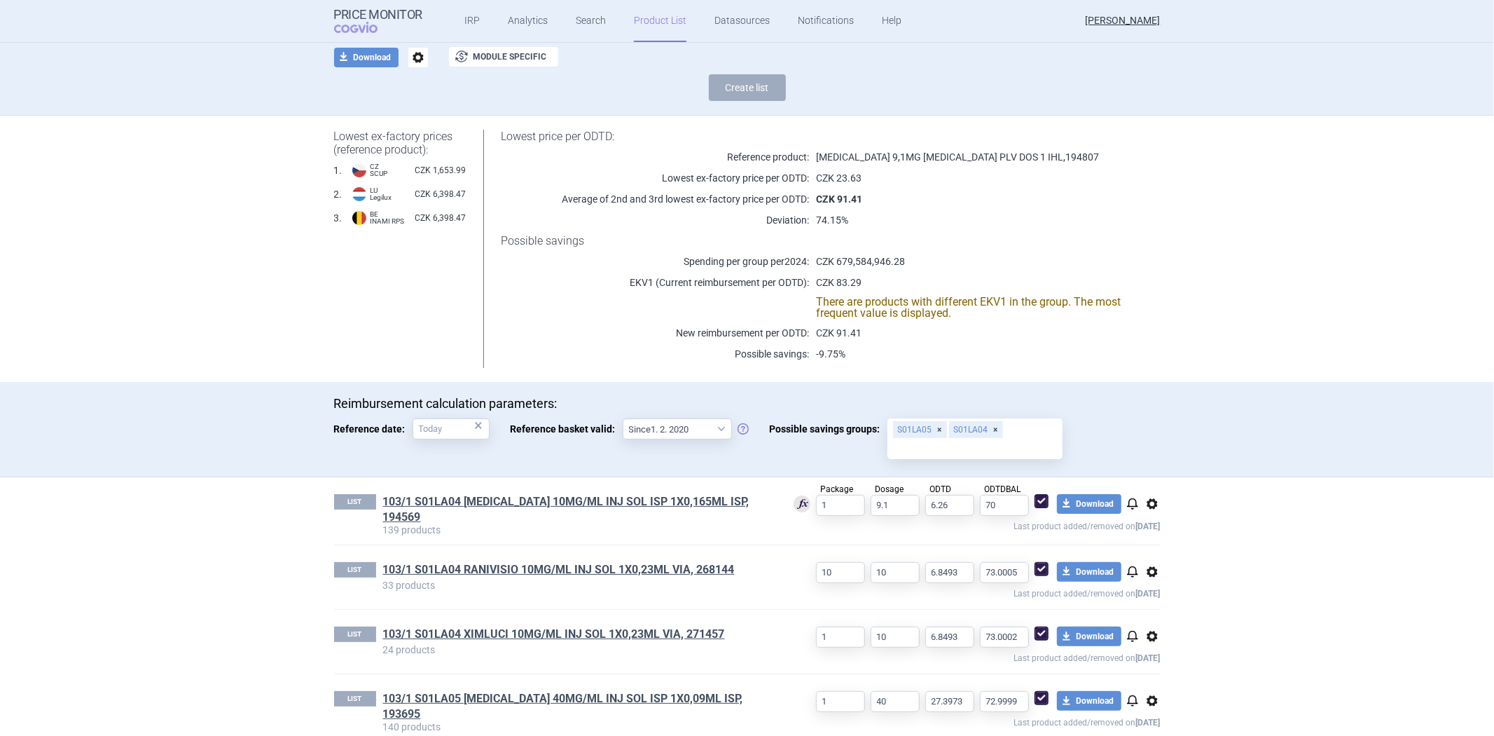
scroll to position [303, 0]
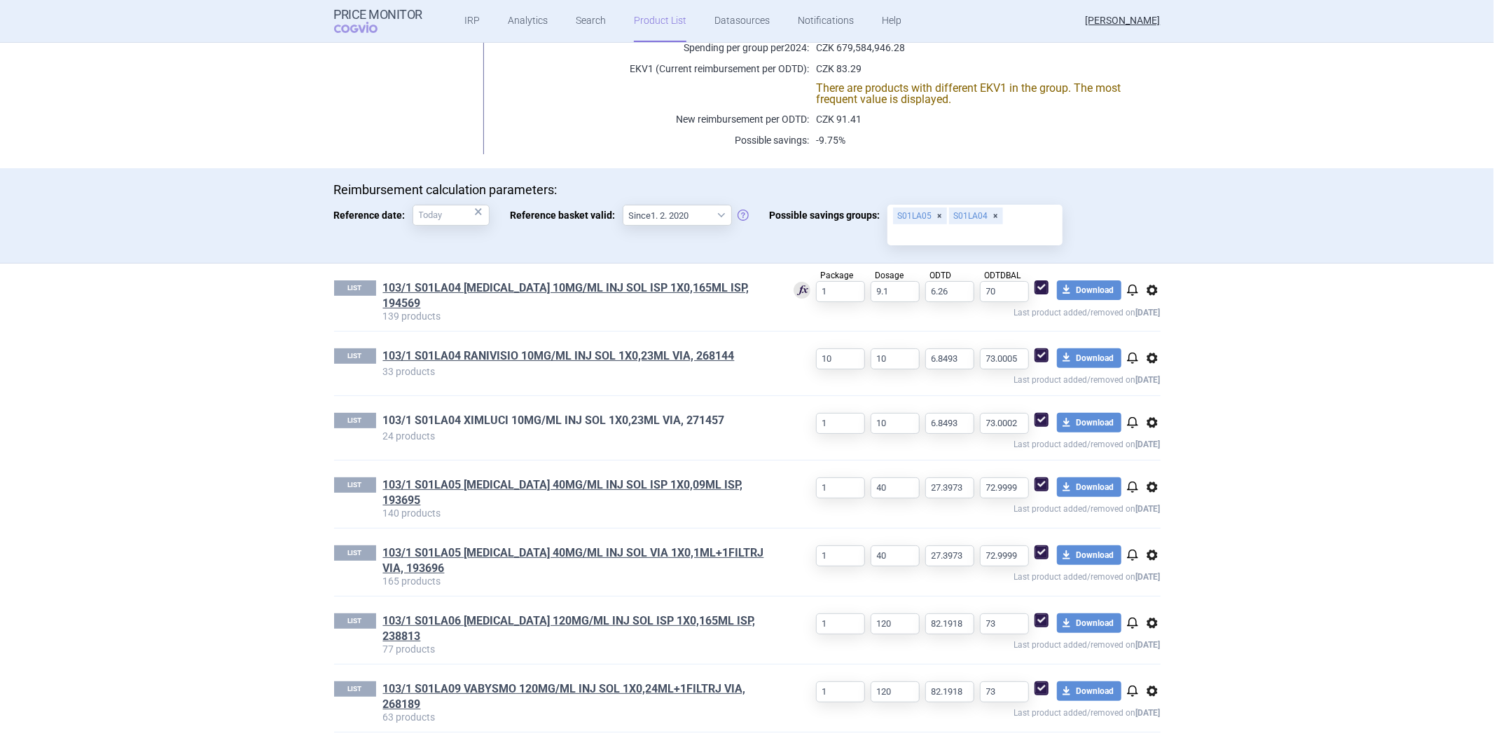
click at [689, 413] on link "103/1 S01LA04 XIMLUCI 10MG/ML INJ SOL 1X0,23ML VIA, 271457" at bounding box center [554, 420] width 342 height 15
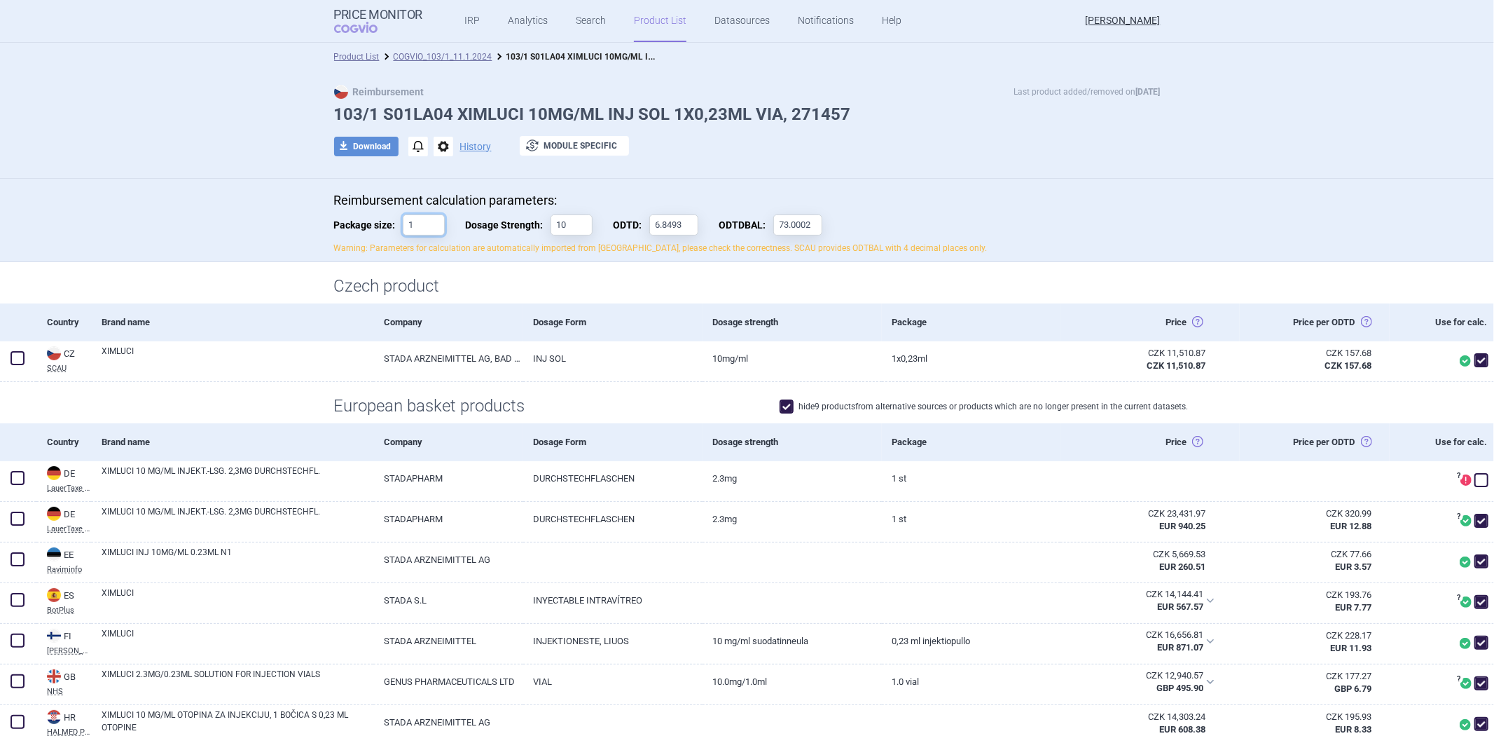
click at [420, 223] on input "1" at bounding box center [424, 224] width 42 height 21
type input "11"
click at [596, 277] on h1 "Czech product" at bounding box center [747, 286] width 827 height 20
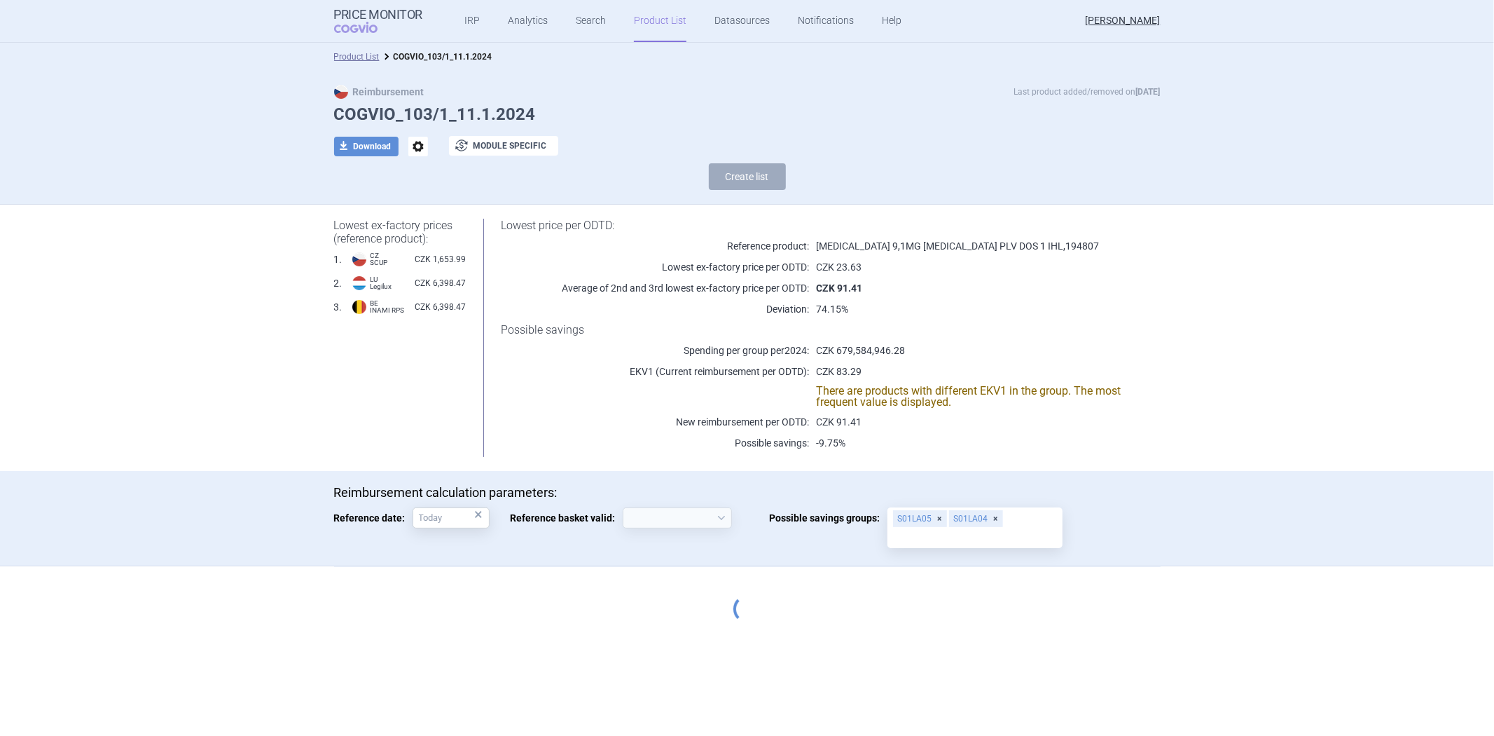
select select "[DATE]"
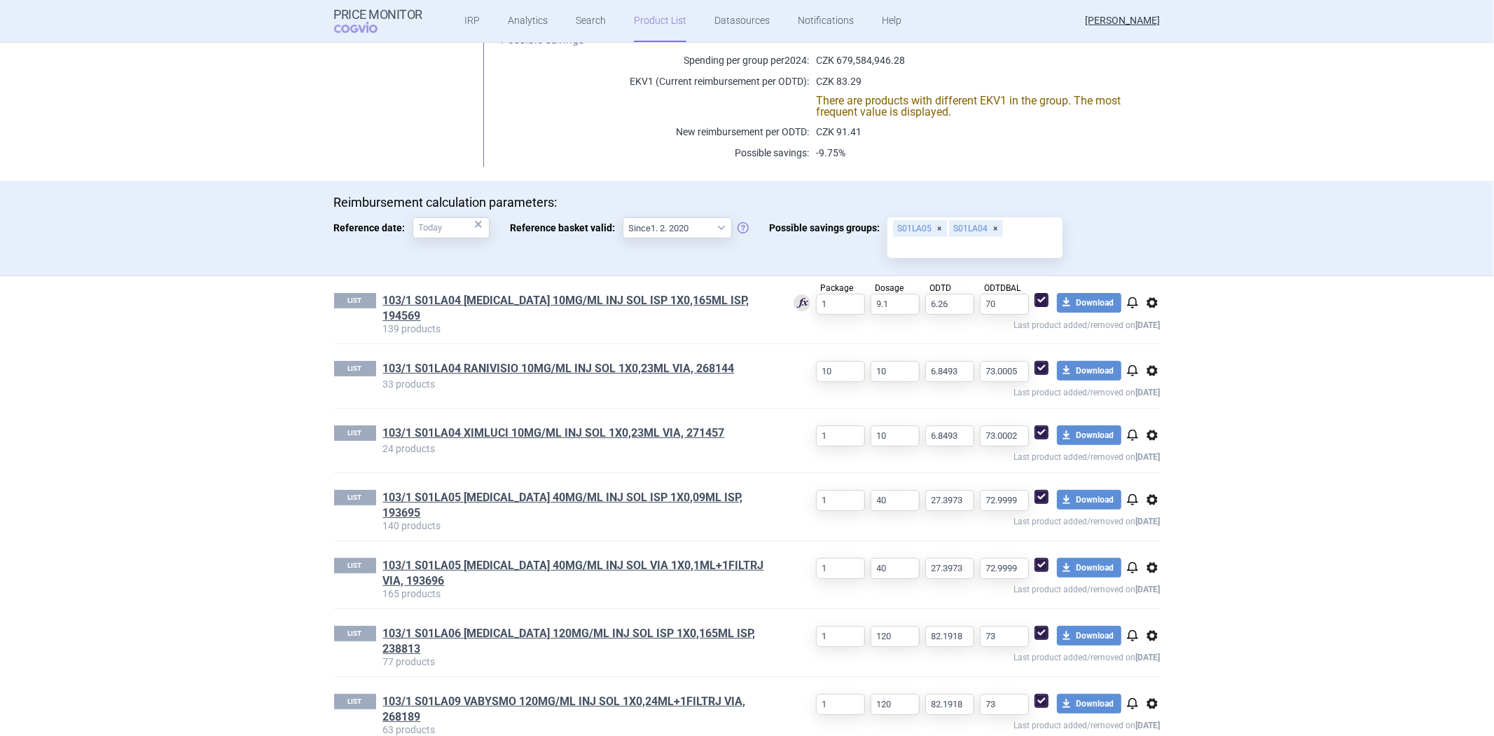
scroll to position [303, 0]
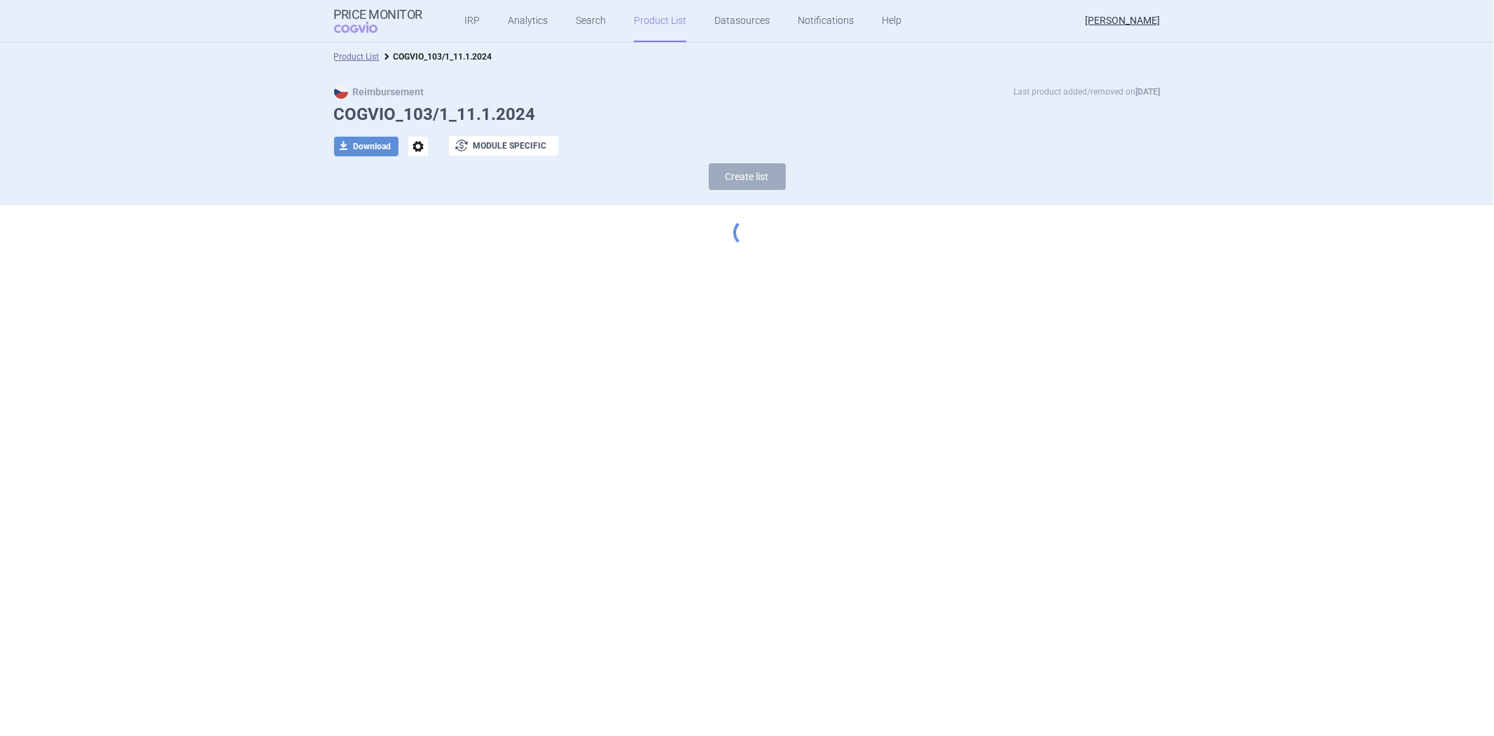
select select "[DATE]"
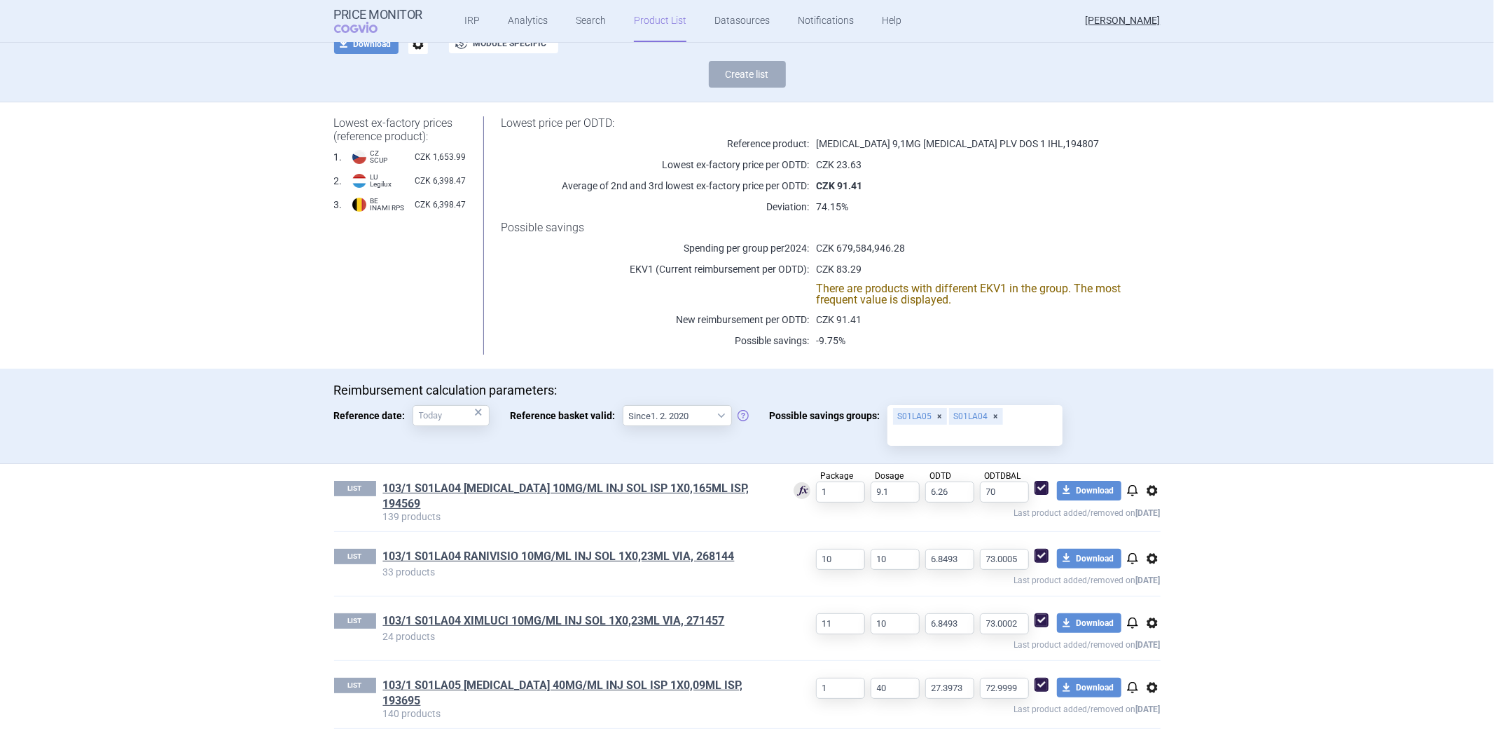
scroll to position [303, 0]
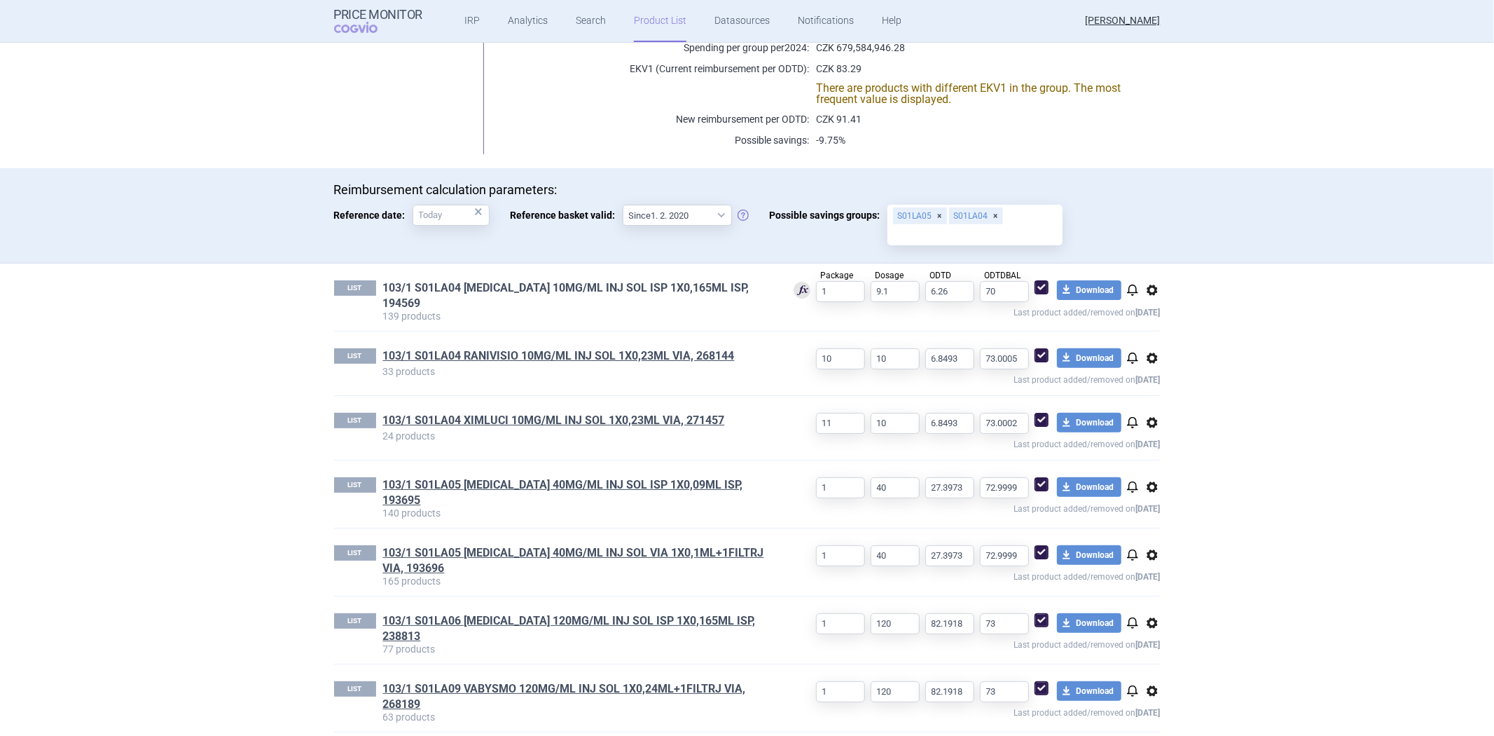
click at [592, 284] on link "103/1 S01LA04 [MEDICAL_DATA] 10MG/ML INJ SOL ISP 1X0,165ML ISP, 194569" at bounding box center [577, 295] width 389 height 31
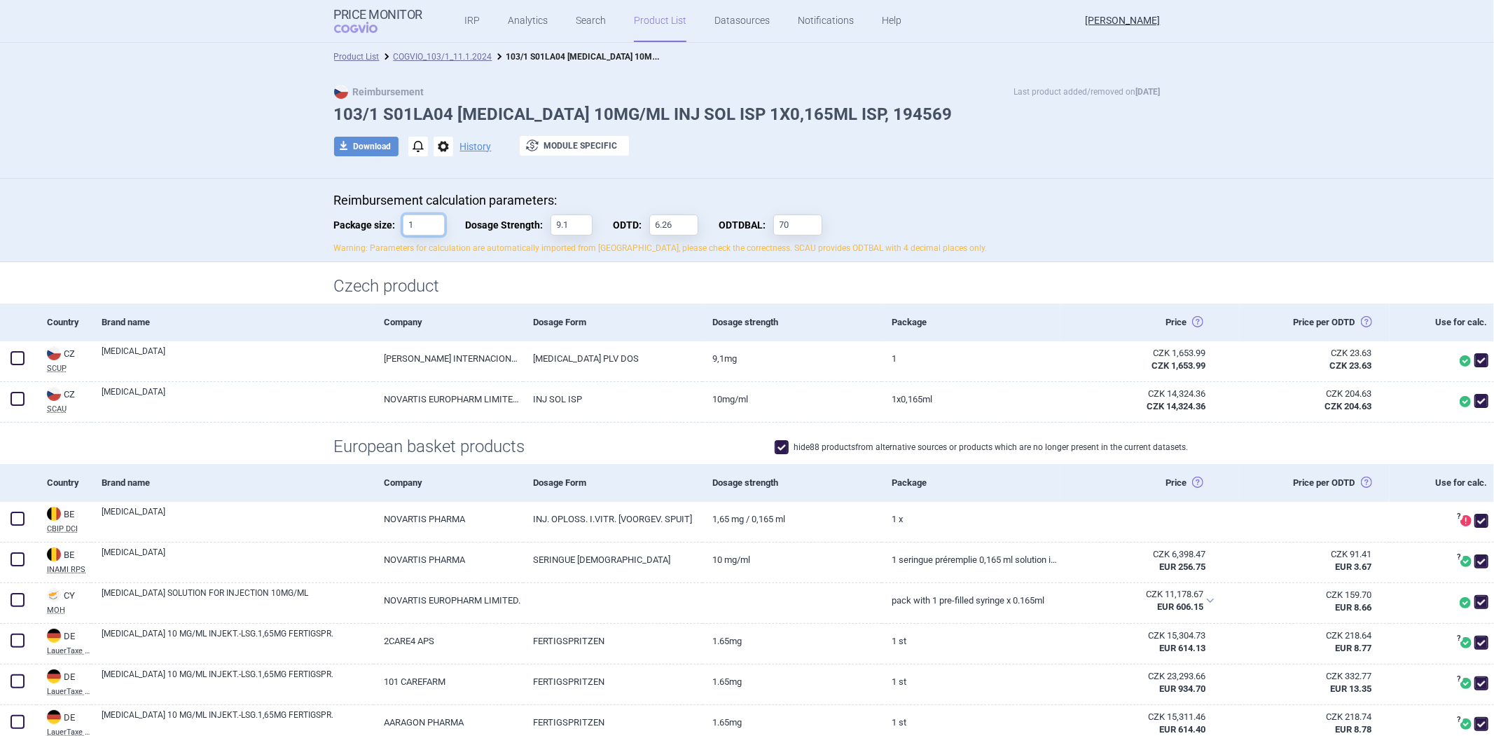
click at [426, 226] on input "1" at bounding box center [424, 224] width 42 height 21
type input "11"
click at [544, 253] on p "Warning: Parameters for calculation are automatically imported from [GEOGRAPHIC…" at bounding box center [747, 248] width 827 height 12
click at [561, 270] on div "Czech product" at bounding box center [747, 282] width 1494 height 41
click at [562, 271] on div "Czech product" at bounding box center [747, 282] width 1494 height 41
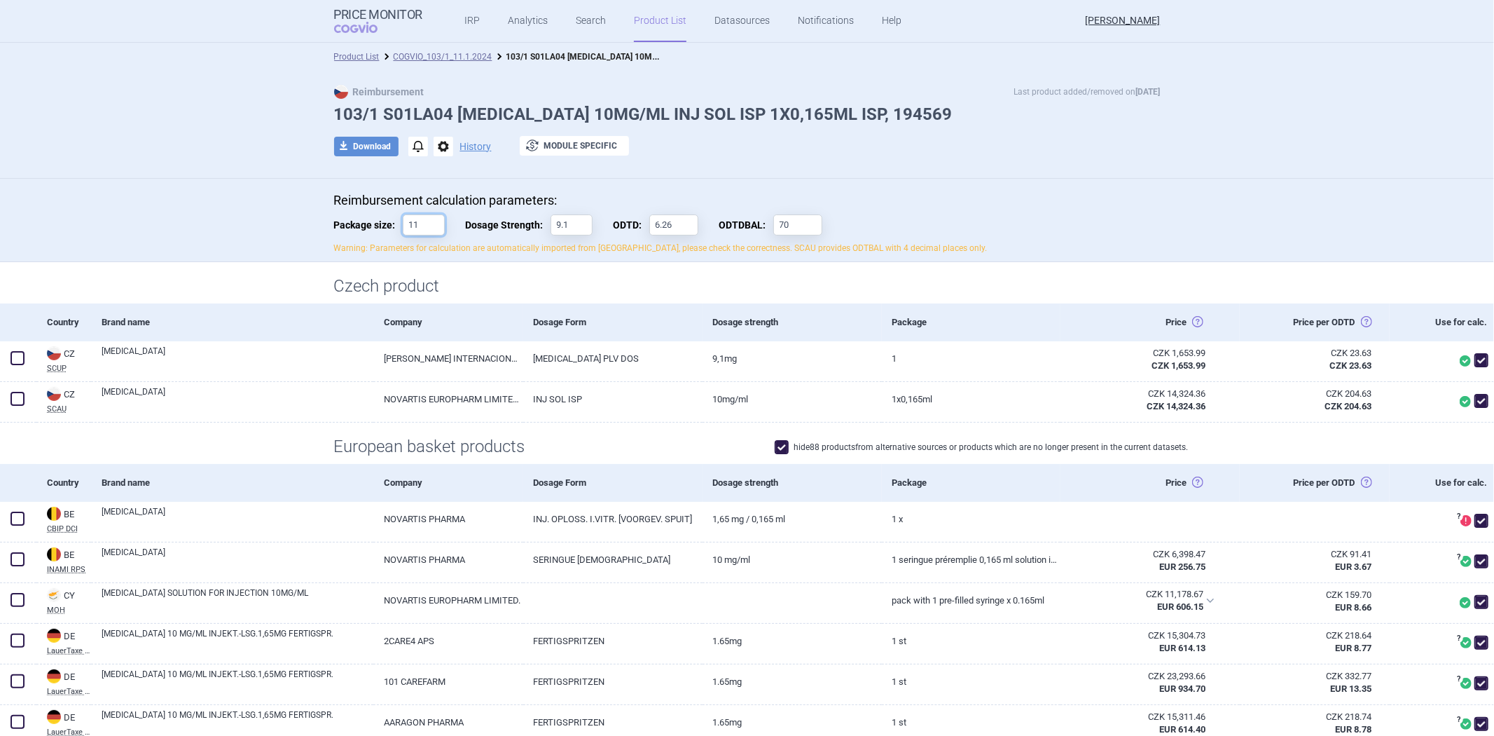
click at [429, 229] on input "11" at bounding box center [424, 224] width 42 height 21
click at [575, 258] on div "Reimbursement calculation parameters: Package size: 11 Dosage Strength: 9.1 ODT…" at bounding box center [747, 227] width 883 height 69
click at [579, 230] on input "9.1" at bounding box center [572, 224] width 42 height 21
type input "9.11"
click at [589, 284] on h1 "Czech product" at bounding box center [747, 286] width 827 height 20
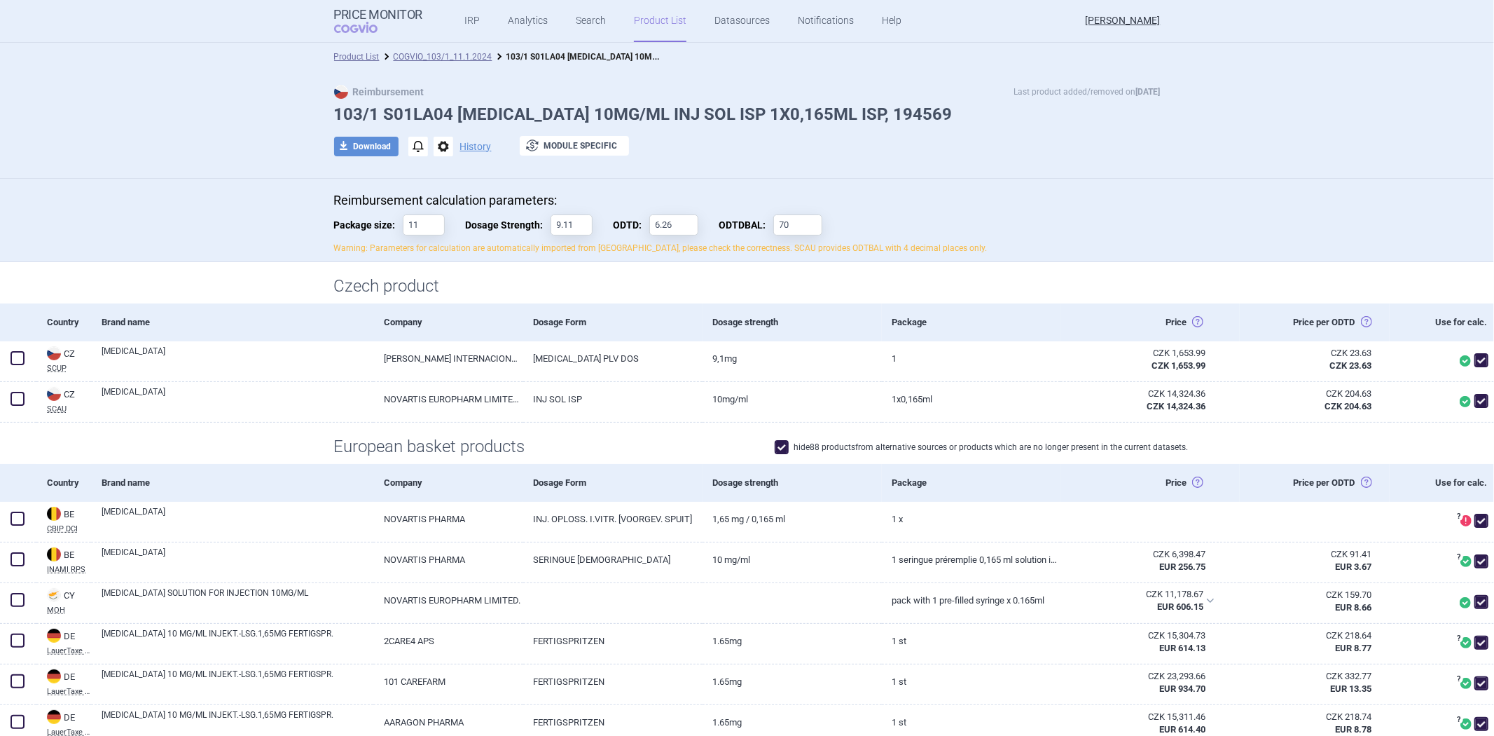
click at [677, 276] on h1 "Czech product" at bounding box center [747, 286] width 827 height 20
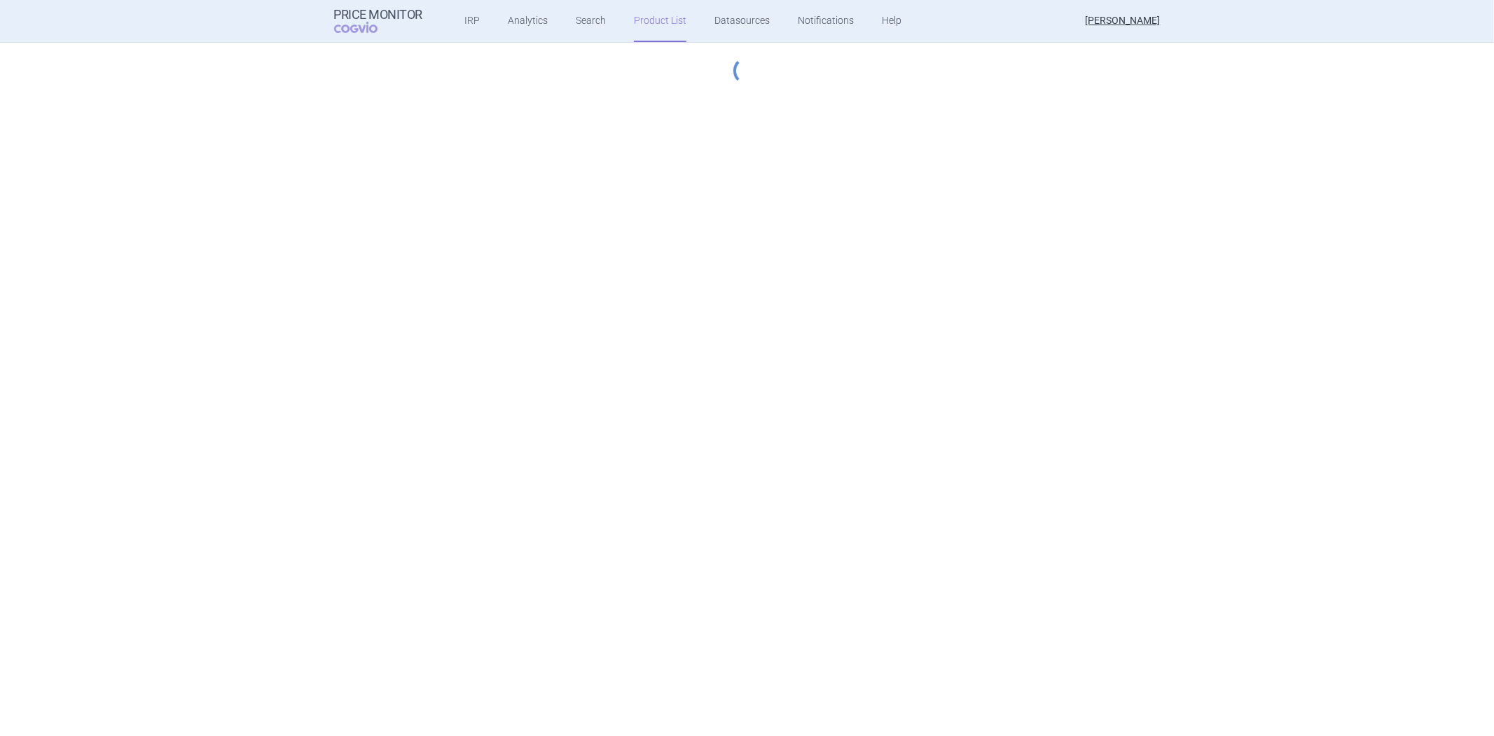
select select "[DATE]"
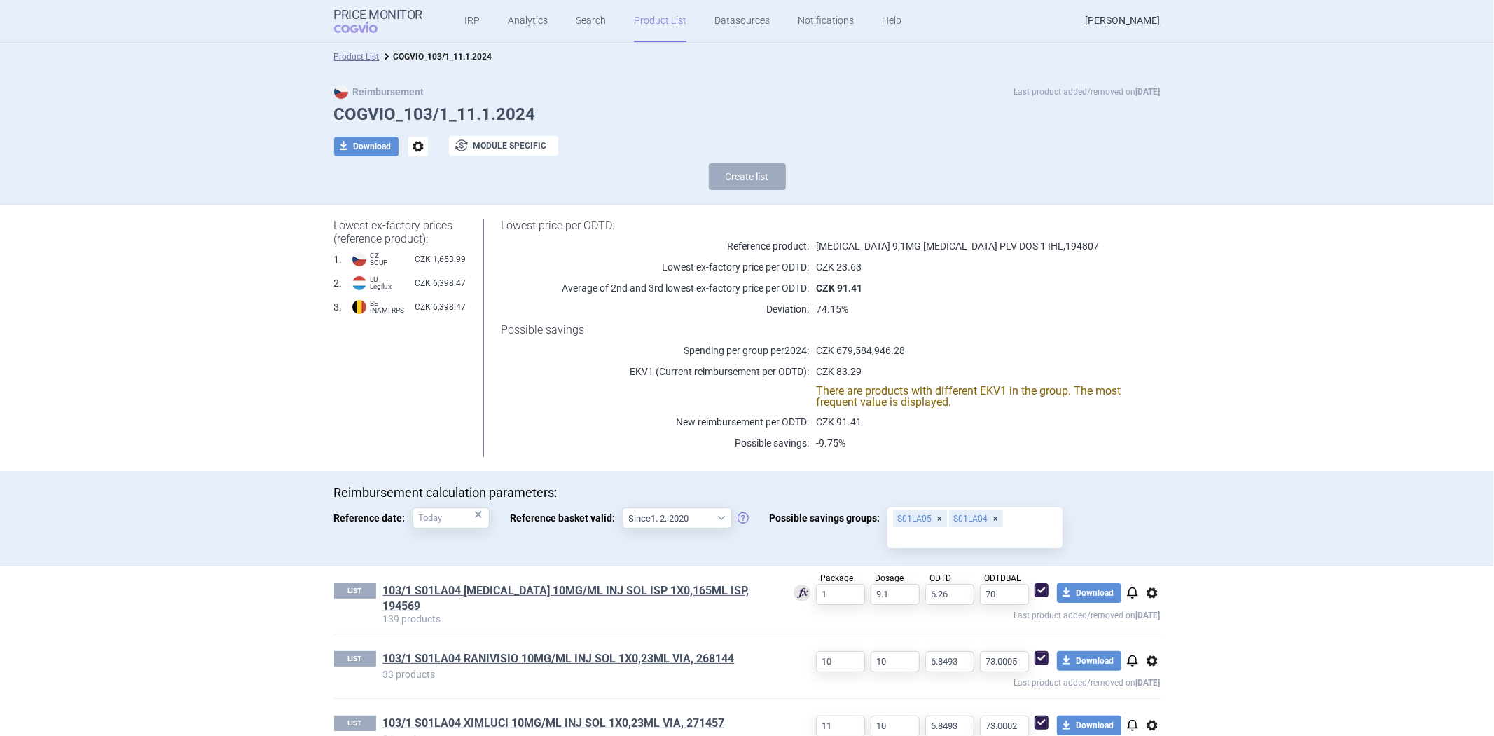
click at [1038, 593] on span at bounding box center [1042, 590] width 14 height 14
checkbox input "false"
click at [717, 656] on link "103/1 S01LA04 RANIVISIO 10MG/ML INJ SOL 1X0,23ML VIA, 268144" at bounding box center [559, 658] width 352 height 15
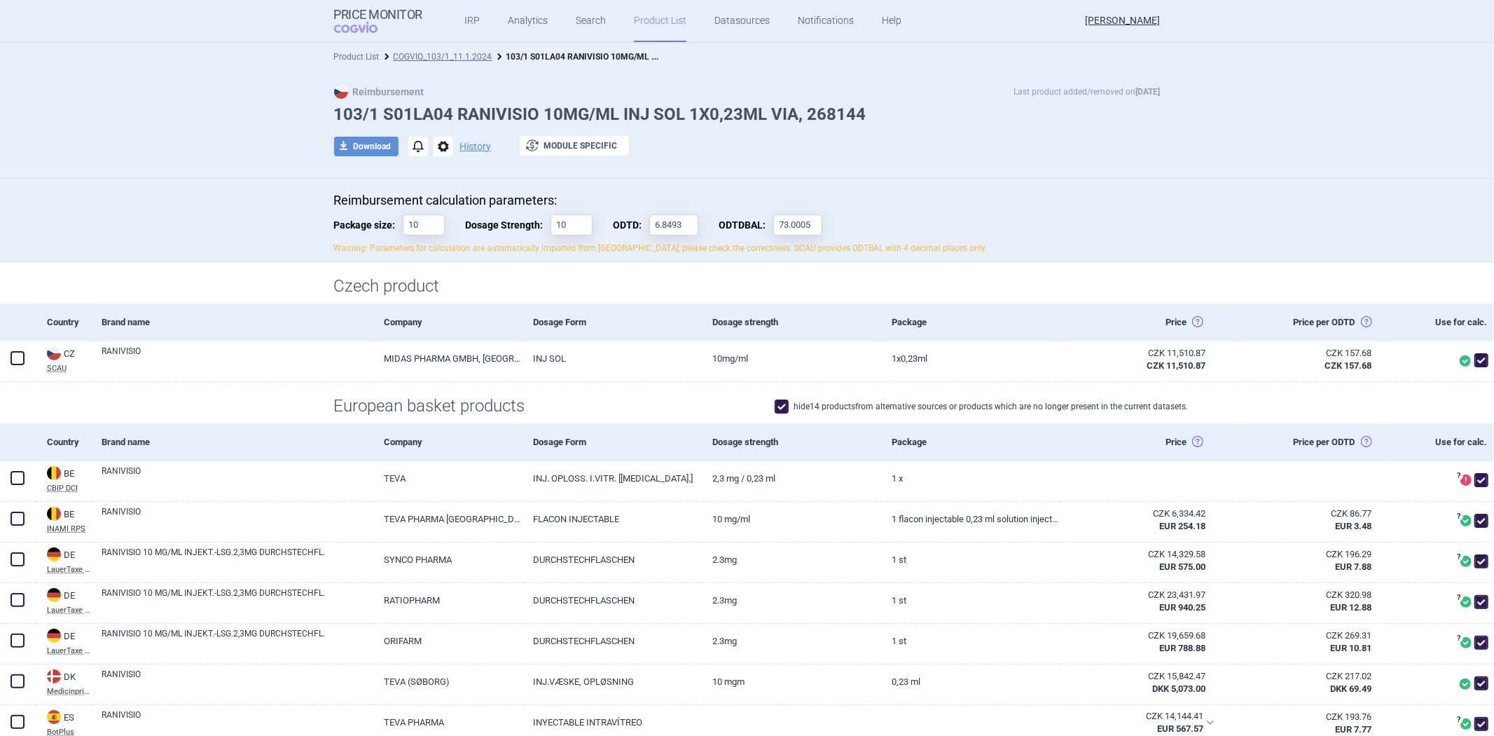
click at [340, 56] on link "Product List" at bounding box center [357, 57] width 46 height 10
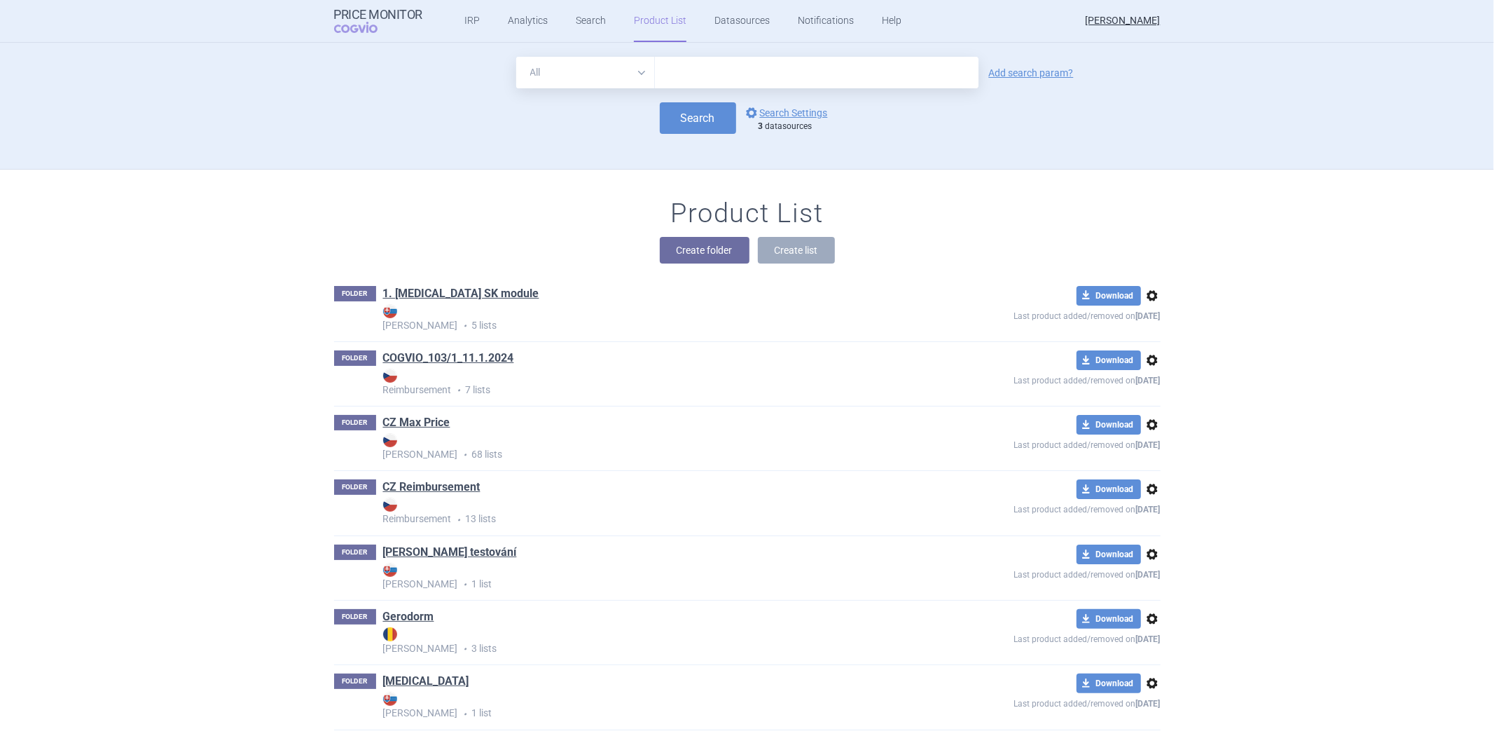
scroll to position [127, 0]
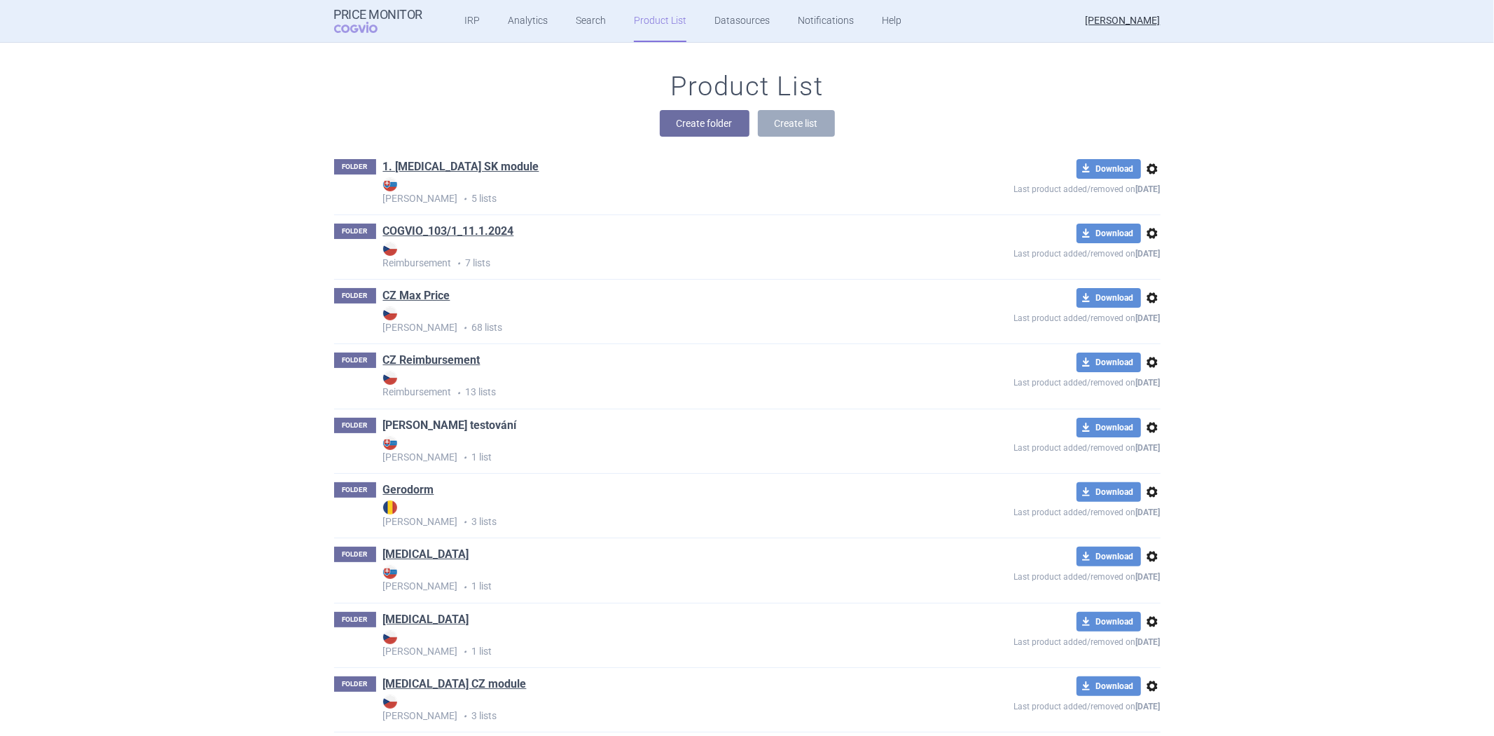
click at [406, 425] on link "Eli testování" at bounding box center [450, 425] width 134 height 15
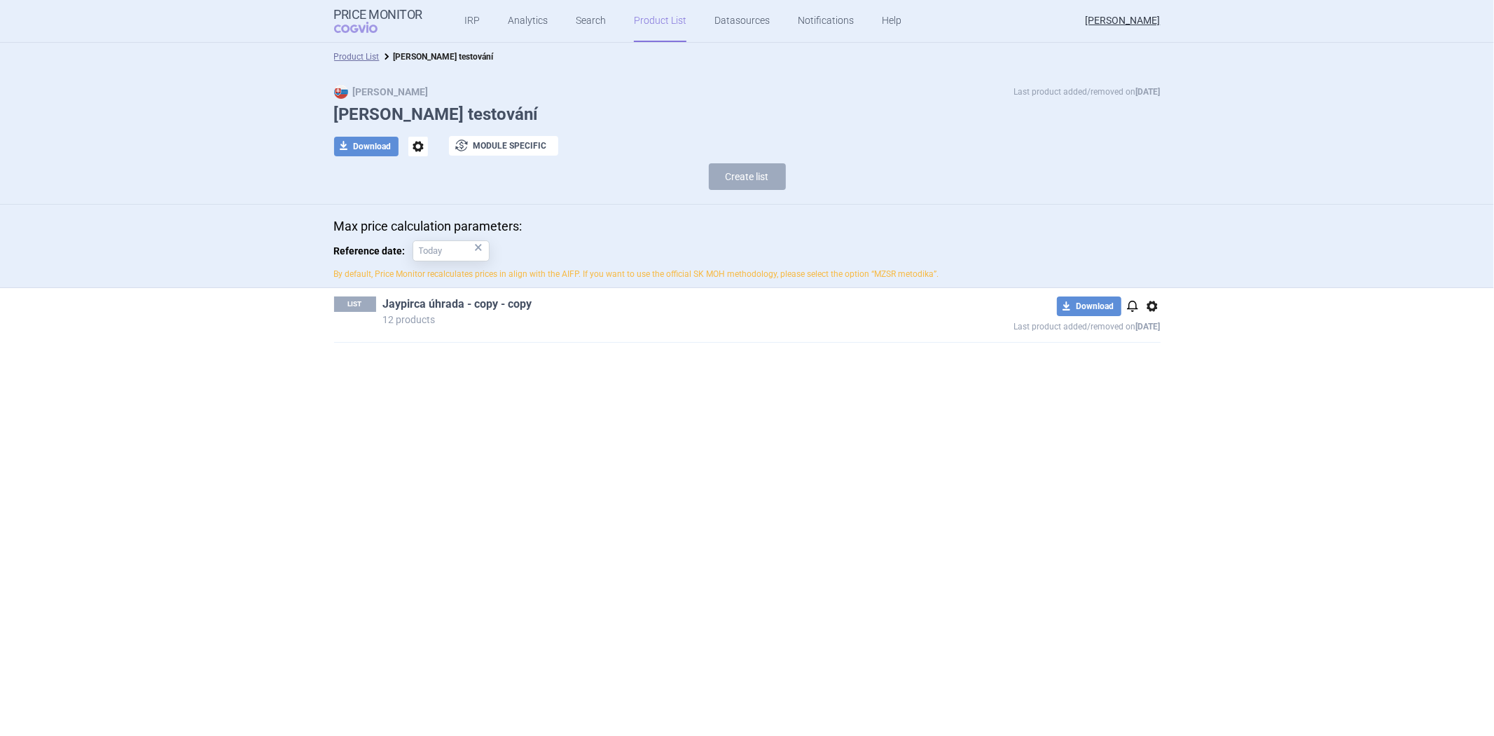
click at [486, 302] on link "Jaypirca úhrada - copy - copy" at bounding box center [457, 303] width 149 height 15
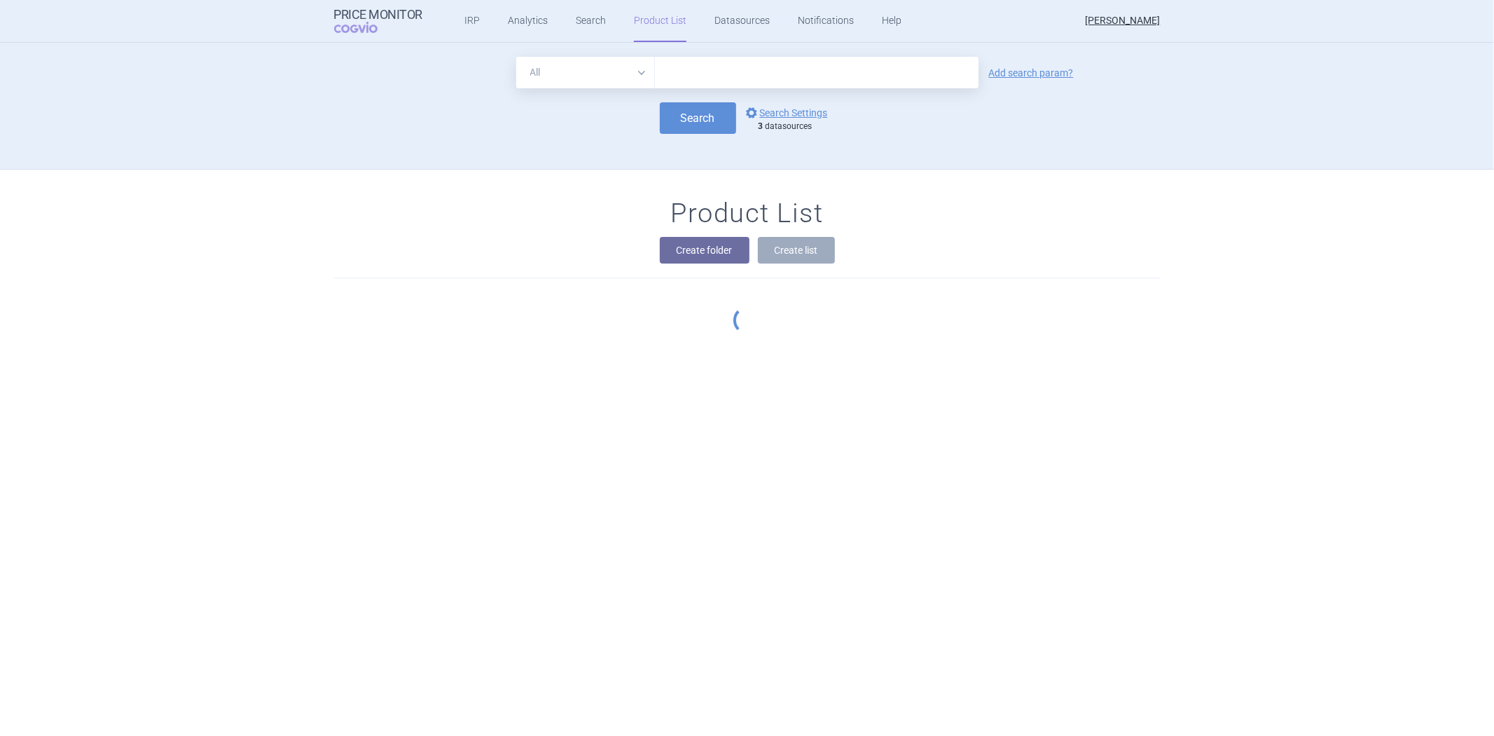
scroll to position [127, 0]
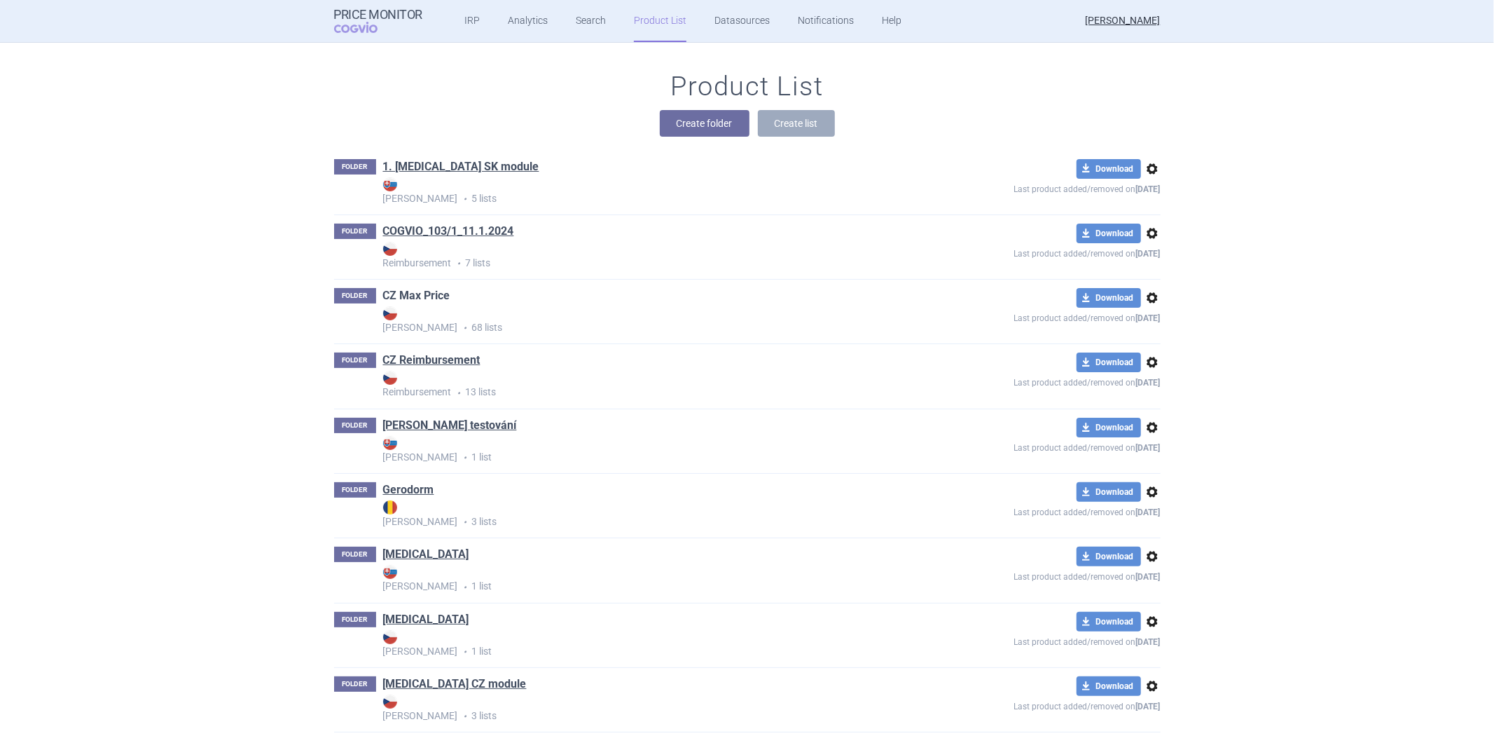
click at [429, 288] on link "CZ Max Price" at bounding box center [416, 295] width 67 height 15
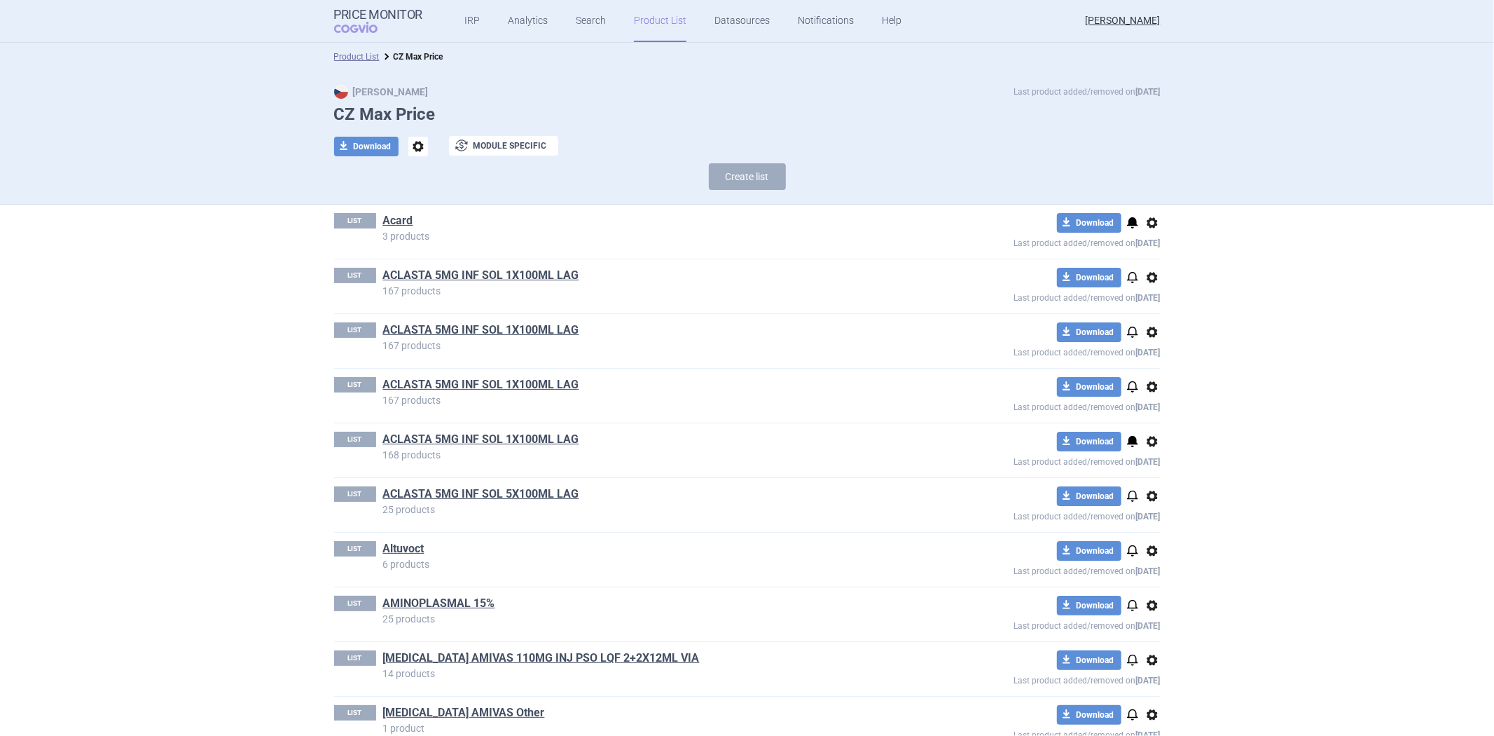
click at [1146, 219] on span "options" at bounding box center [1152, 222] width 17 height 17
click at [985, 221] on div "download Download notifications options Last product added/removed on 29 Jun" at bounding box center [1037, 231] width 248 height 37
click at [481, 266] on div "LIST ACLASTA 5MG INF SOL 1X100ML LAG 167 products download Download notificatio…" at bounding box center [747, 286] width 827 height 54
click at [475, 275] on link "ACLASTA 5MG INF SOL 1X100ML LAG" at bounding box center [481, 275] width 196 height 15
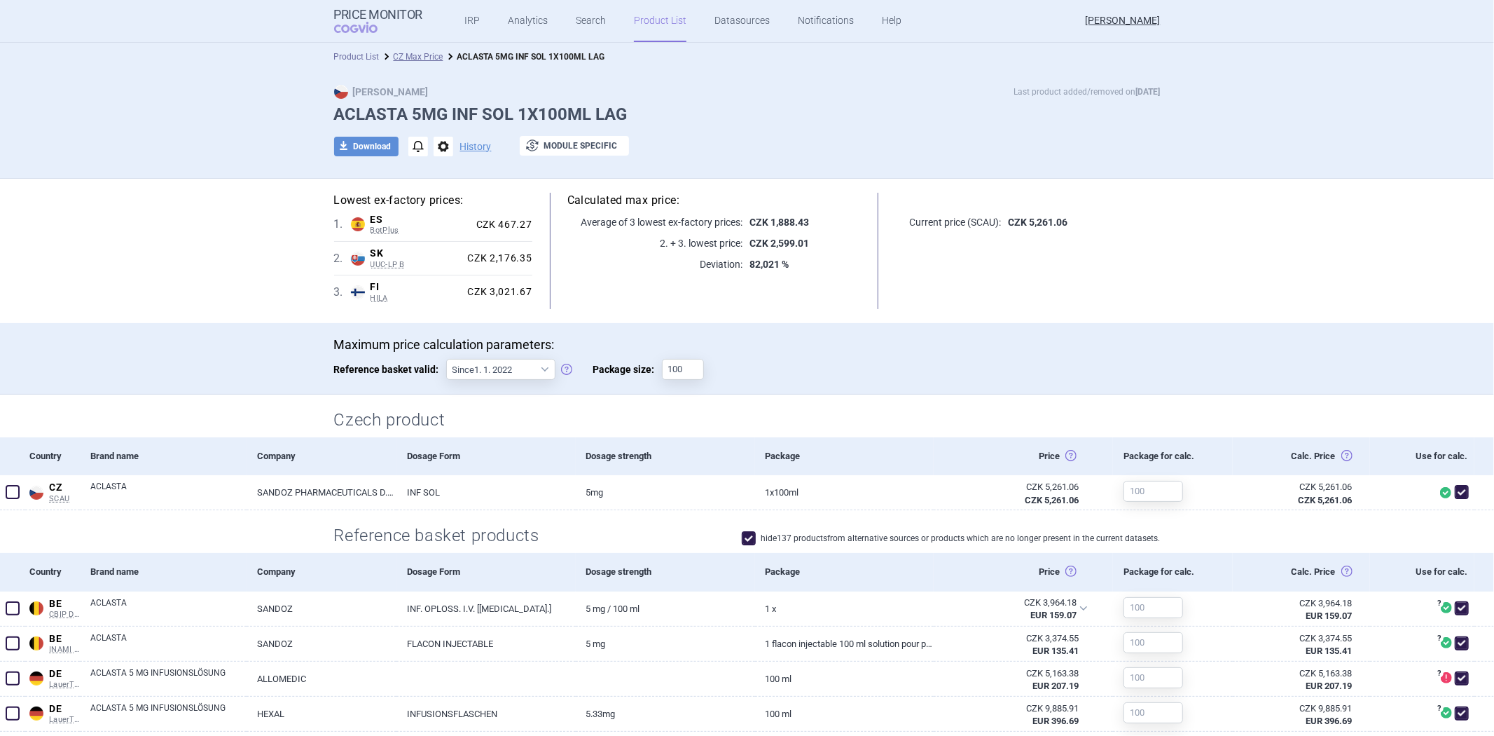
click at [354, 55] on link "Product List" at bounding box center [357, 57] width 46 height 10
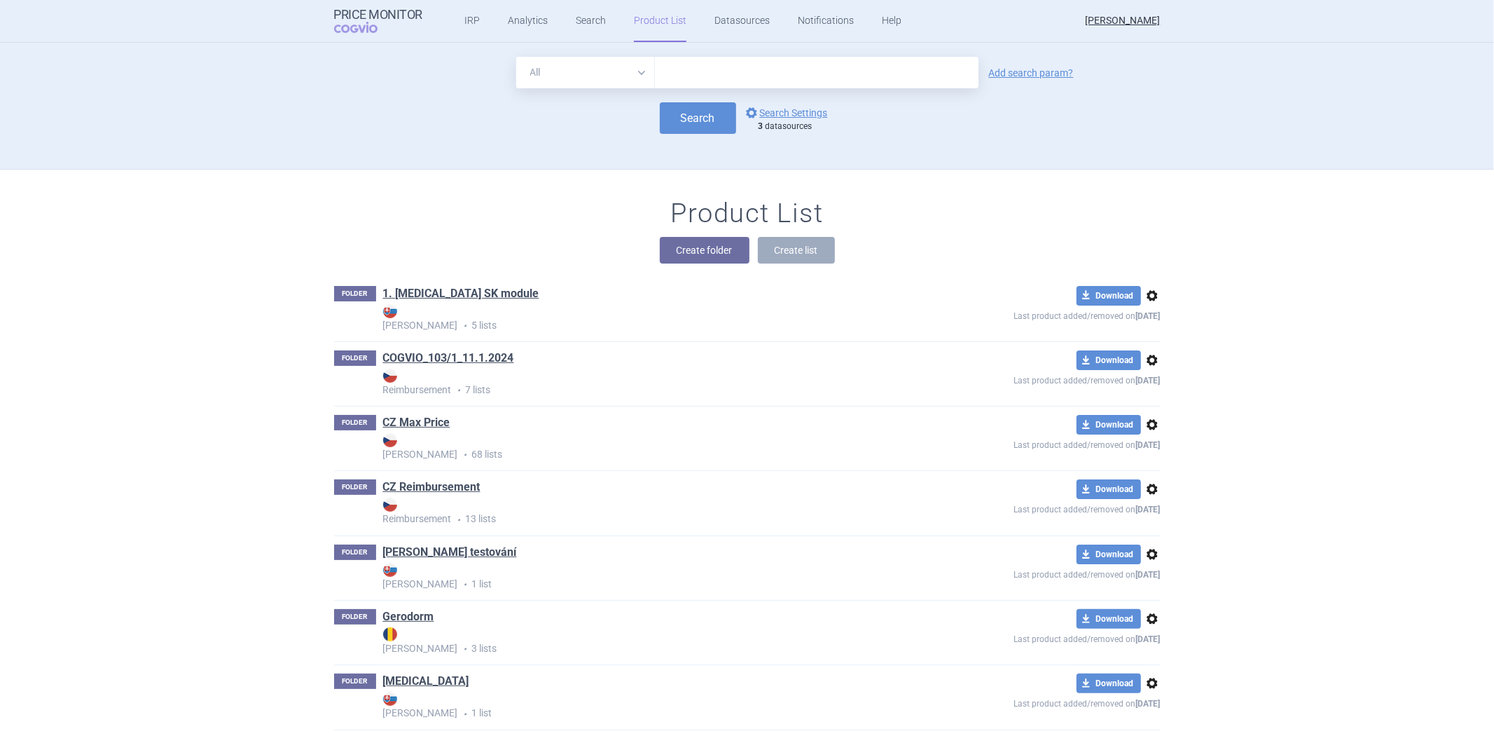
scroll to position [127, 0]
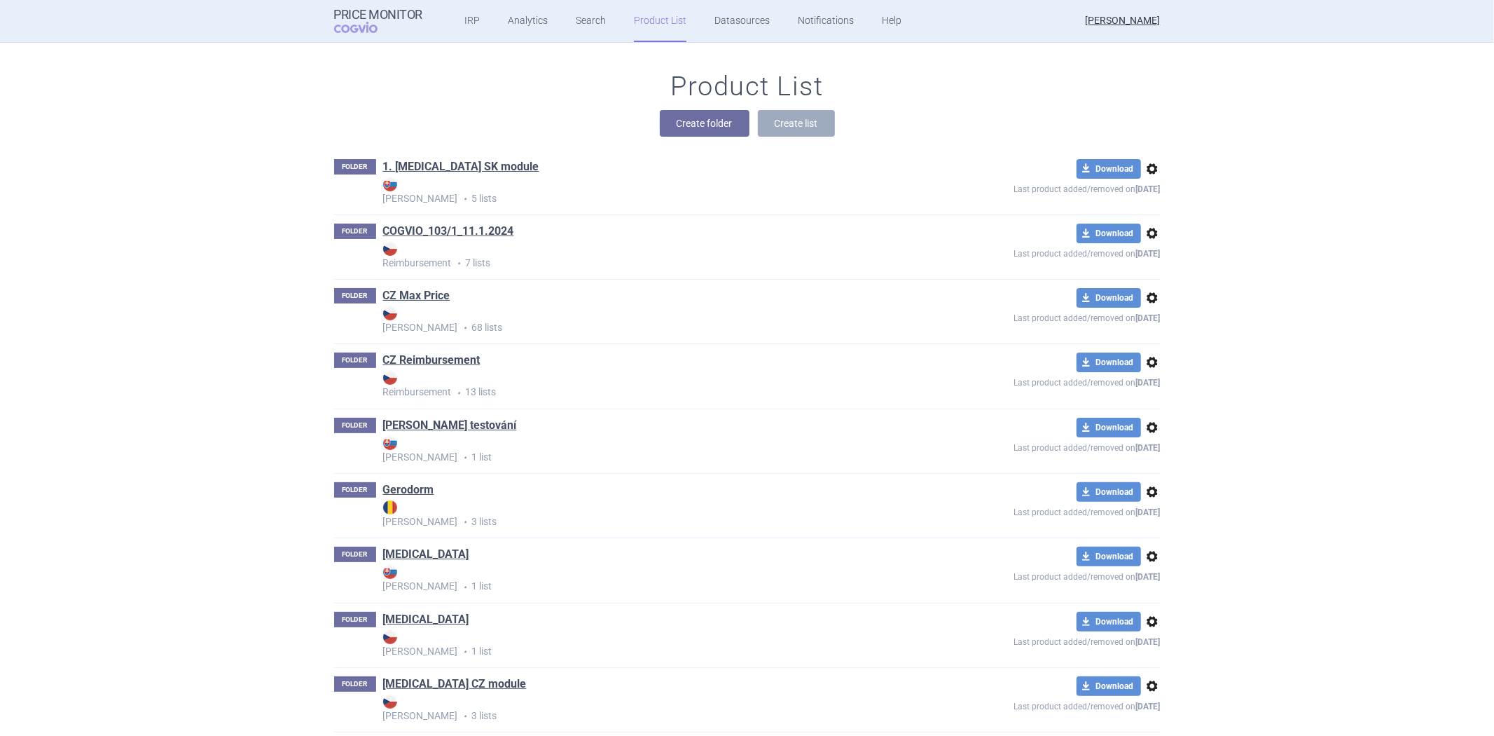
drag, startPoint x: 454, startPoint y: 230, endPoint x: 462, endPoint y: 227, distance: 8.9
click at [453, 230] on link "COGVIO_103/1_11.1.2024" at bounding box center [448, 231] width 131 height 15
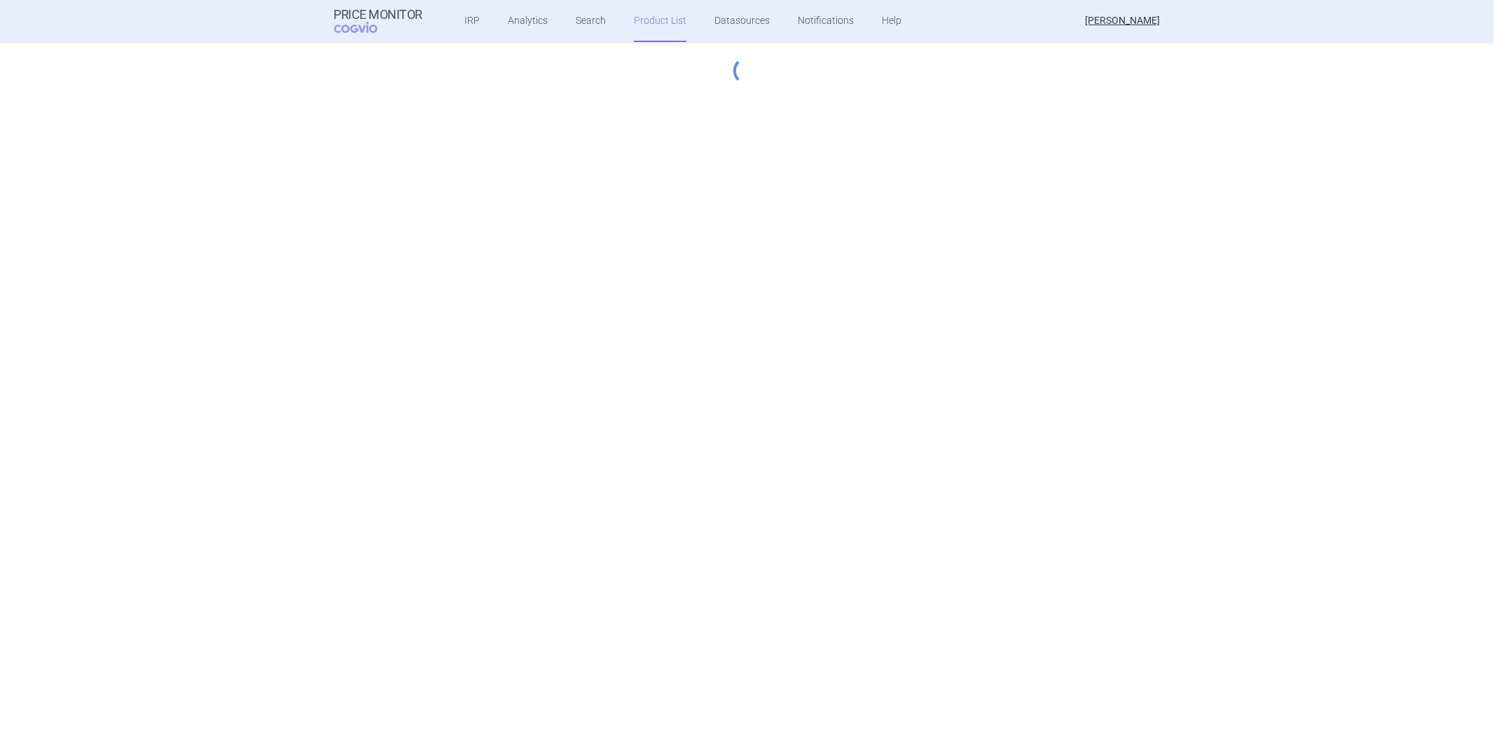
select select "[DATE]"
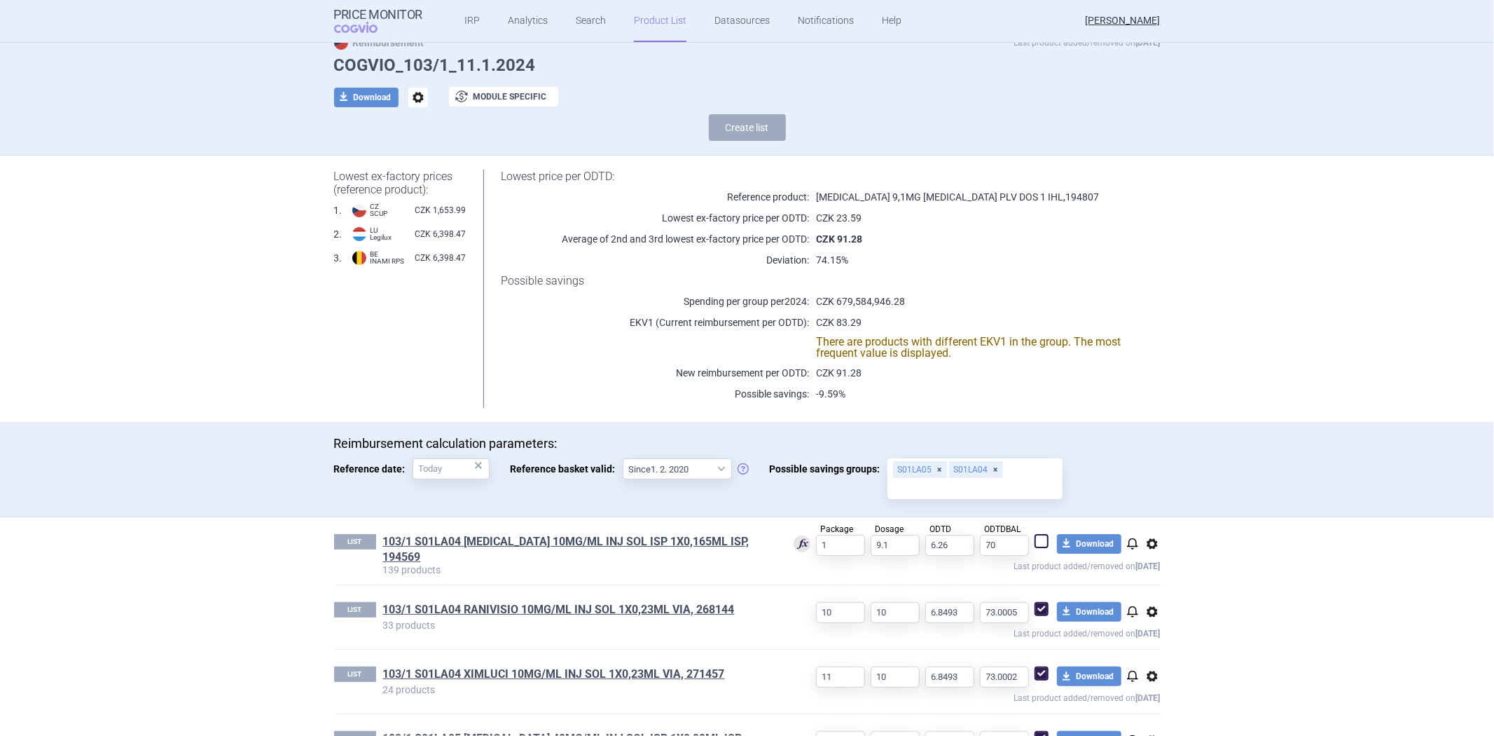
scroll to position [156, 0]
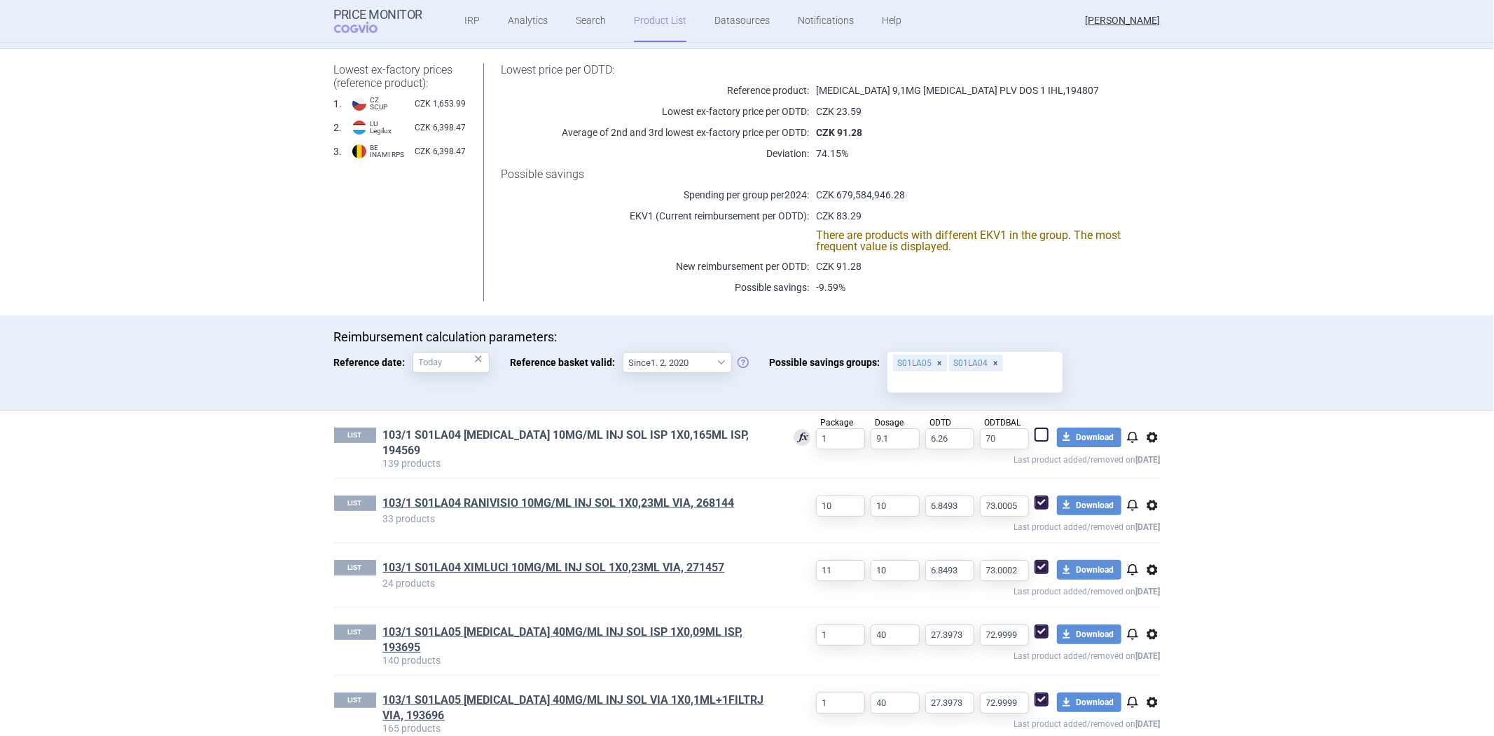
click at [724, 432] on link "103/1 S01LA04 [MEDICAL_DATA] 10MG/ML INJ SOL ISP 1X0,165ML ISP, 194569" at bounding box center [577, 442] width 389 height 31
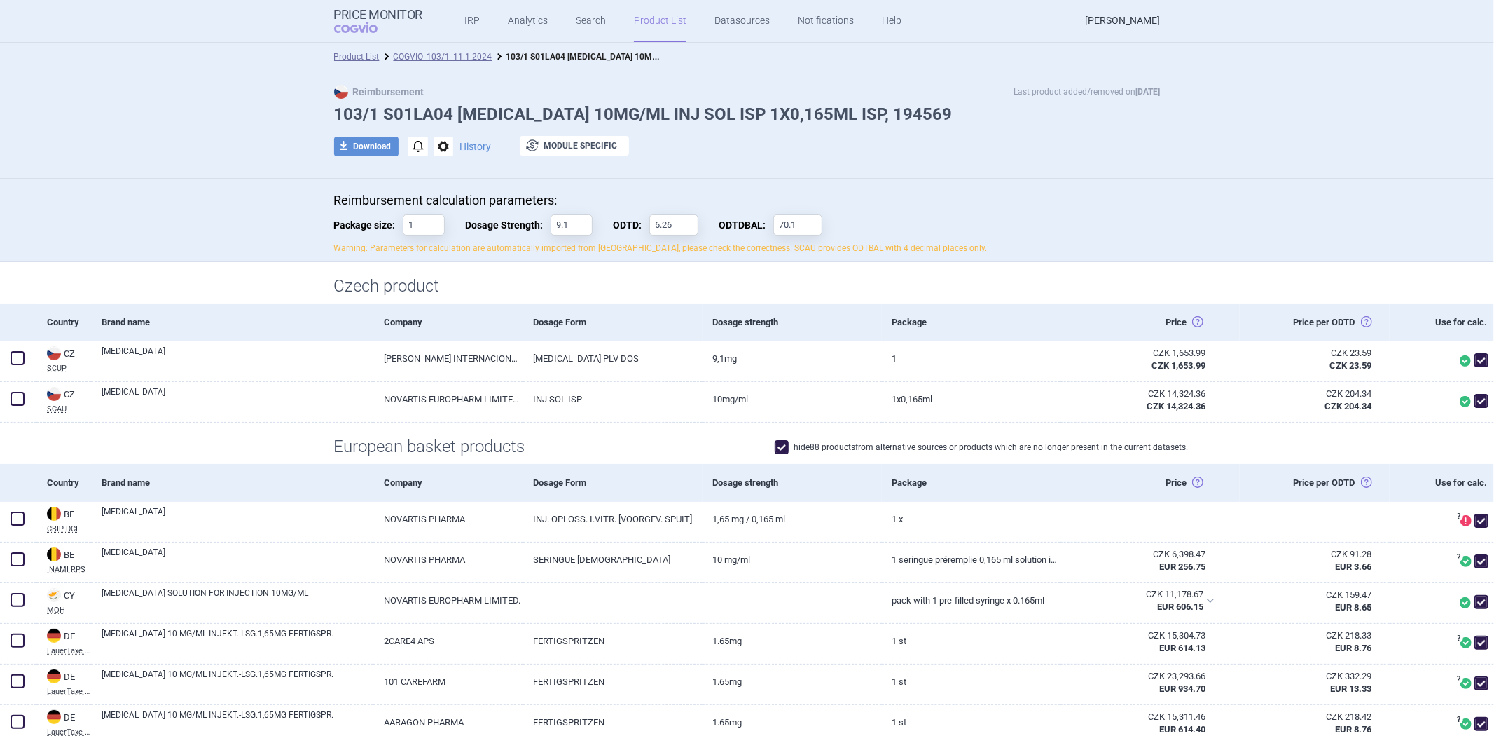
click at [420, 212] on div "Reimbursement calculation parameters: Package size: 1 Dosage Strength: 9.1 ODTD…" at bounding box center [747, 224] width 827 height 62
click at [417, 220] on input "1" at bounding box center [424, 224] width 42 height 21
type input "11"
click at [564, 196] on p "Reimbursement calculation parameters:" at bounding box center [747, 200] width 827 height 15
click at [450, 55] on link "COGVIO_103/1_11.1.2024" at bounding box center [443, 57] width 99 height 10
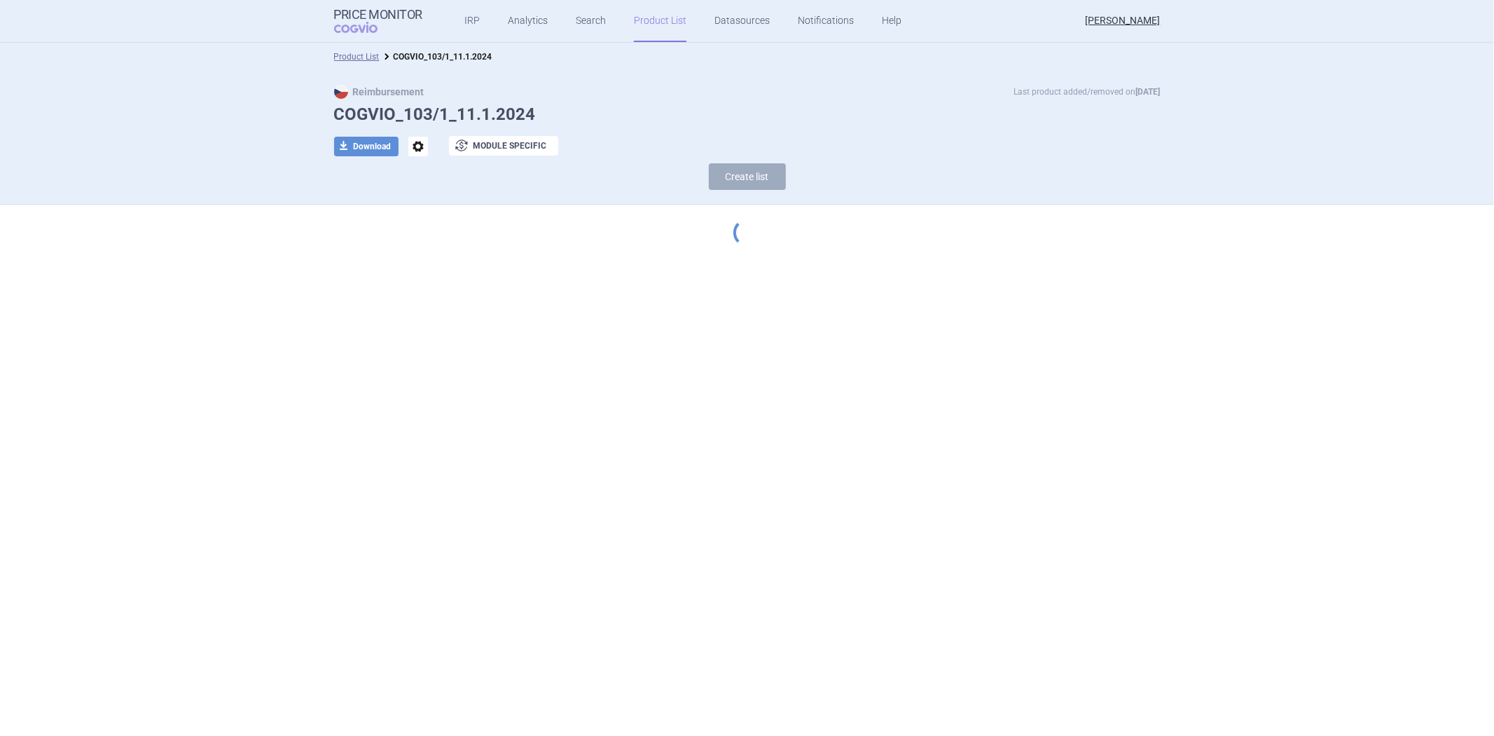
select select "[DATE]"
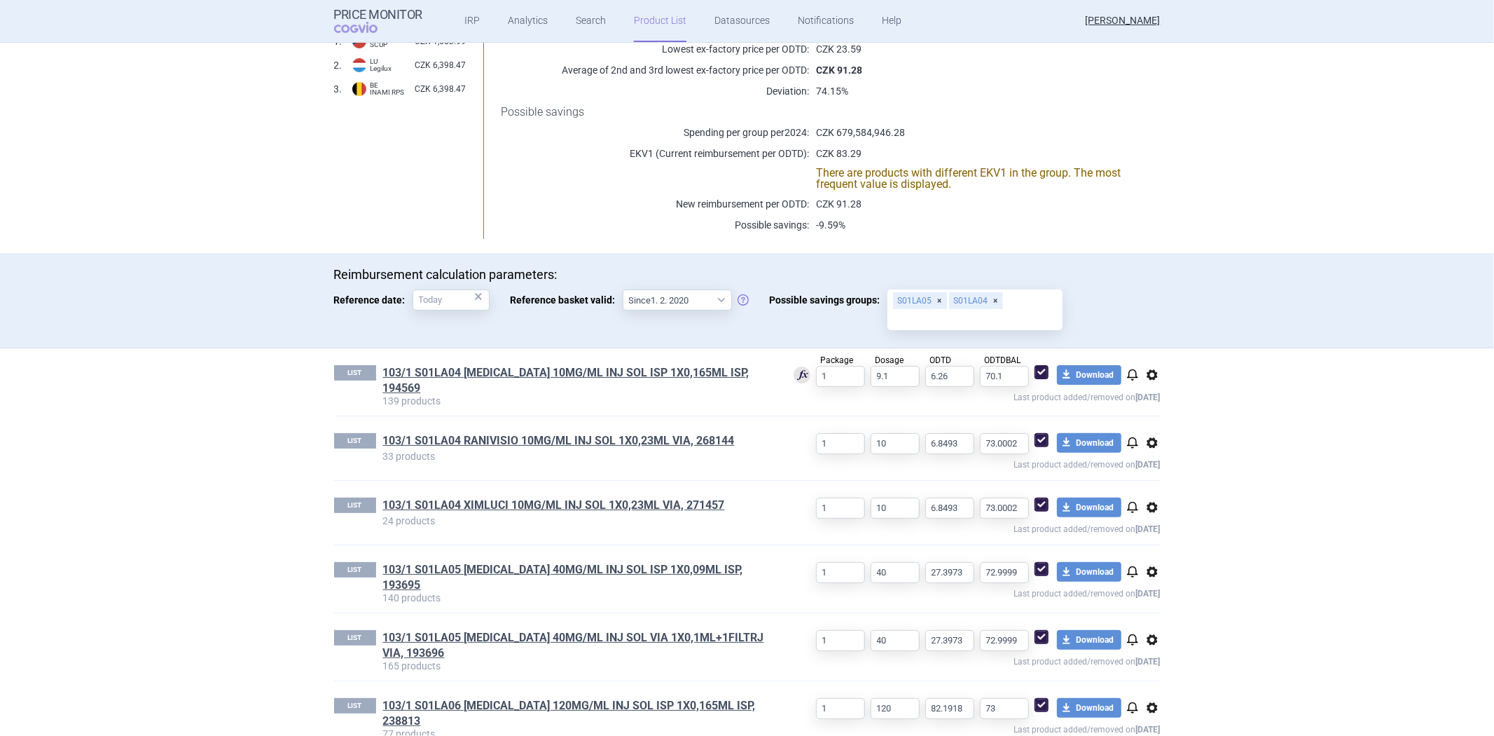
scroll to position [233, 0]
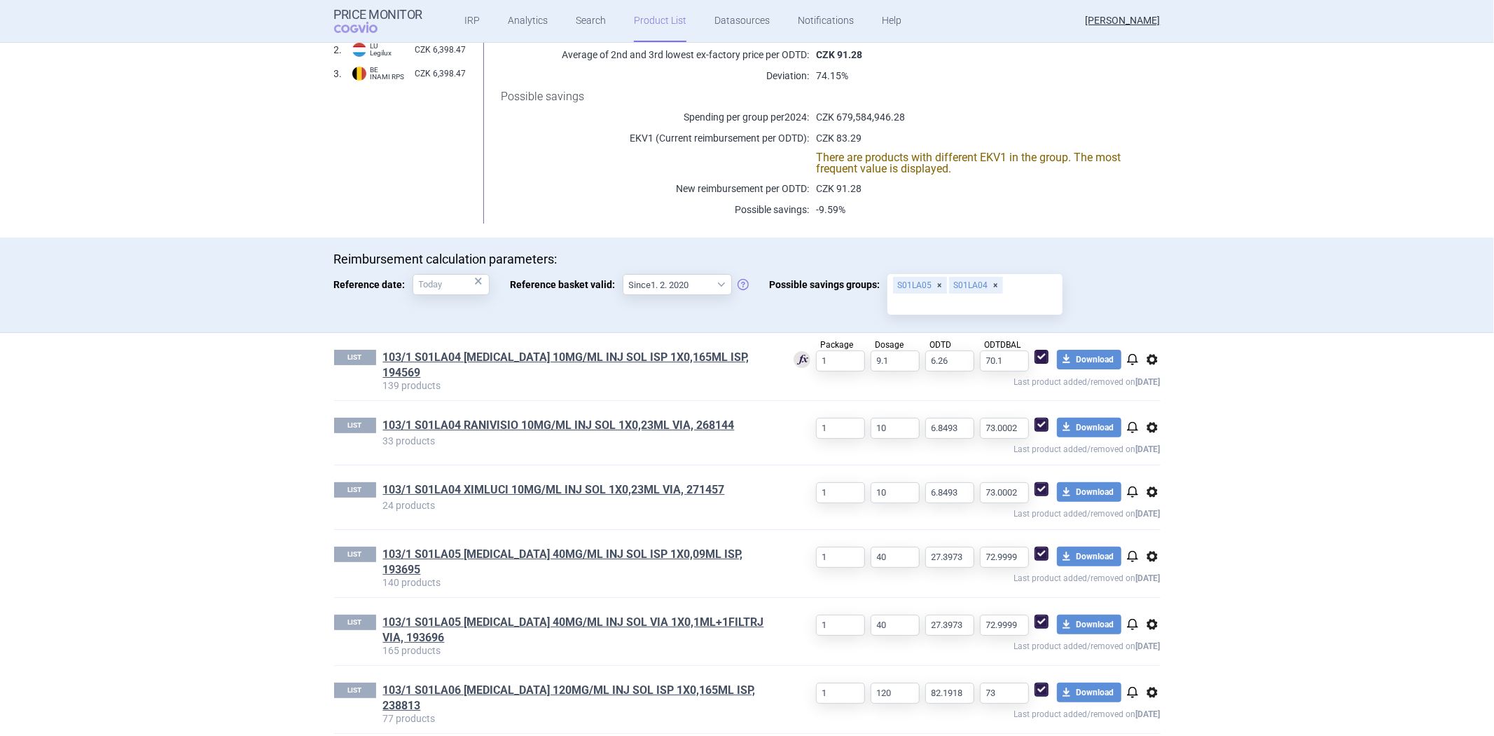
click at [603, 503] on p "24 products" at bounding box center [577, 505] width 389 height 10
click at [603, 493] on h1 "103/1 S01LA04 XIMLUCI 10MG/ML INJ SOL 1X0,23ML VIA, 271457" at bounding box center [577, 491] width 389 height 18
click at [603, 488] on link "103/1 S01LA04 XIMLUCI 10MG/ML INJ SOL 1X0,23ML VIA, 271457" at bounding box center [554, 489] width 342 height 15
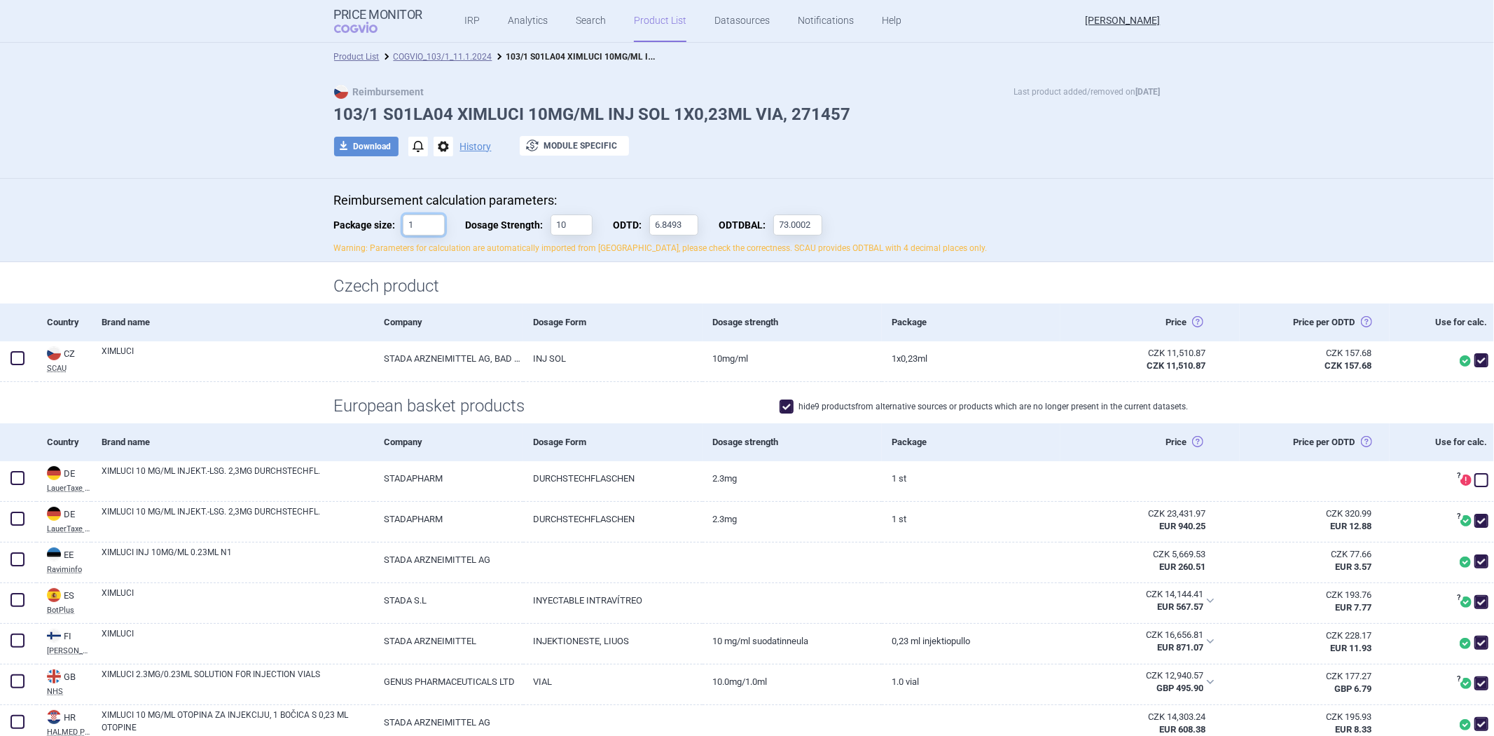
click at [430, 233] on input "1" at bounding box center [424, 224] width 42 height 21
type input "12"
click at [467, 257] on div "Reimbursement calculation parameters: Package size: 12 Dosage Strength: 10 ODTD…" at bounding box center [747, 227] width 883 height 69
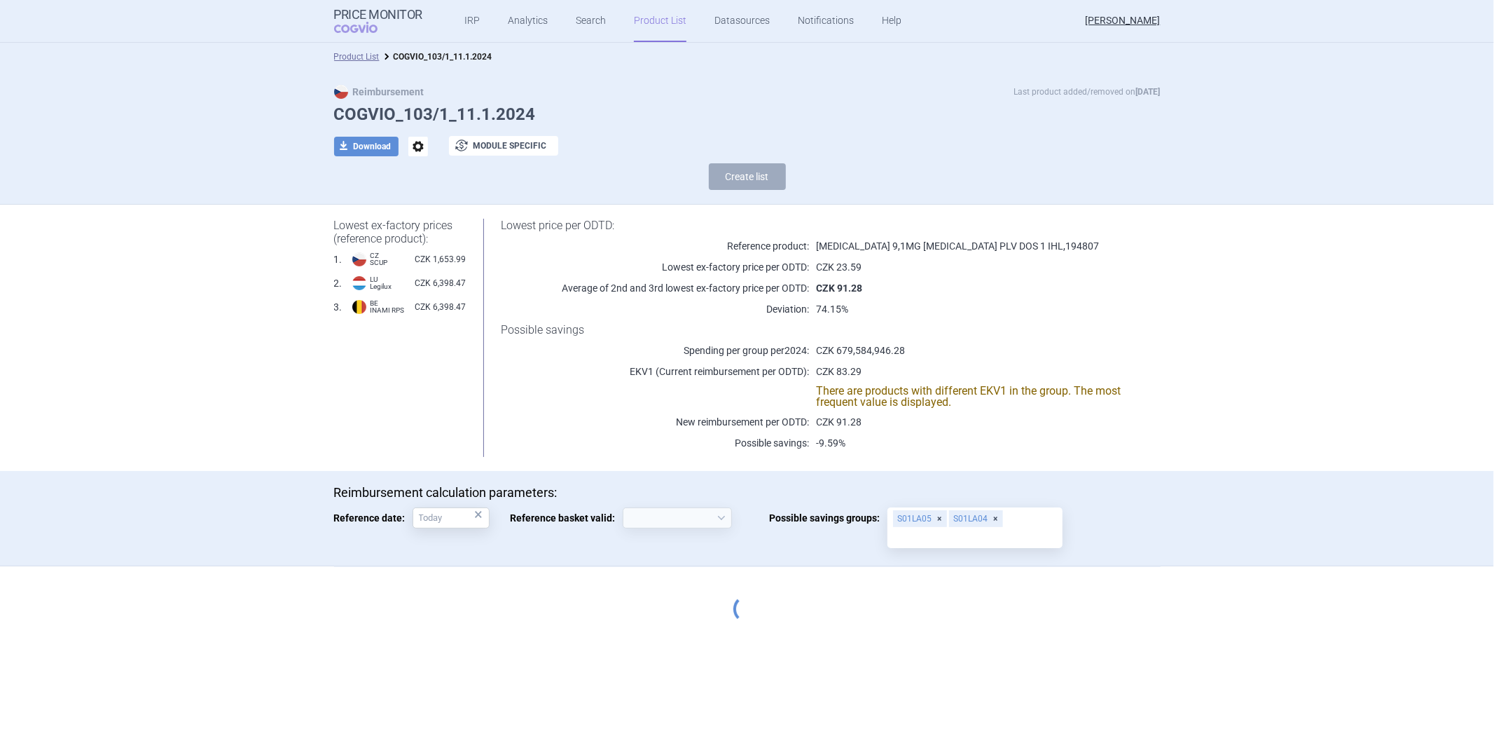
select select "[DATE]"
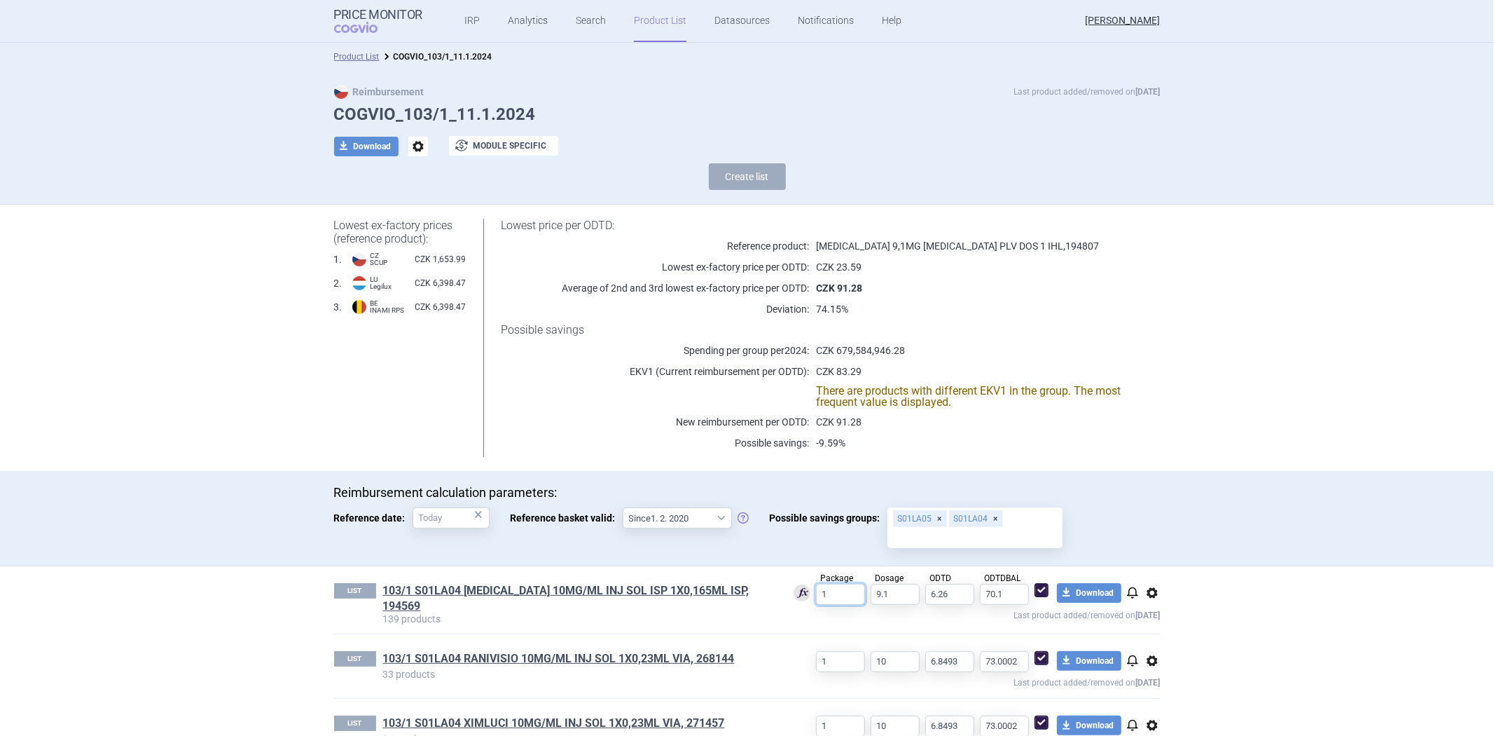
click at [823, 584] on input "1" at bounding box center [840, 594] width 49 height 21
type input "11"
click at [829, 610] on p "Last product added/removed on 26 Aug 2024" at bounding box center [966, 614] width 389 height 18
click at [662, 583] on link "103/1 S01LA04 [MEDICAL_DATA] 10MG/ML INJ SOL ISP 1X0,165ML ISP, 194569" at bounding box center [577, 598] width 389 height 31
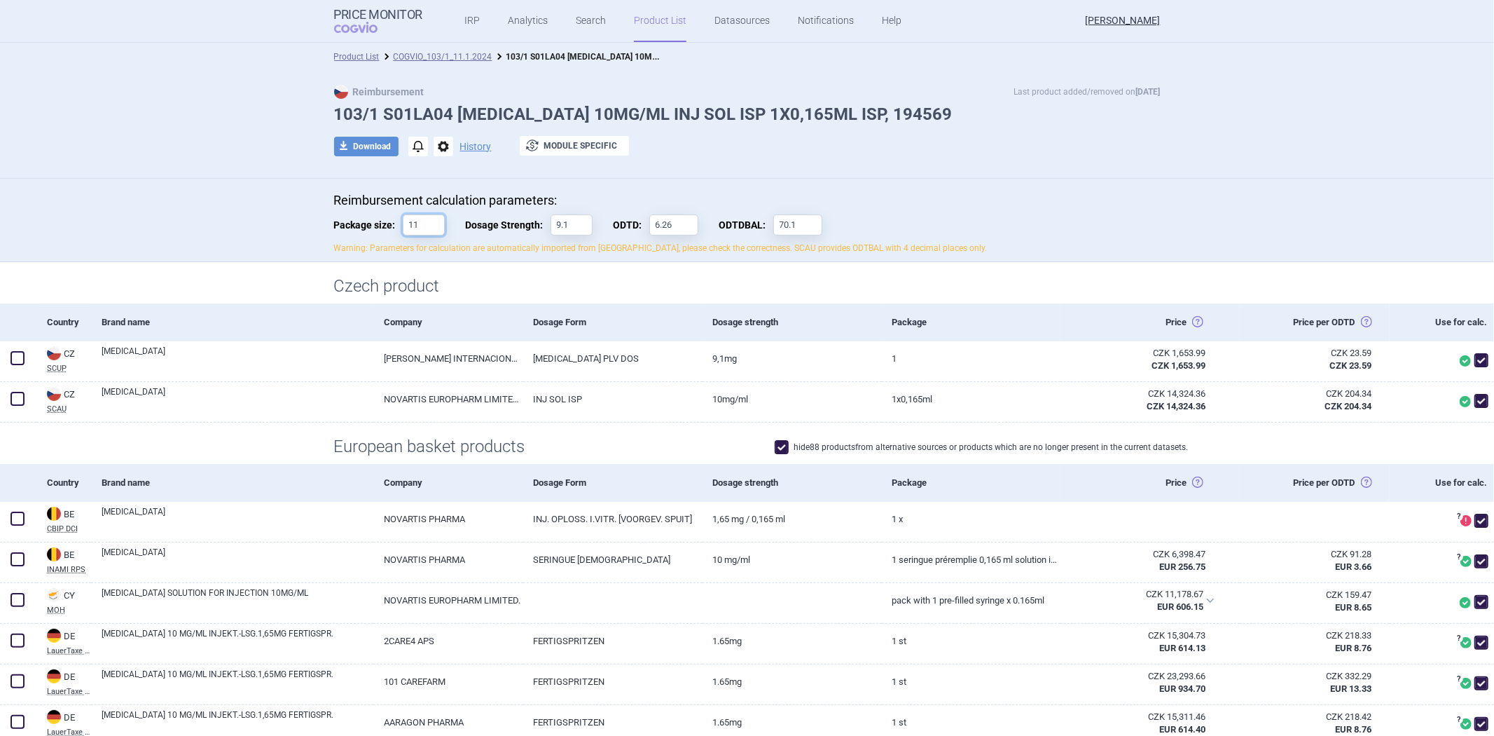
click at [423, 228] on input "11" at bounding box center [424, 224] width 42 height 21
type input "1"
click at [324, 263] on div "Czech product" at bounding box center [747, 282] width 1494 height 41
click at [328, 278] on div "Czech product" at bounding box center [747, 282] width 1494 height 41
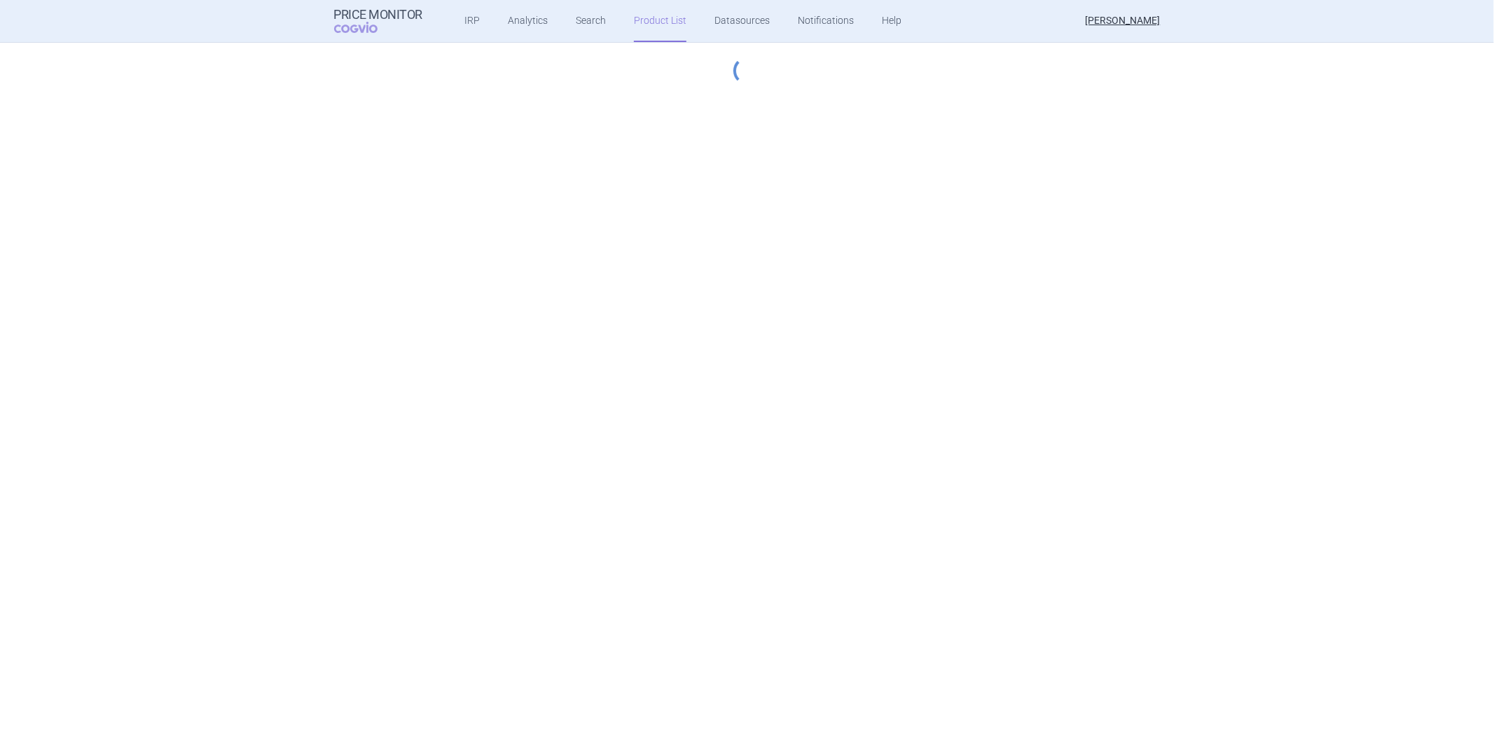
select select "[DATE]"
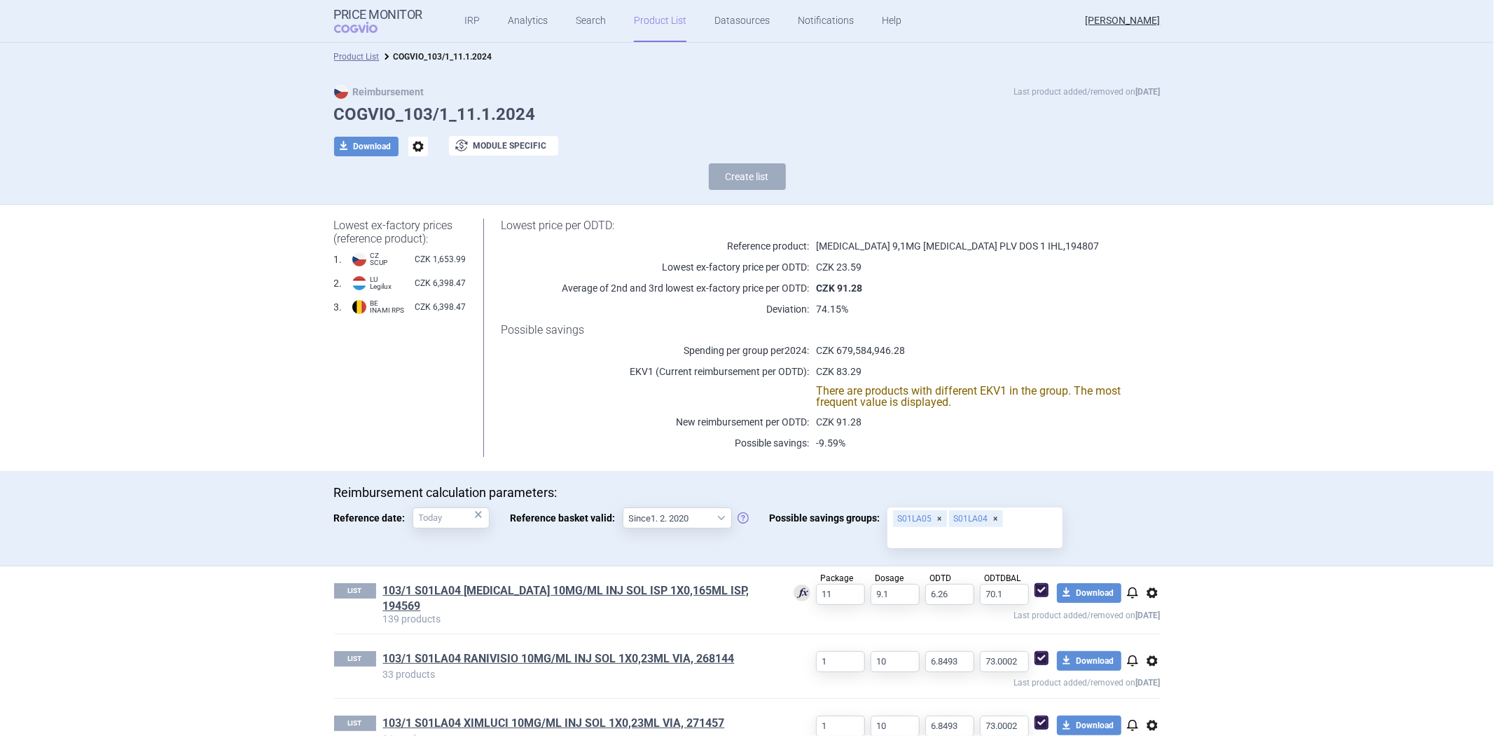
click at [837, 292] on strong "CZK 91.28" at bounding box center [839, 287] width 46 height 11
click at [839, 274] on div "Lowest price per ODTD: Reference product: [MEDICAL_DATA] 9,1MG [MEDICAL_DATA] P…" at bounding box center [813, 338] width 694 height 238
click at [823, 270] on p "CZK 23.59" at bounding box center [967, 267] width 316 height 14
drag, startPoint x: 808, startPoint y: 390, endPoint x: 1064, endPoint y: 385, distance: 255.8
click at [1064, 385] on p "There are products with different EKV1 in the group. The most frequent value is…" at bounding box center [967, 396] width 316 height 22
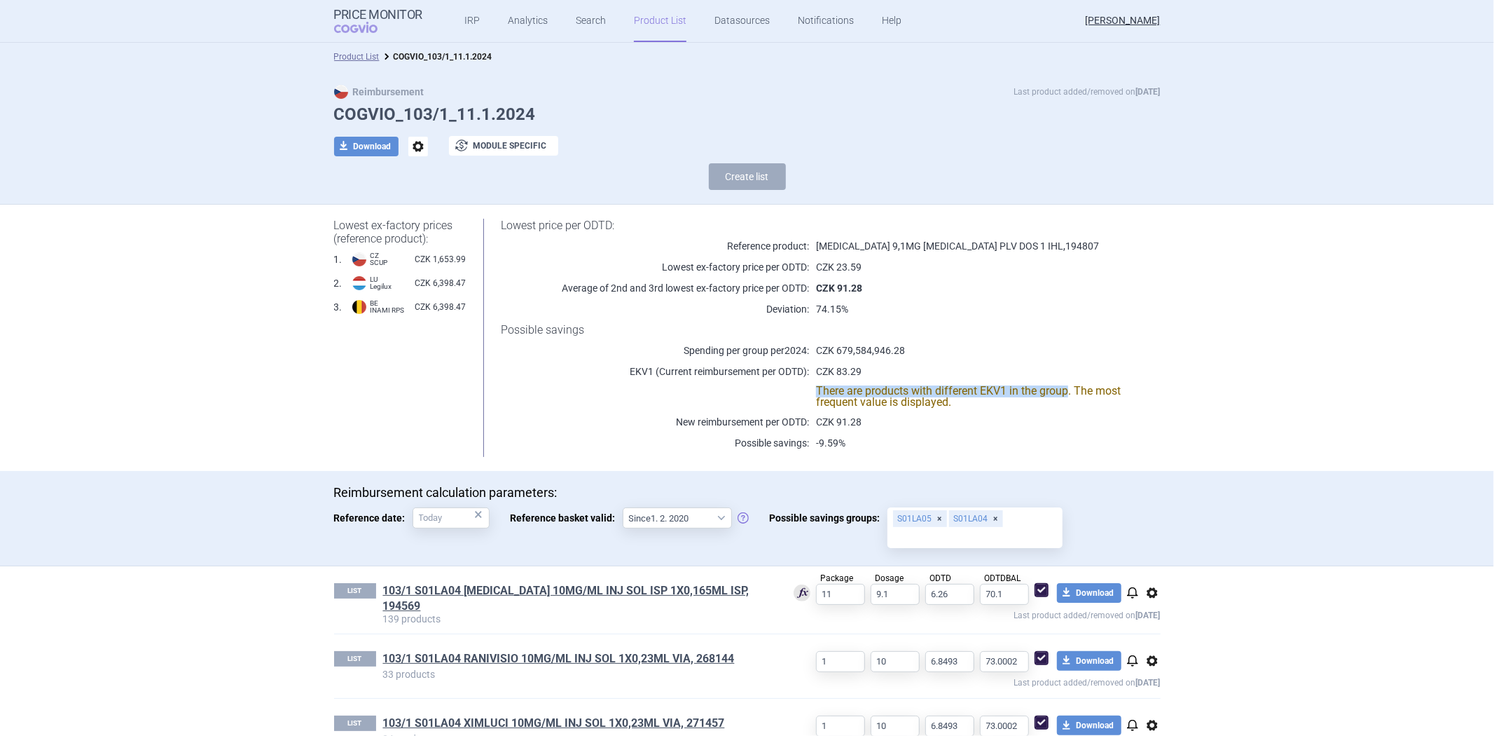
copy p "There are products with different EKV1 in the group"
click at [993, 439] on p "-9.59%" at bounding box center [967, 443] width 316 height 14
click at [362, 52] on link "Product List" at bounding box center [357, 57] width 46 height 10
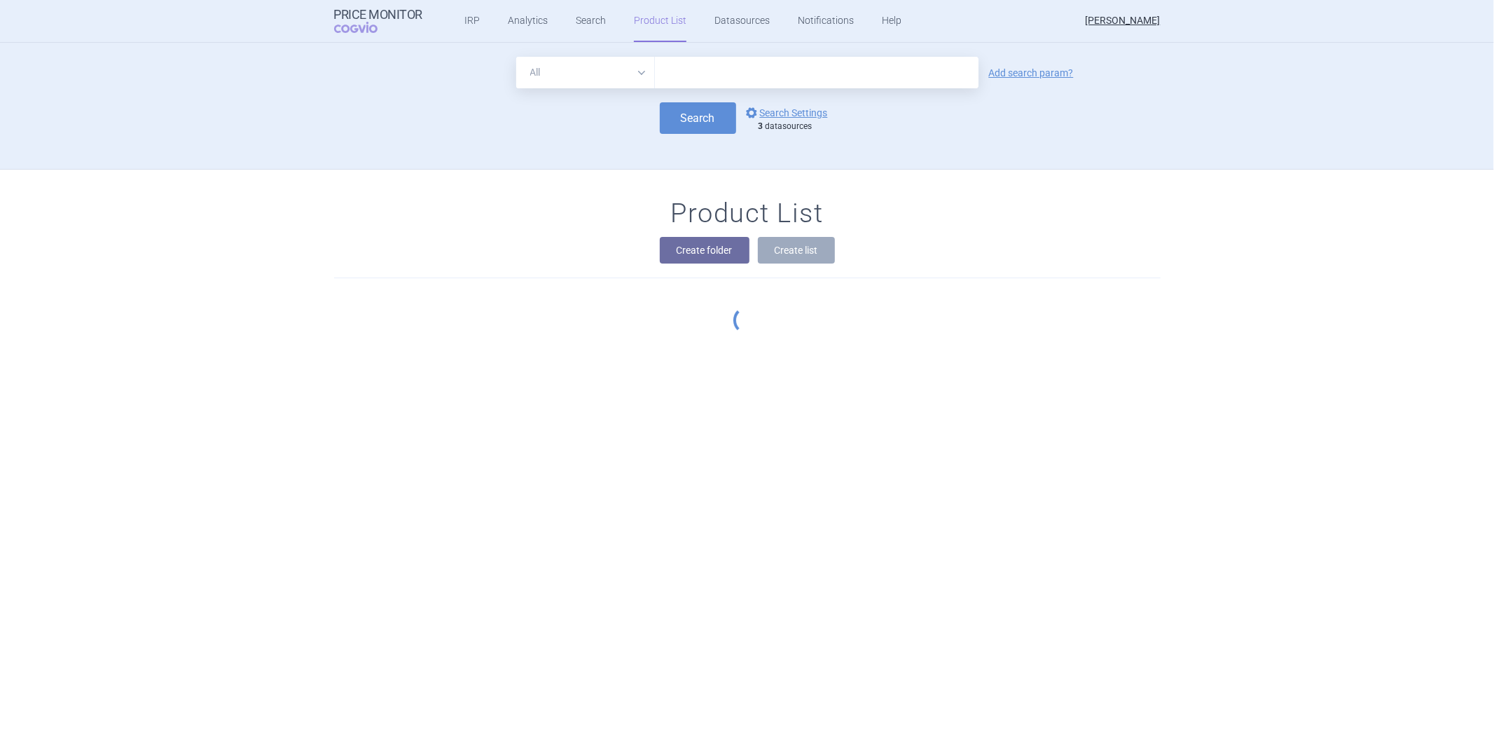
scroll to position [127, 0]
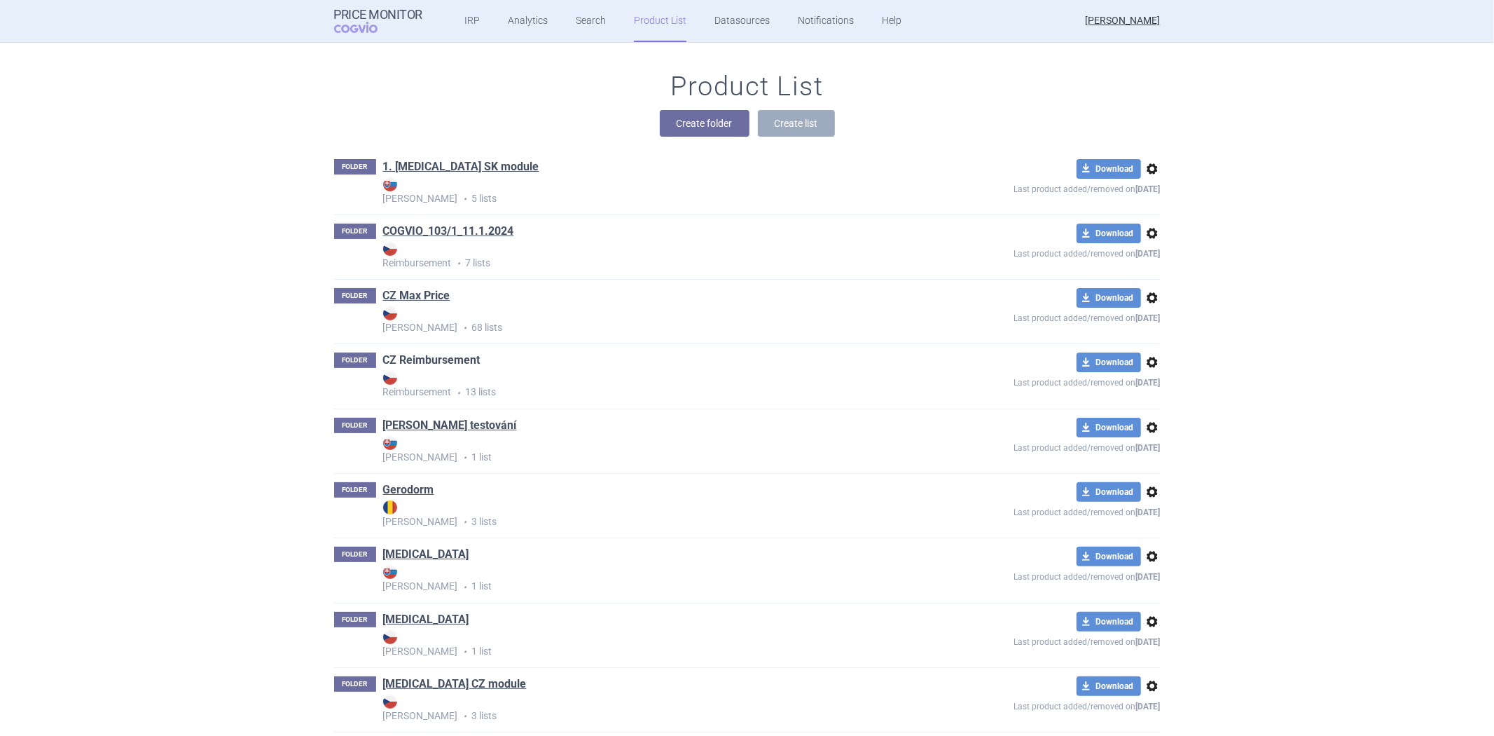
click at [437, 357] on link "CZ Reimbursement" at bounding box center [431, 359] width 97 height 15
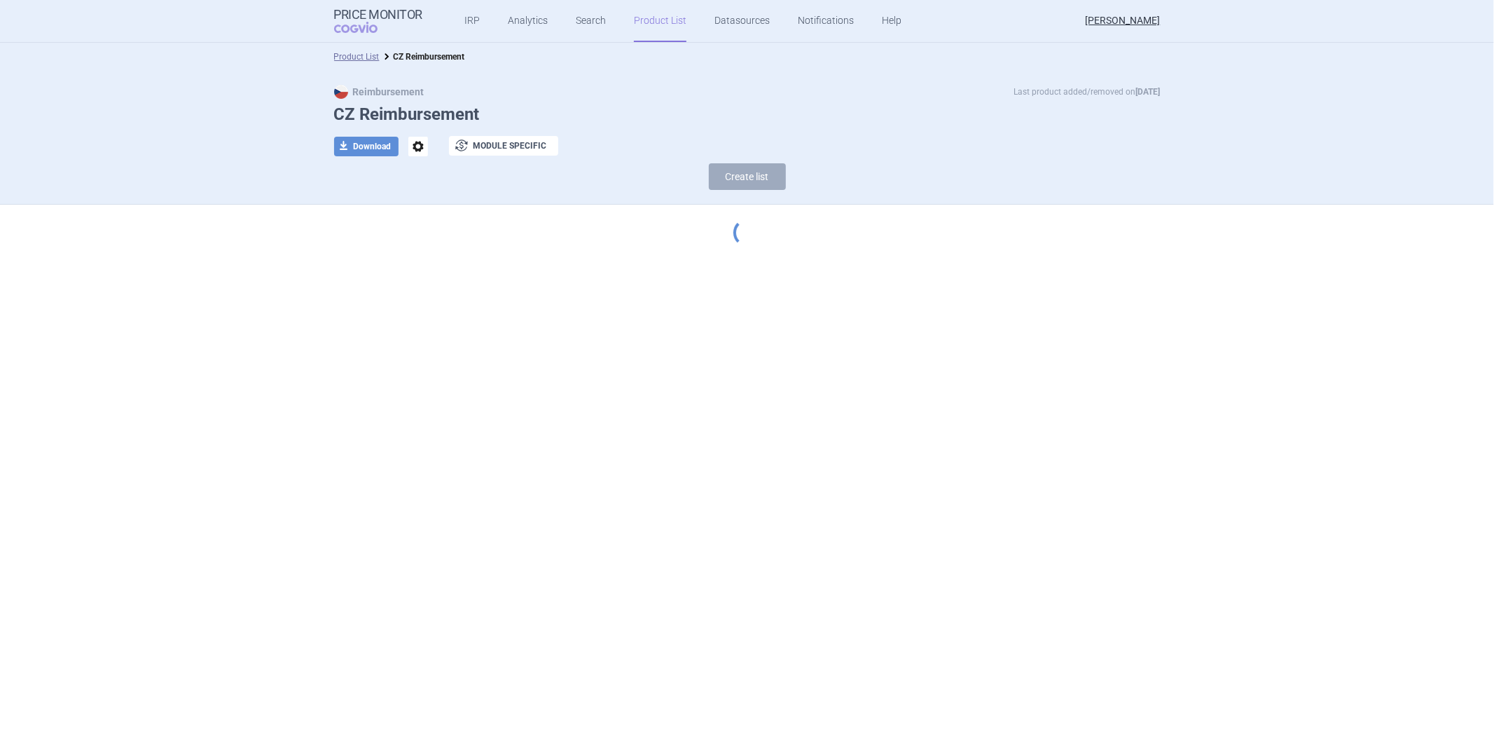
select select "[DATE]"
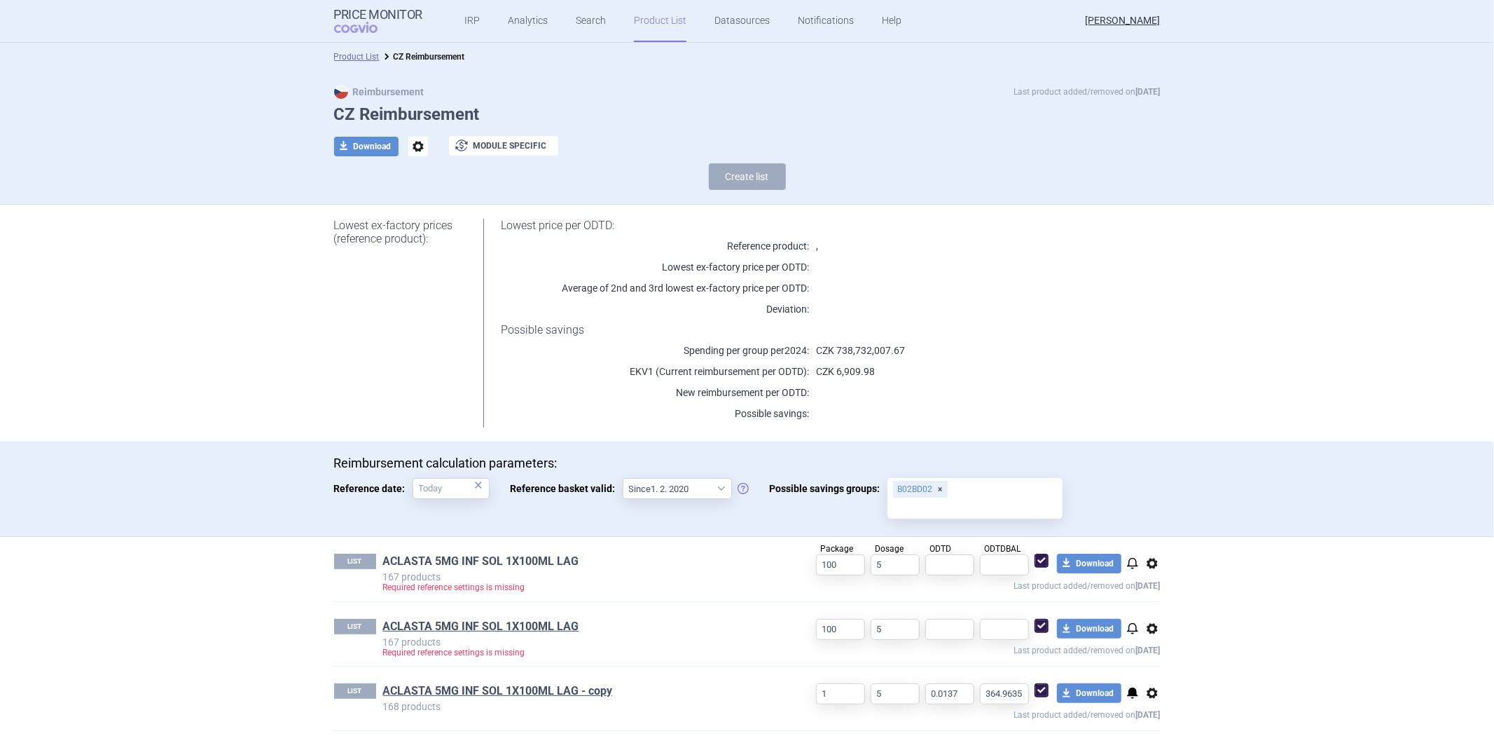
click at [473, 556] on link "ACLASTA 5MG INF SOL 1X100ML LAG" at bounding box center [481, 561] width 196 height 15
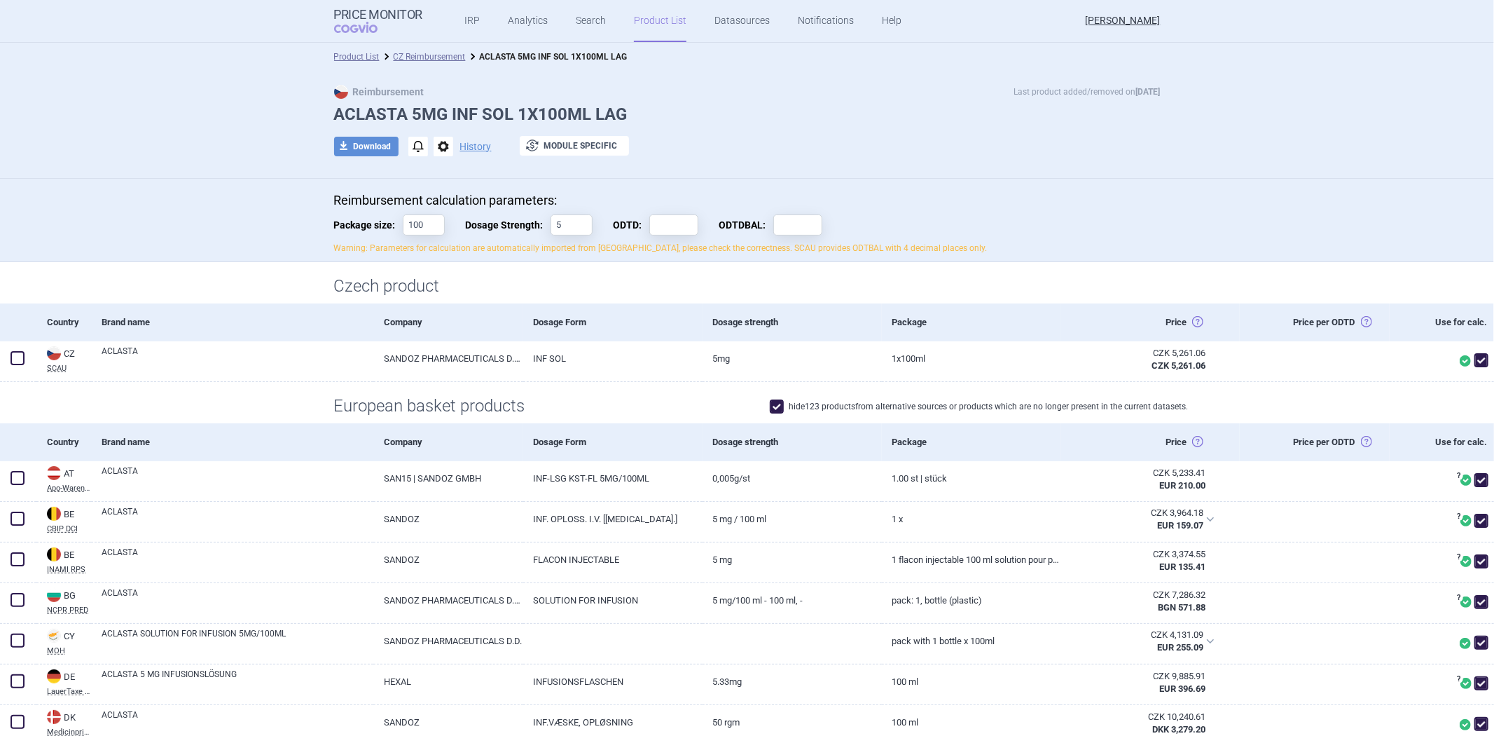
click at [687, 235] on div "Reimbursement calculation parameters: Package size: 100 Dosage Strength: 5 ODTD…" at bounding box center [747, 224] width 827 height 62
click at [682, 222] on input "ODTD:" at bounding box center [674, 224] width 49 height 21
type input "5"
click at [593, 299] on div "Czech product" at bounding box center [747, 289] width 883 height 27
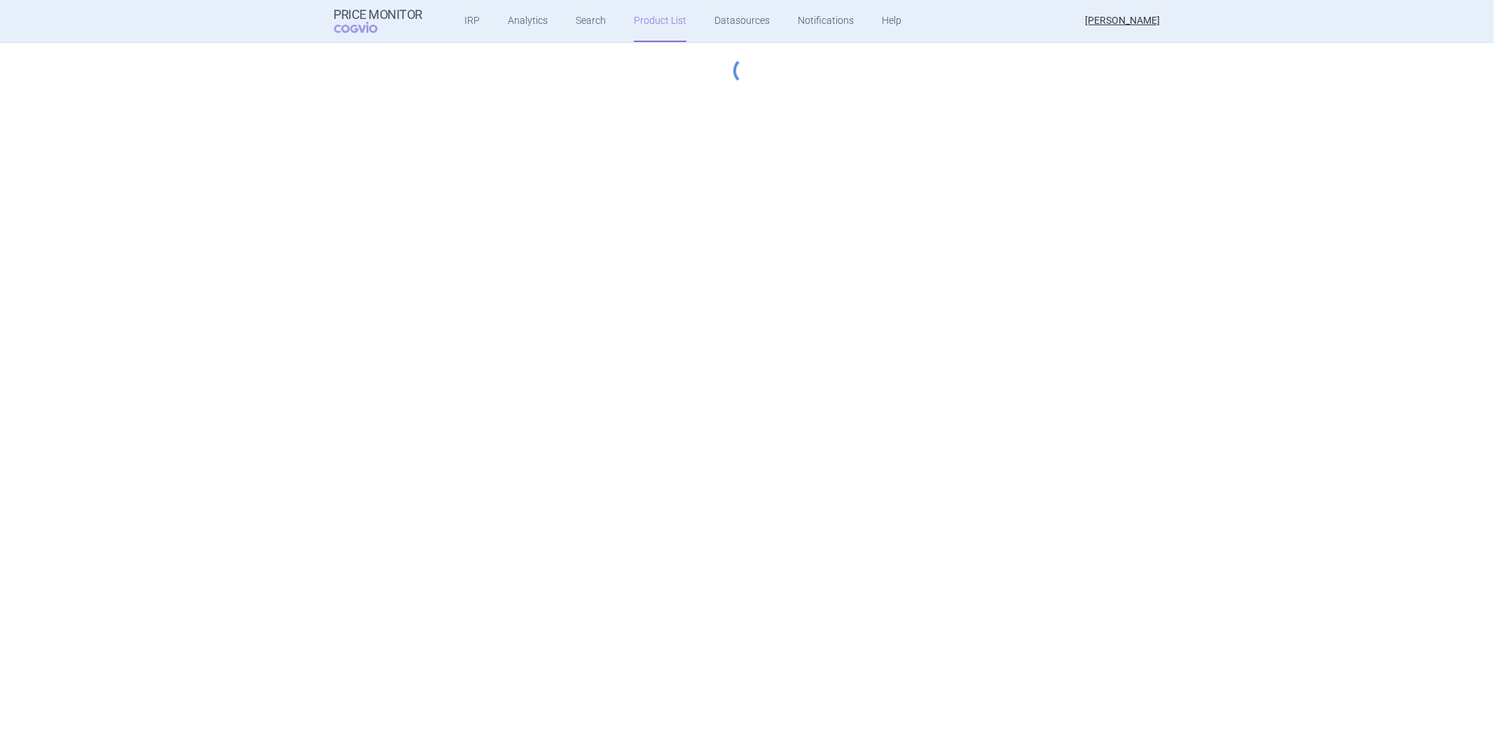
select select "[DATE]"
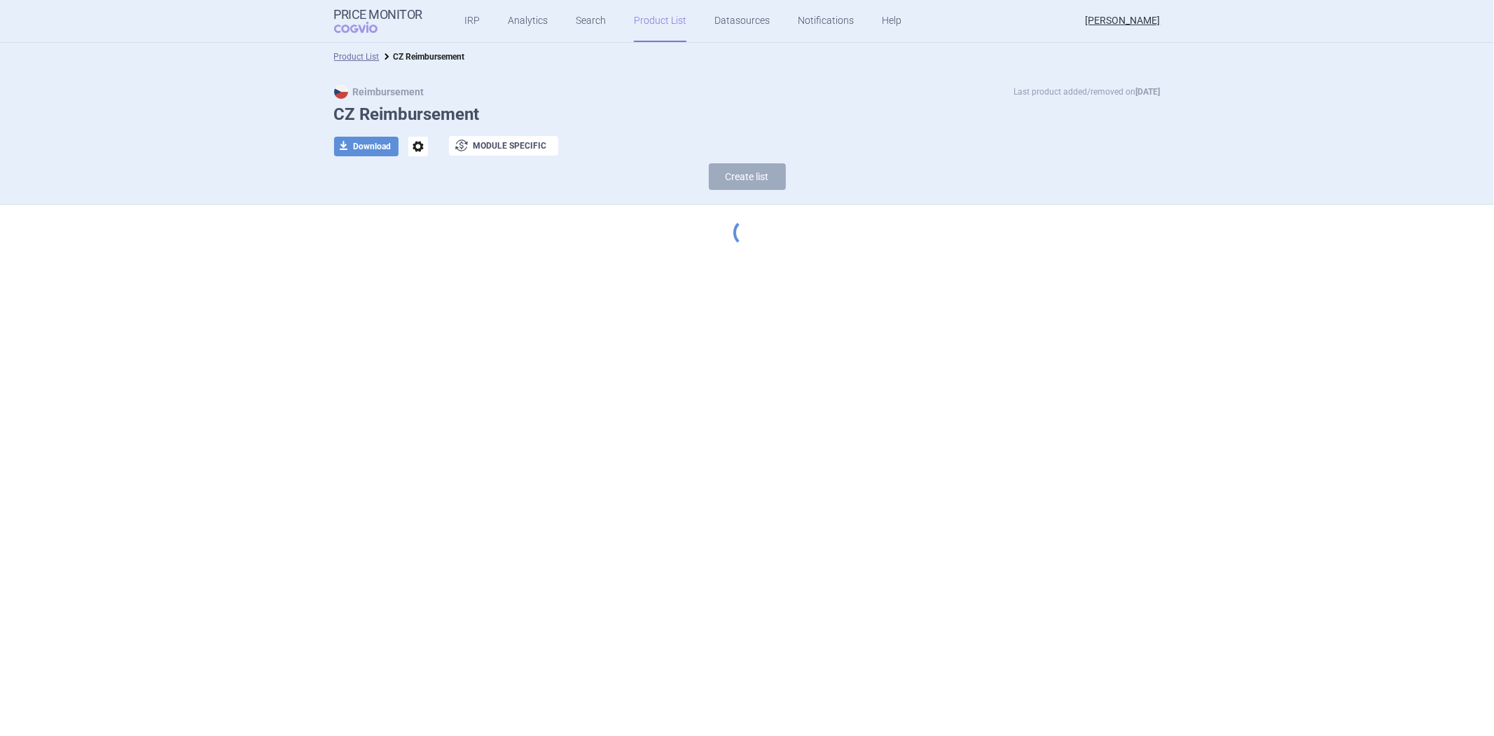
select select "[DATE]"
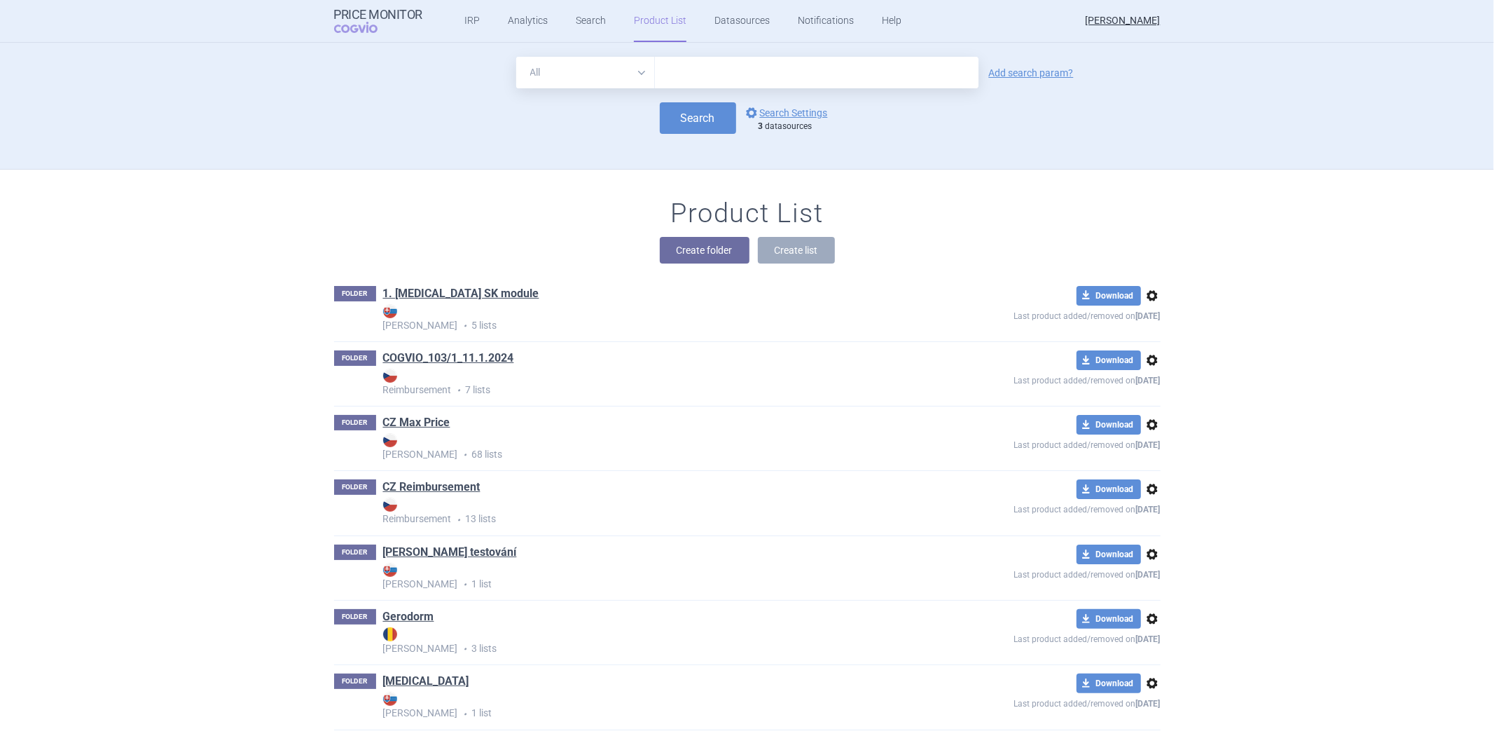
scroll to position [127, 0]
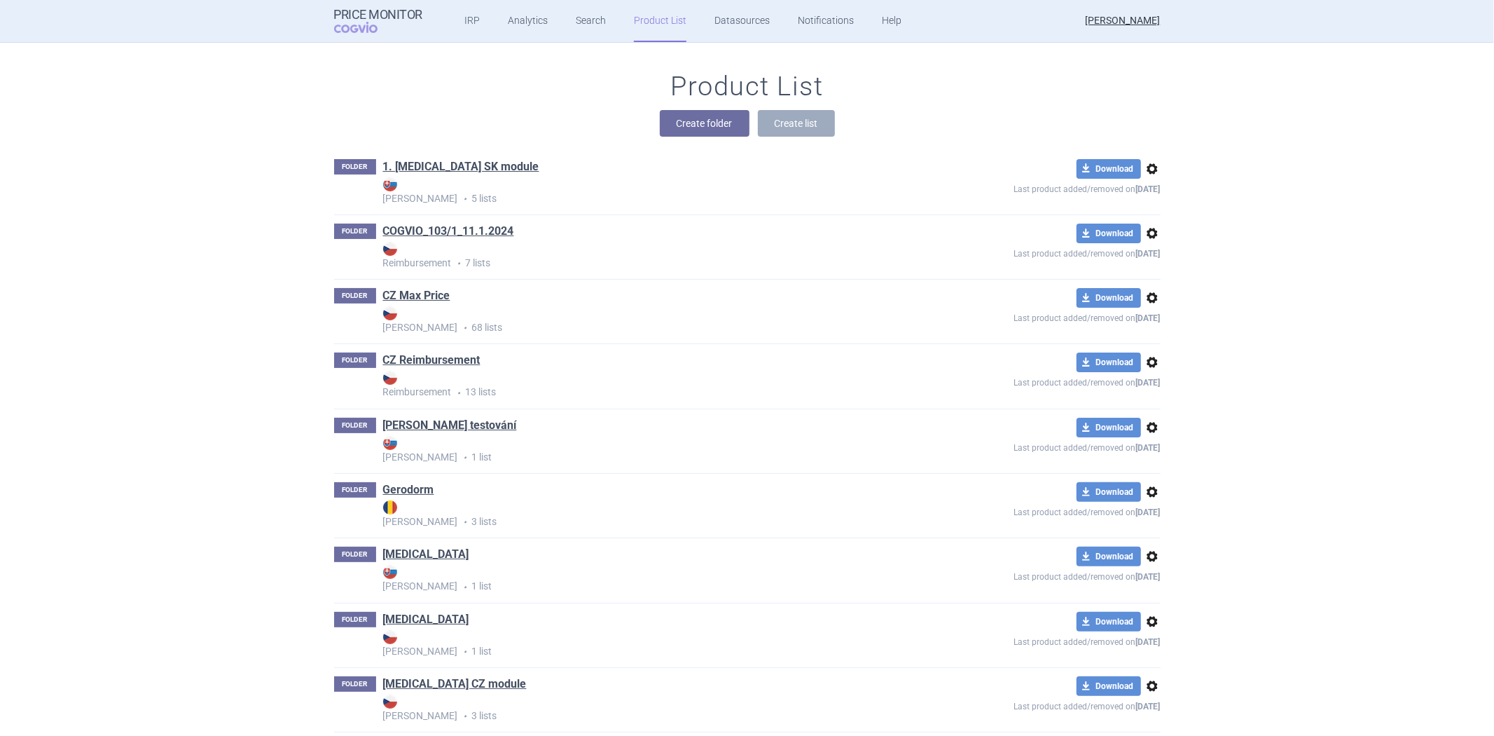
click at [447, 241] on h1 "COGVIO_103/1_11.1.2024" at bounding box center [448, 233] width 131 height 18
click at [450, 233] on link "COGVIO_103/1_11.1.2024" at bounding box center [448, 231] width 131 height 15
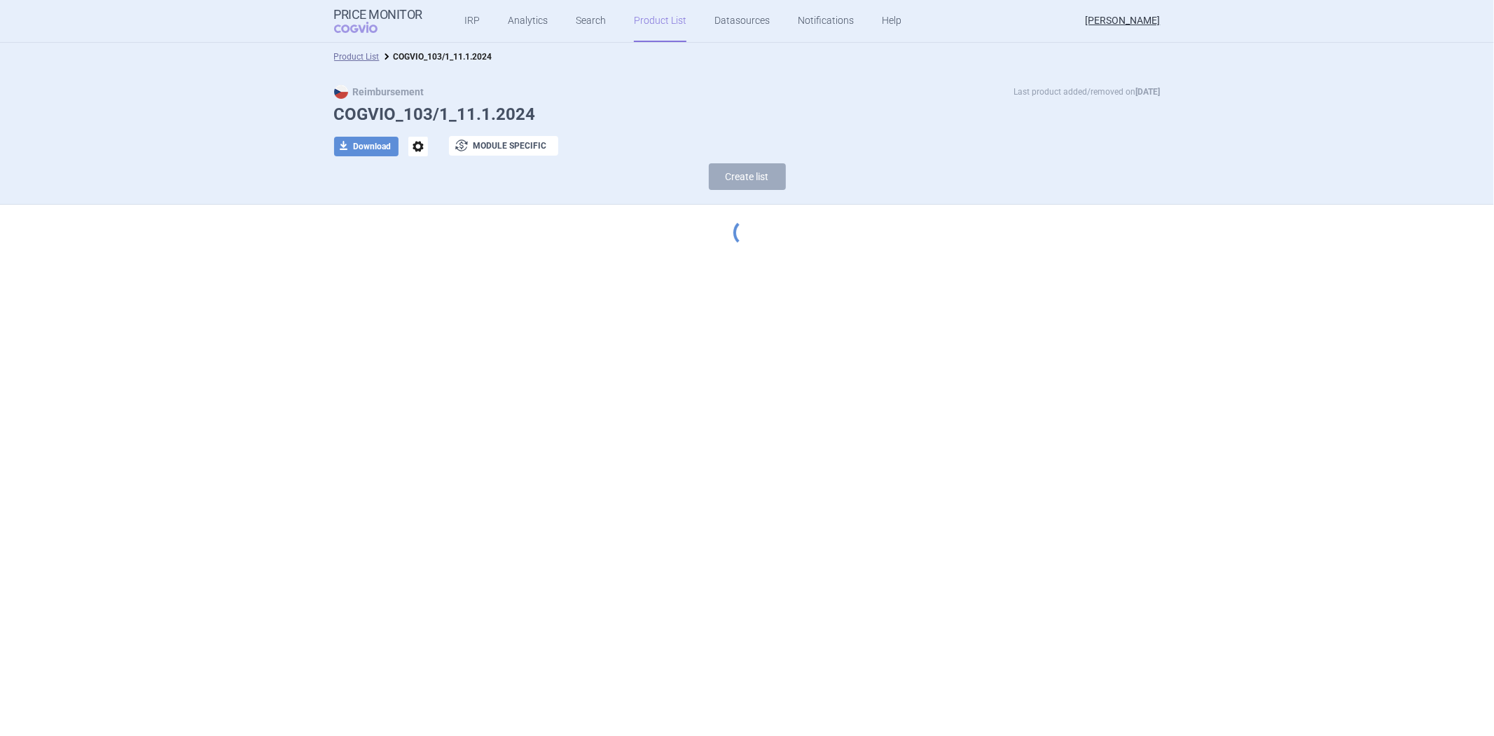
select select "[DATE]"
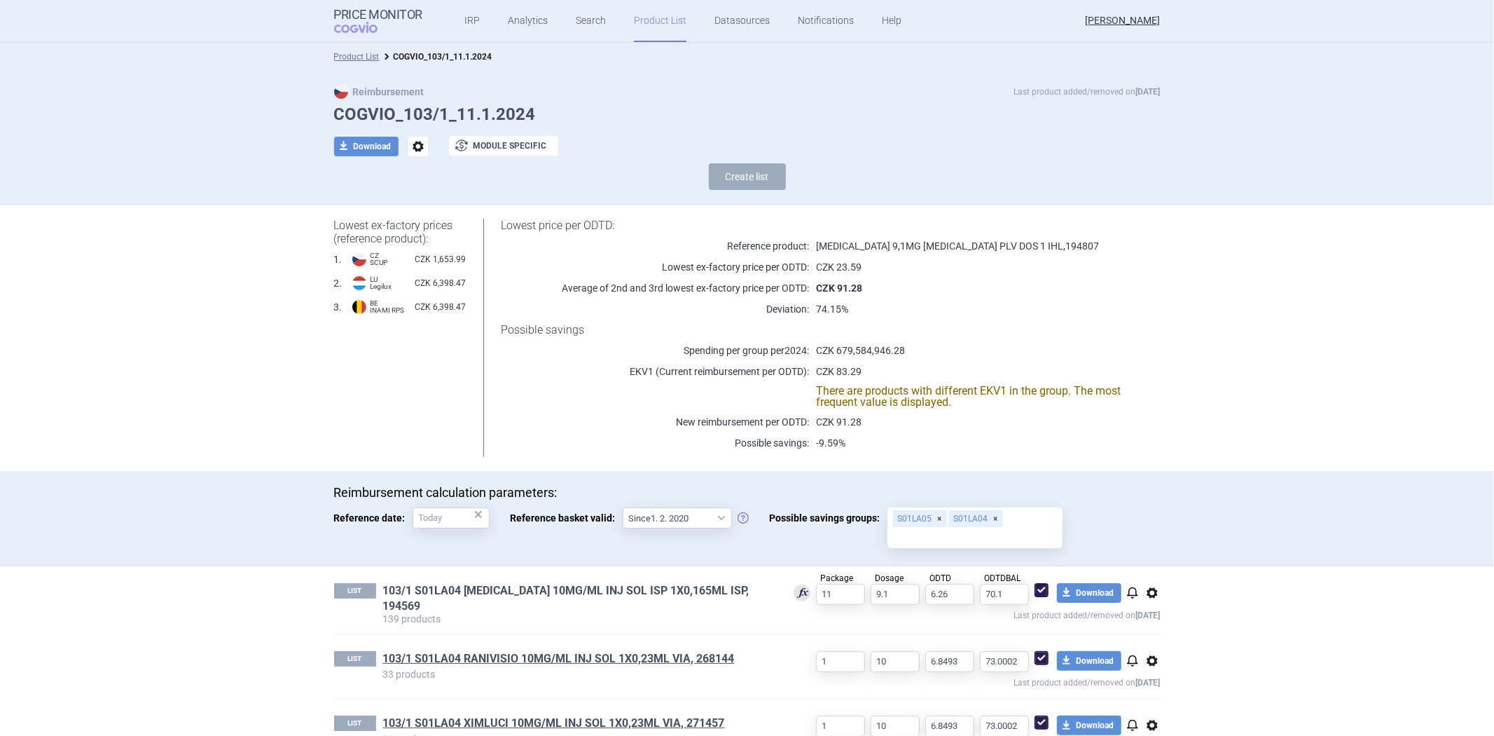
click at [715, 592] on link "103/1 S01LA04 [MEDICAL_DATA] 10MG/ML INJ SOL ISP 1X0,165ML ISP, 194569" at bounding box center [577, 598] width 389 height 31
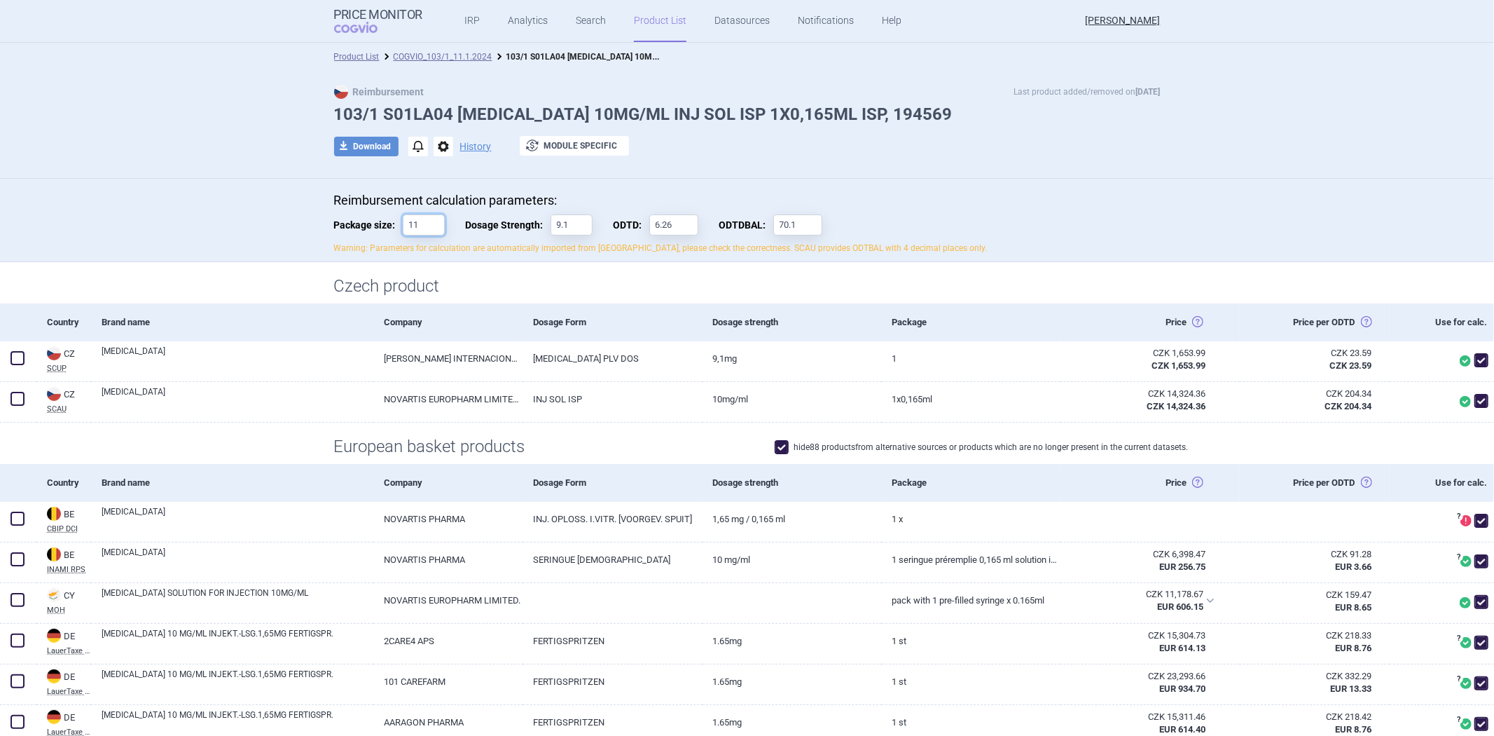
drag, startPoint x: 418, startPoint y: 228, endPoint x: 406, endPoint y: 234, distance: 13.5
click at [406, 234] on input "11" at bounding box center [424, 224] width 42 height 21
type input "10"
click at [296, 265] on div "Czech product" at bounding box center [747, 282] width 1494 height 41
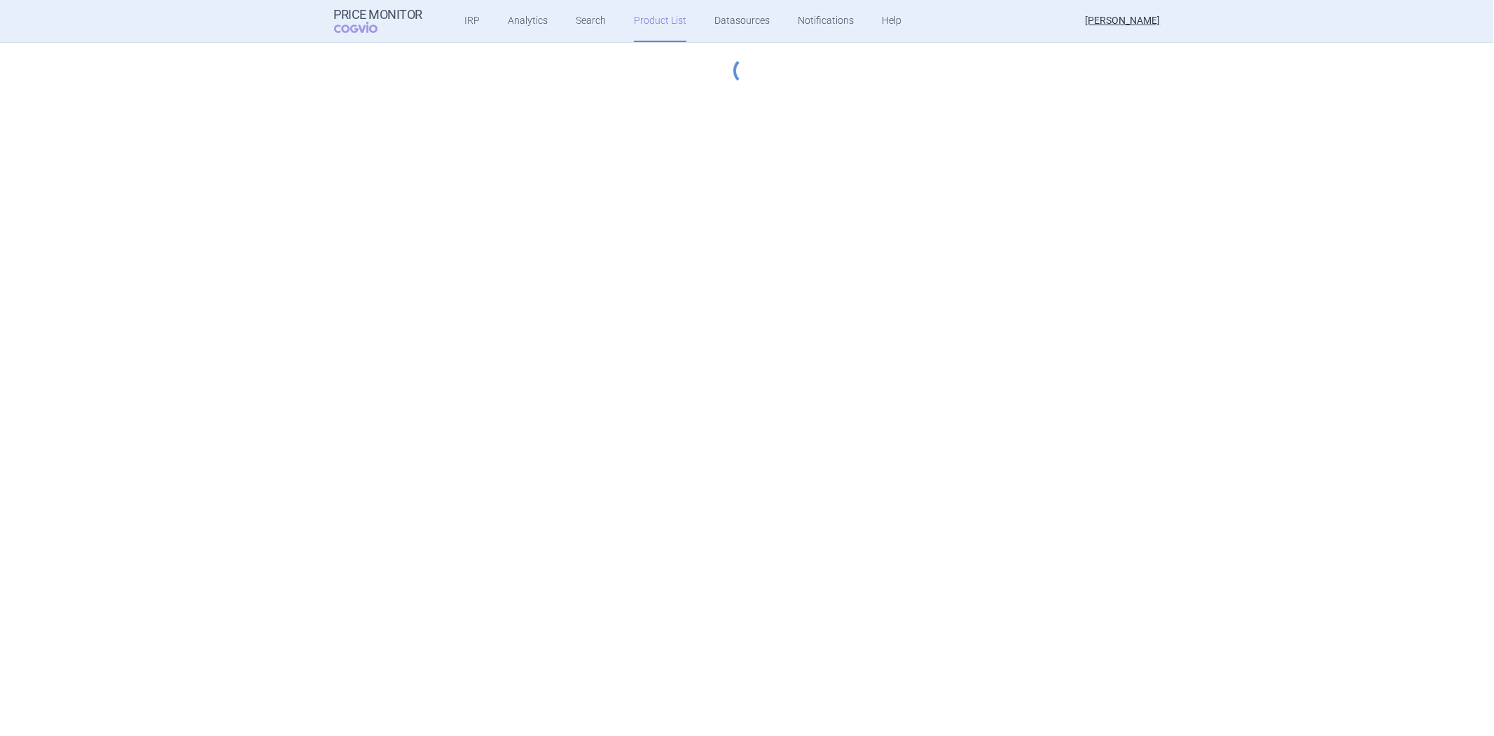
select select "[DATE]"
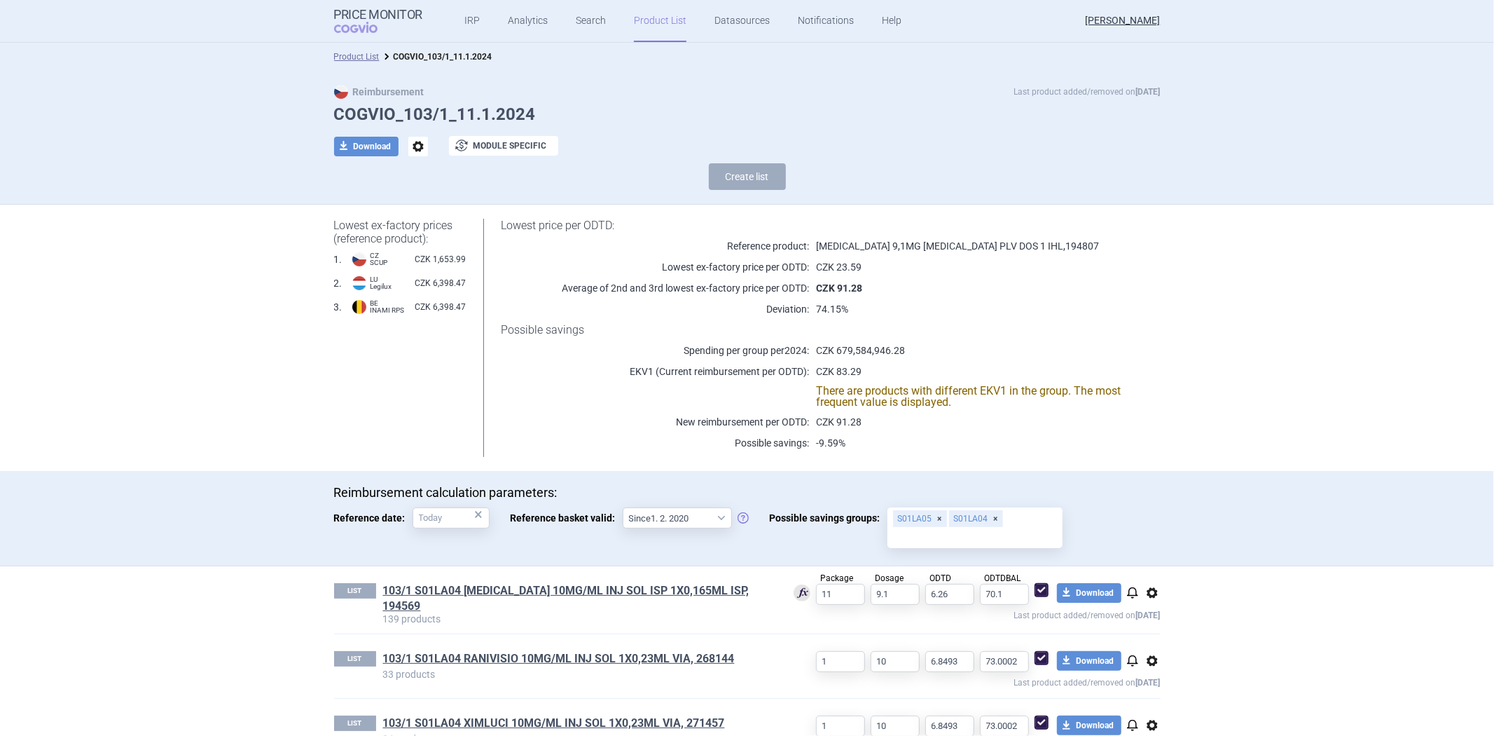
click at [370, 136] on span "download Download" at bounding box center [366, 146] width 64 height 20
click at [360, 146] on button "download Download" at bounding box center [366, 147] width 64 height 20
select select "EUR"
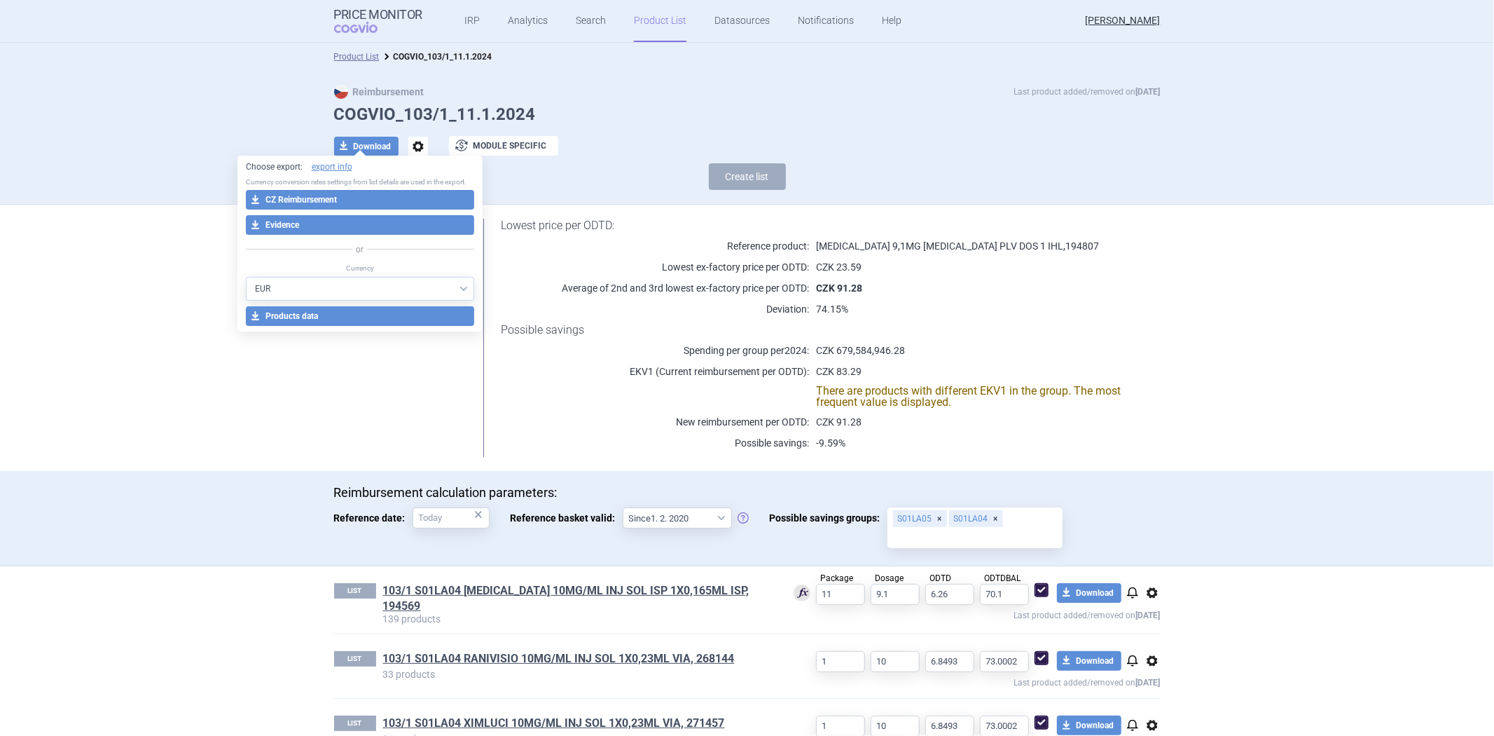
click at [514, 191] on div "Create list" at bounding box center [747, 180] width 827 height 34
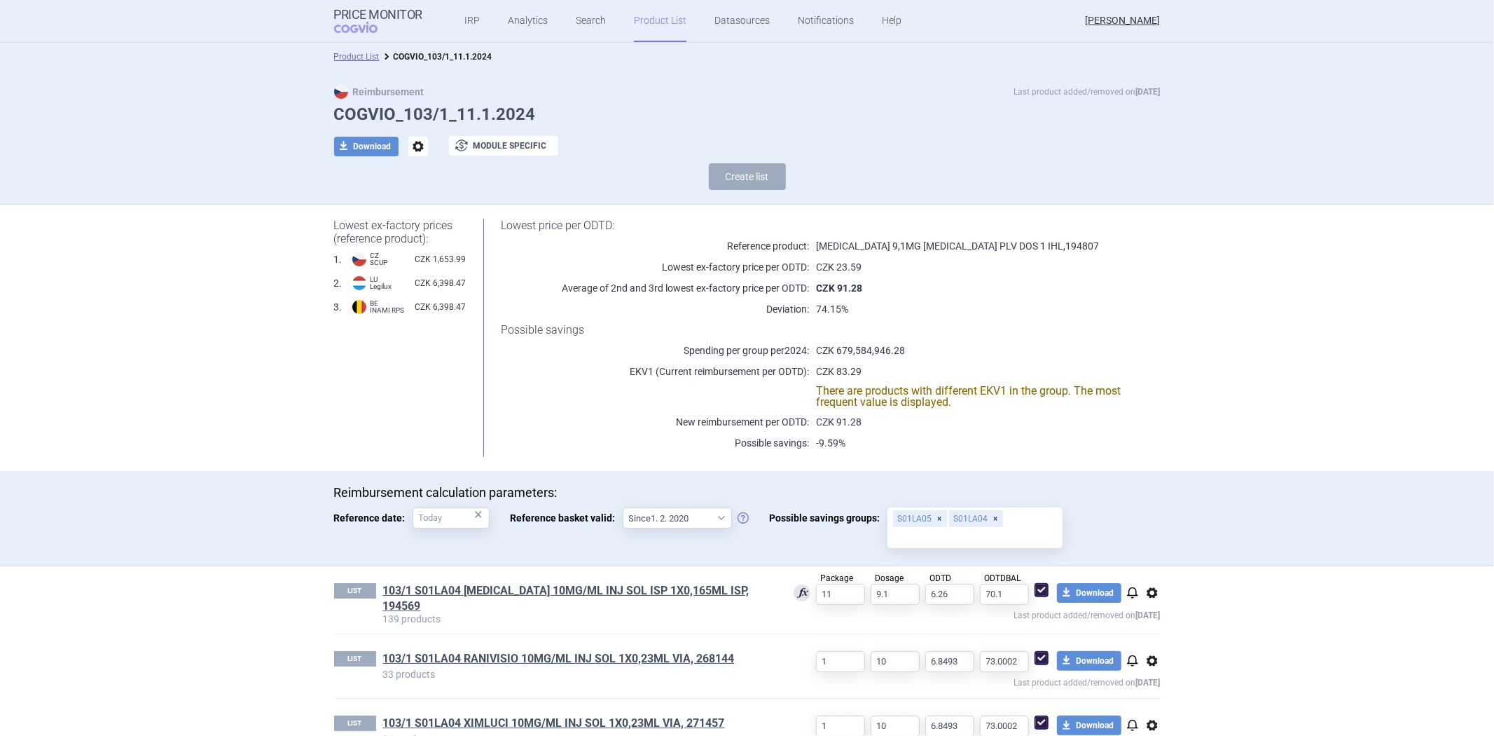
click at [504, 226] on h1 "Lowest price per ODTD:" at bounding box center [813, 225] width 624 height 13
click at [503, 251] on p "Reference product:" at bounding box center [655, 246] width 308 height 14
click at [540, 583] on link "103/1 S01LA04 [MEDICAL_DATA] 10MG/ML INJ SOL ISP 1X0,165ML ISP, 194569" at bounding box center [577, 598] width 389 height 31
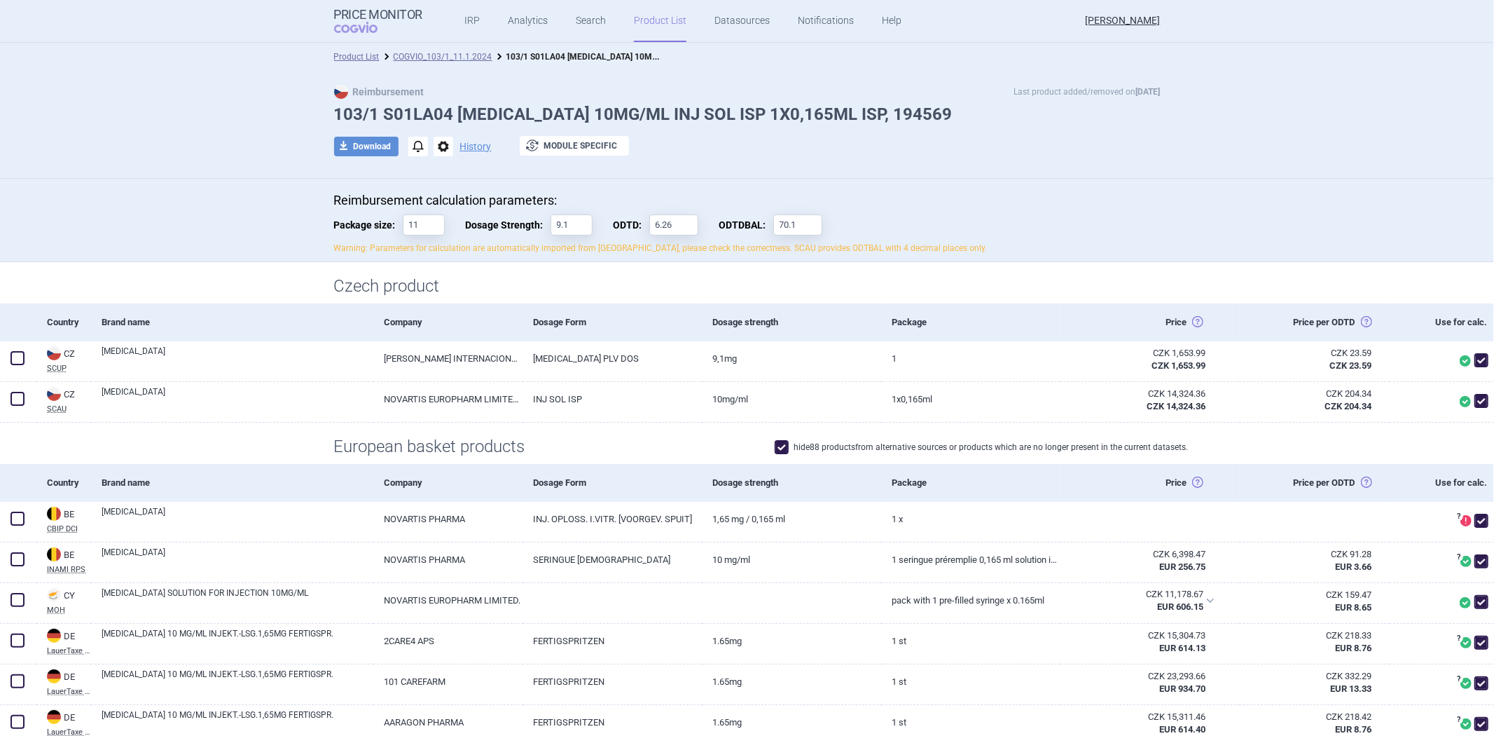
click at [454, 61] on li "COGVIO_103/1_11.1.2024" at bounding box center [436, 57] width 113 height 14
click at [454, 60] on link "COGVIO_103/1_11.1.2024" at bounding box center [443, 57] width 99 height 10
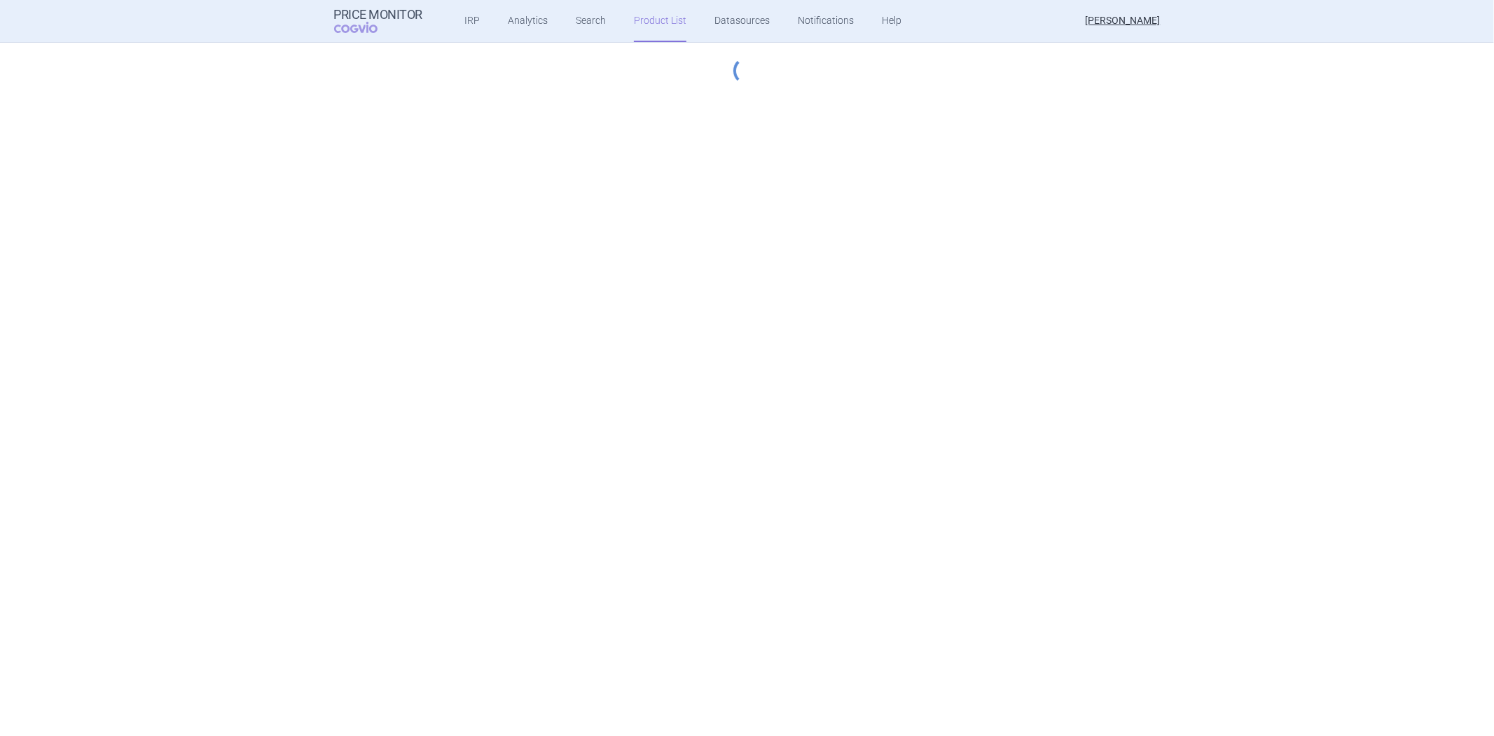
select select "[DATE]"
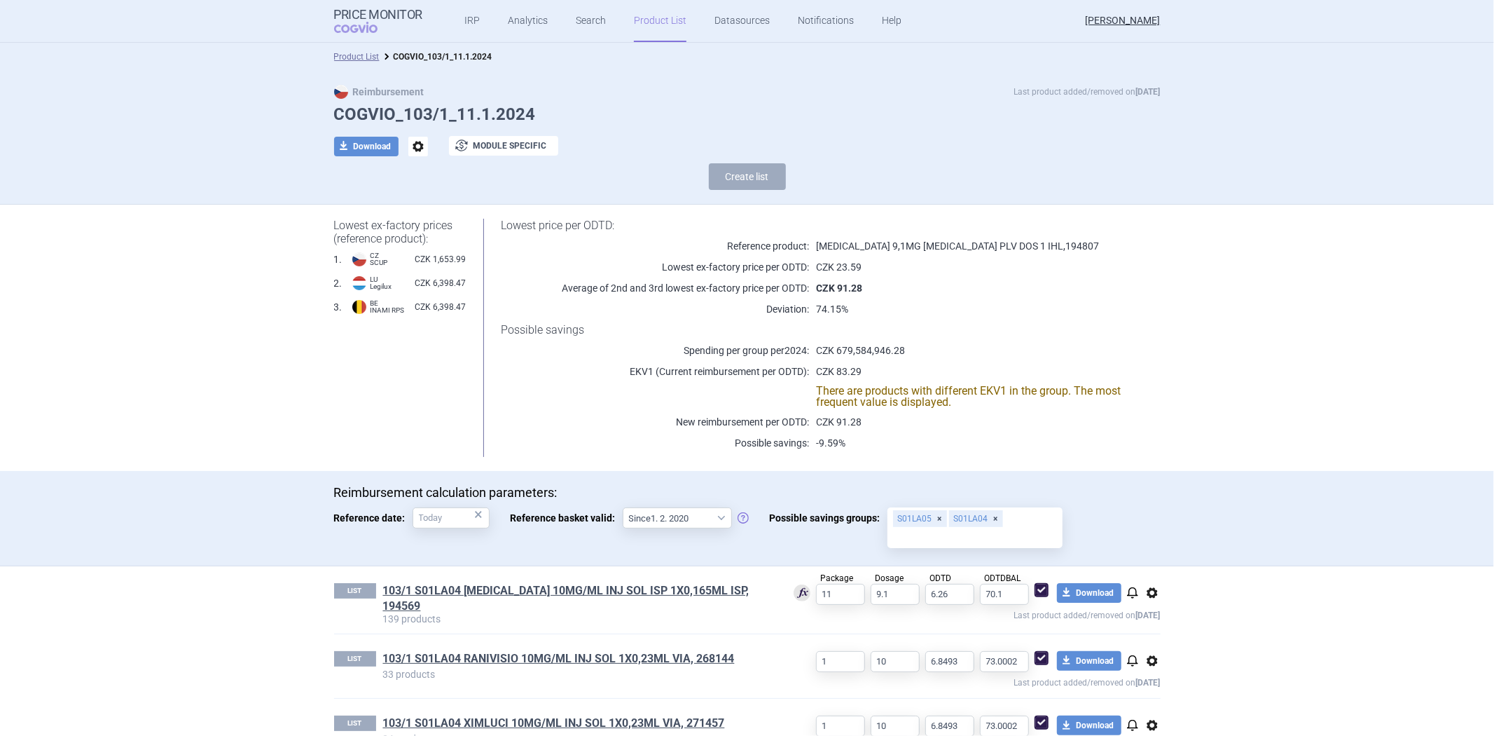
click at [825, 288] on strong "CZK 91.28" at bounding box center [839, 287] width 46 height 11
click at [857, 256] on div "Lowest price per ODTD: Reference product: [MEDICAL_DATA] 9,1MG [MEDICAL_DATA] P…" at bounding box center [813, 338] width 694 height 238
click at [891, 198] on div "Reimbursement Last product added/removed on [DATE] COGVIO_103/1_11.1.2024 downl…" at bounding box center [747, 138] width 1494 height 134
click at [900, 164] on div "Create list" at bounding box center [747, 180] width 827 height 34
click at [408, 143] on span "options" at bounding box center [418, 147] width 20 height 20
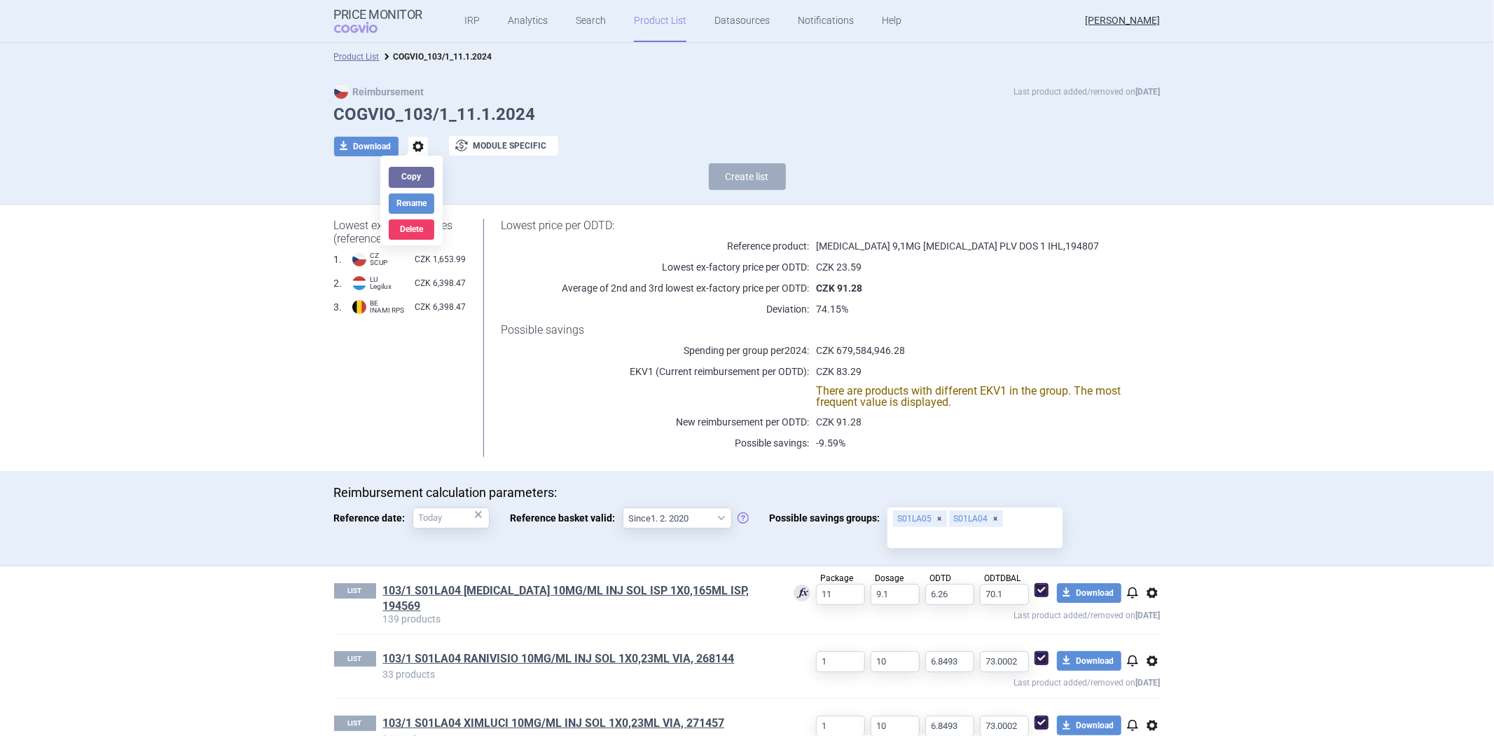
click at [408, 143] on span "options" at bounding box center [418, 147] width 20 height 20
click at [353, 143] on button "download Download" at bounding box center [366, 147] width 64 height 20
select select "EUR"
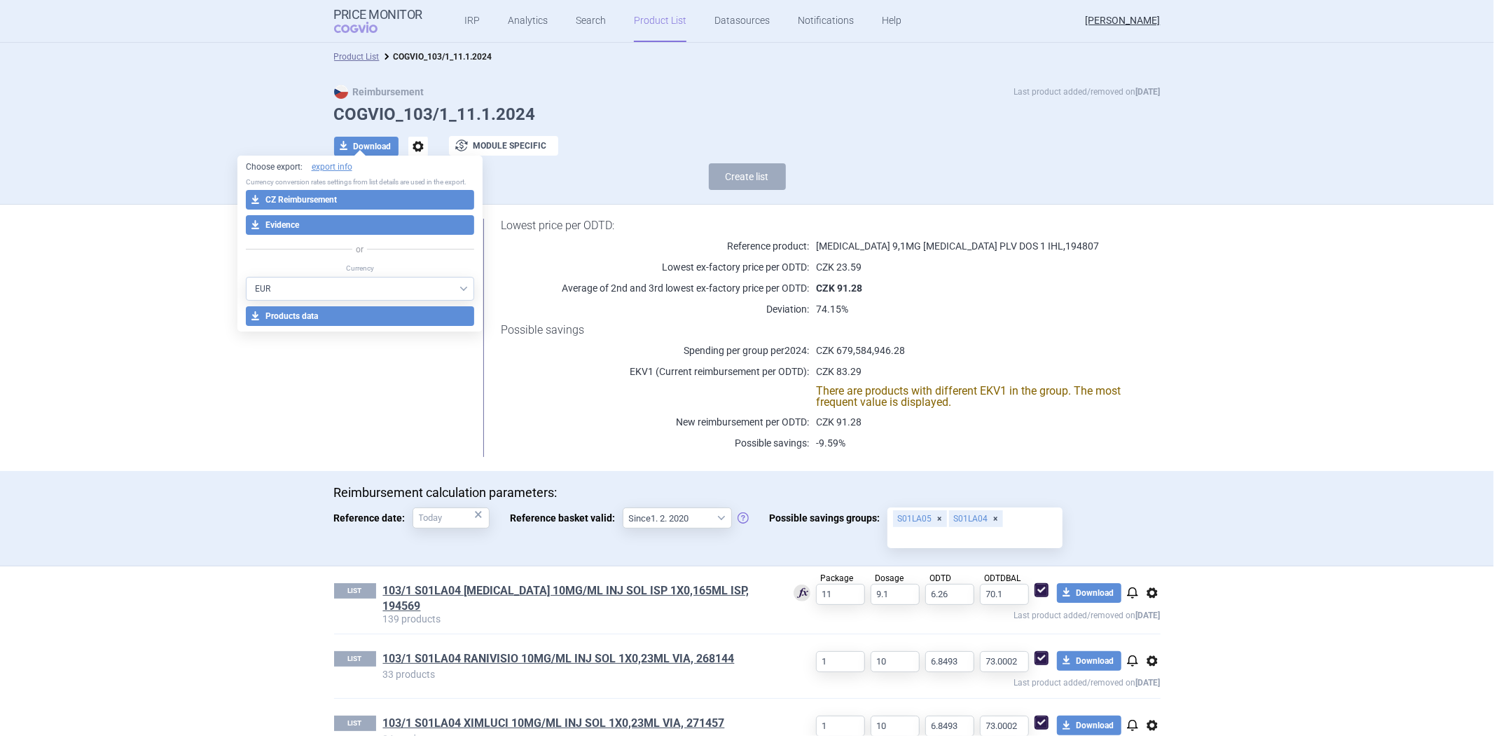
click at [708, 229] on h1 "Lowest price per ODTD:" at bounding box center [813, 225] width 624 height 13
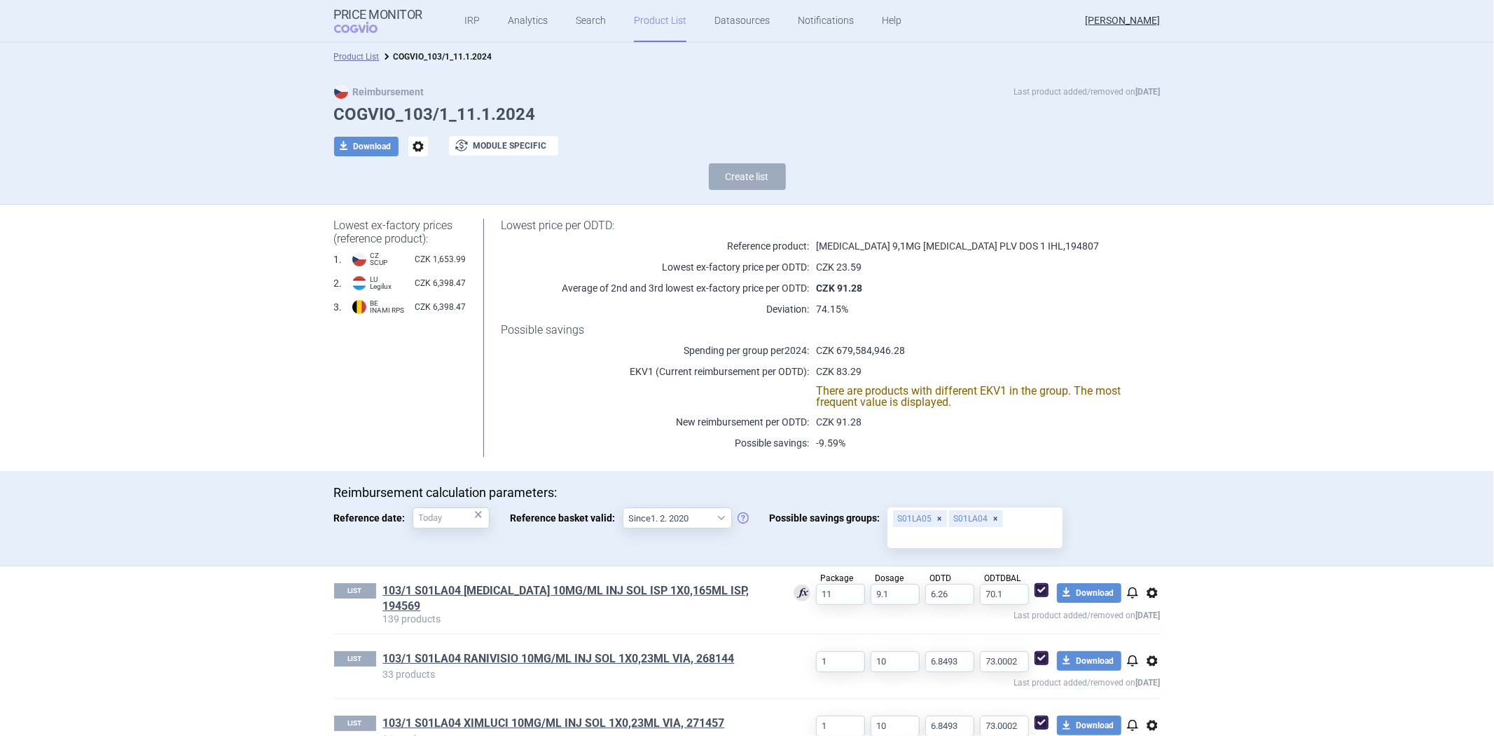
click at [706, 229] on h1 "Lowest price per ODTD:" at bounding box center [813, 225] width 624 height 13
click at [670, 170] on div "Create list" at bounding box center [747, 180] width 827 height 34
